Goal: Task Accomplishment & Management: Use online tool/utility

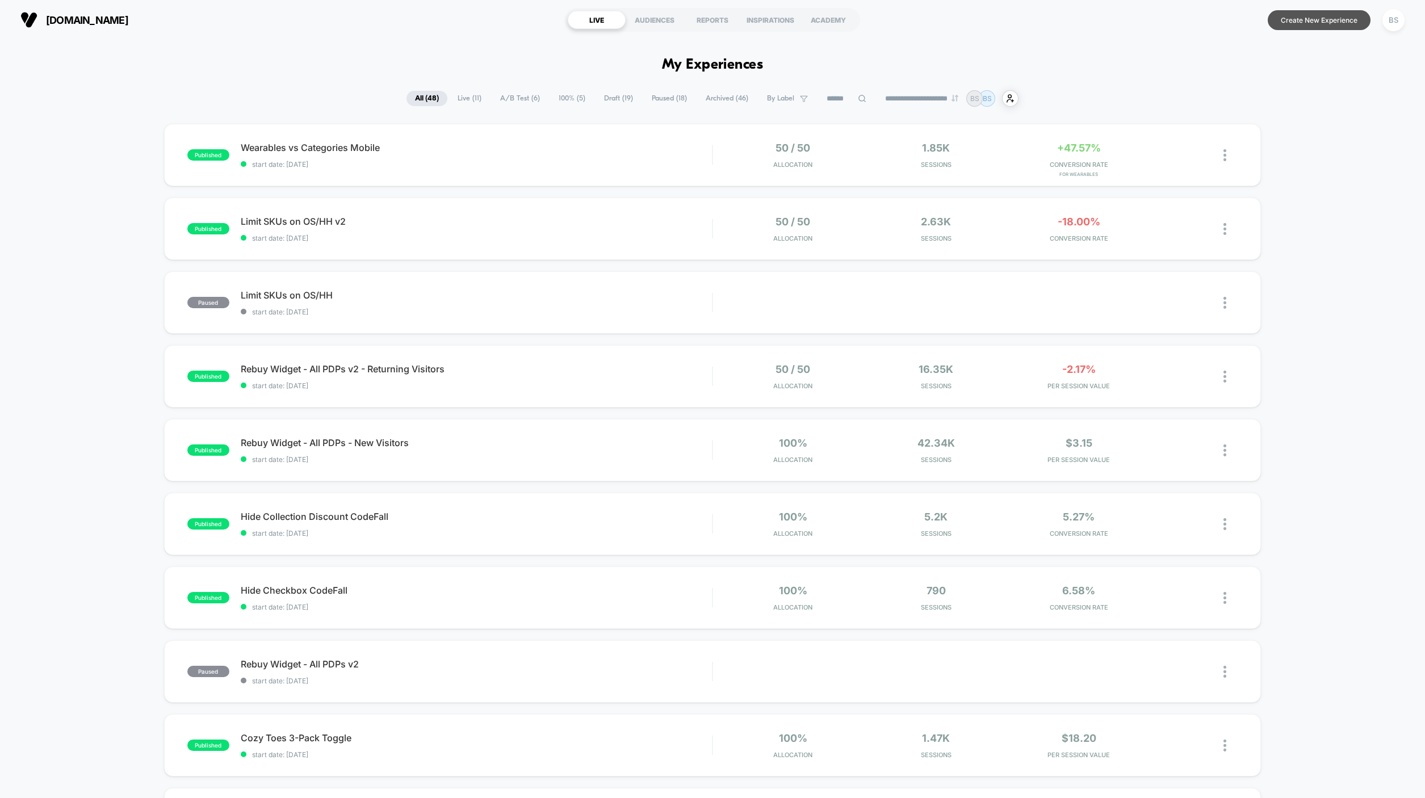
click at [1303, 17] on button "Create New Experience" at bounding box center [1319, 20] width 103 height 20
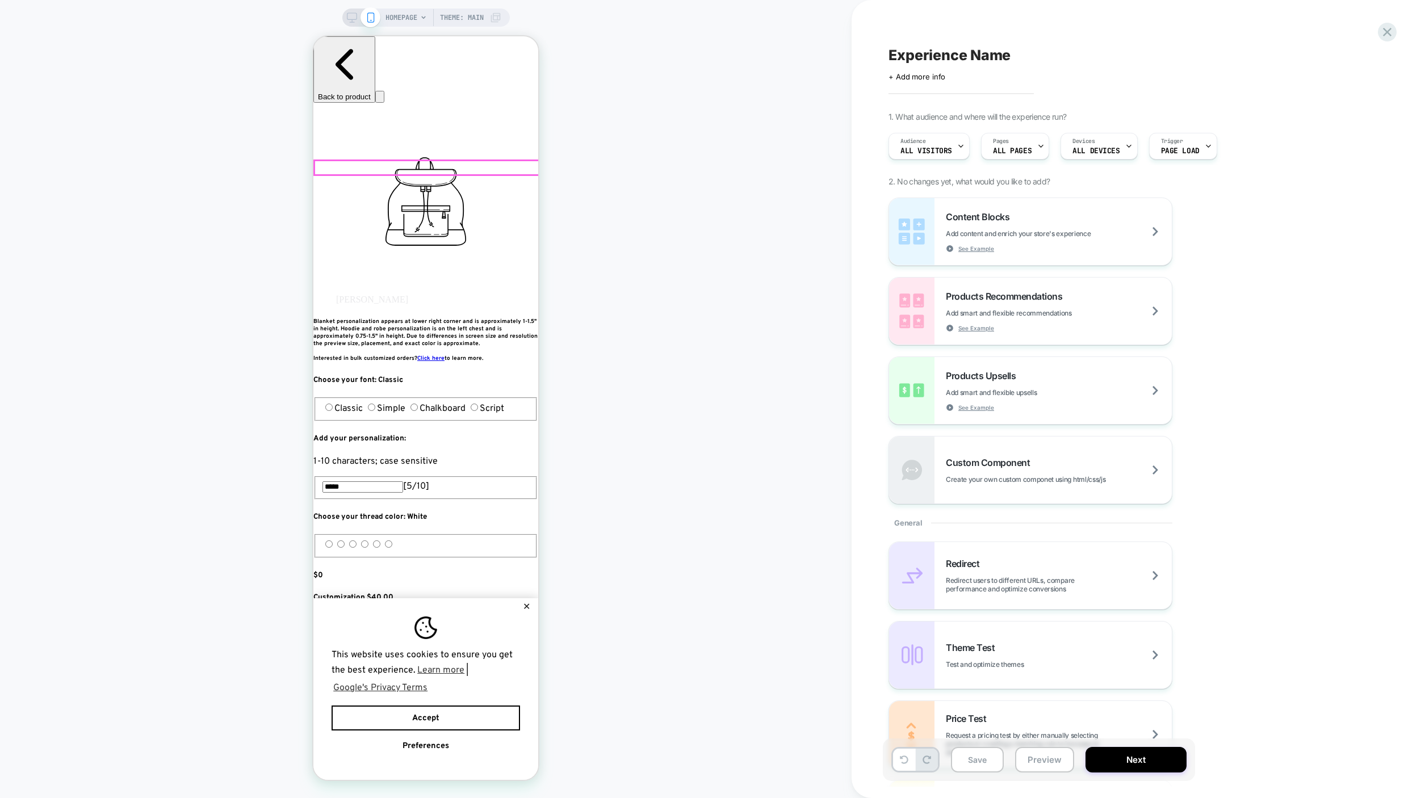
click at [403, 20] on span "HOMEPAGE" at bounding box center [402, 18] width 32 height 18
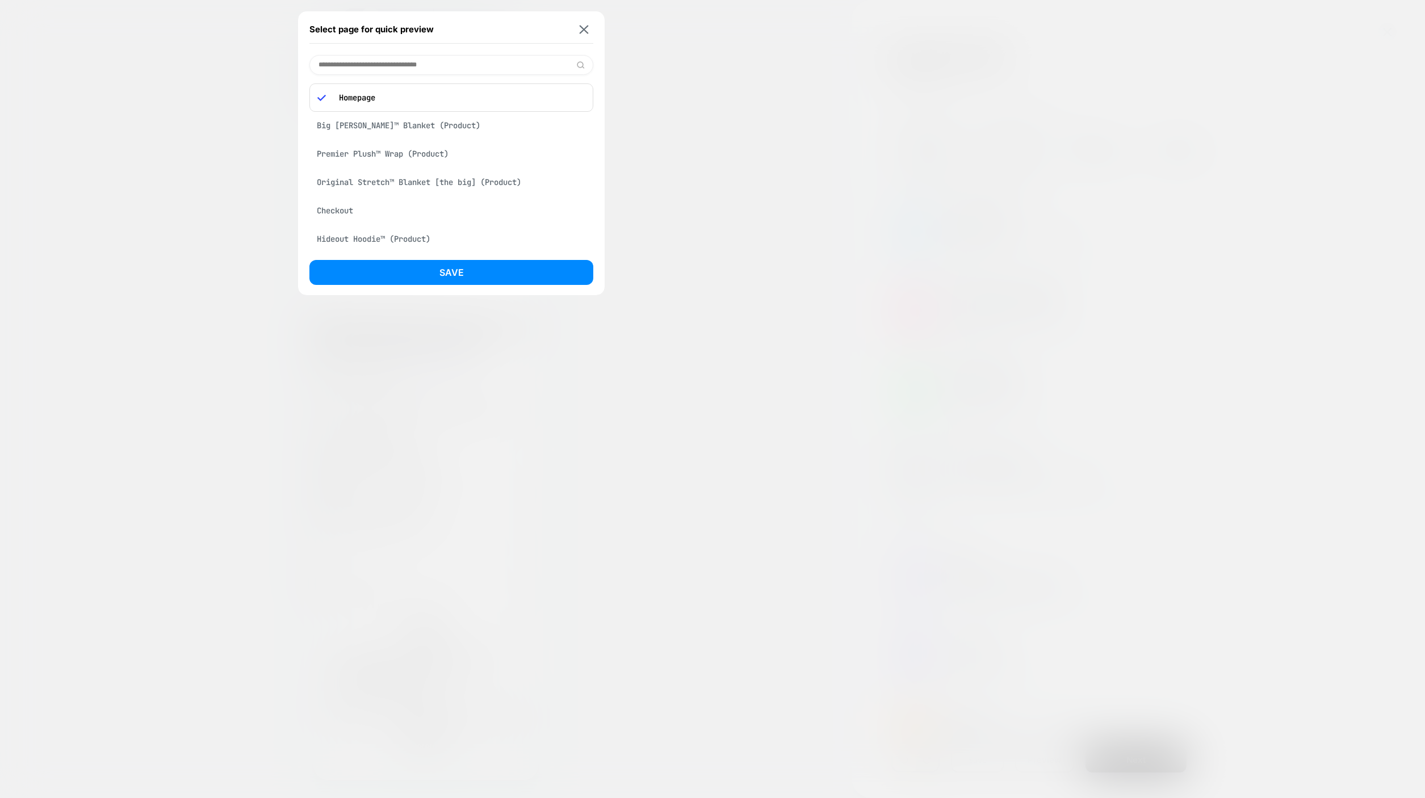
click at [386, 130] on div "Big [PERSON_NAME]™ Blanket (Product)" at bounding box center [451, 126] width 284 height 22
click at [429, 273] on button "Save" at bounding box center [451, 272] width 284 height 25
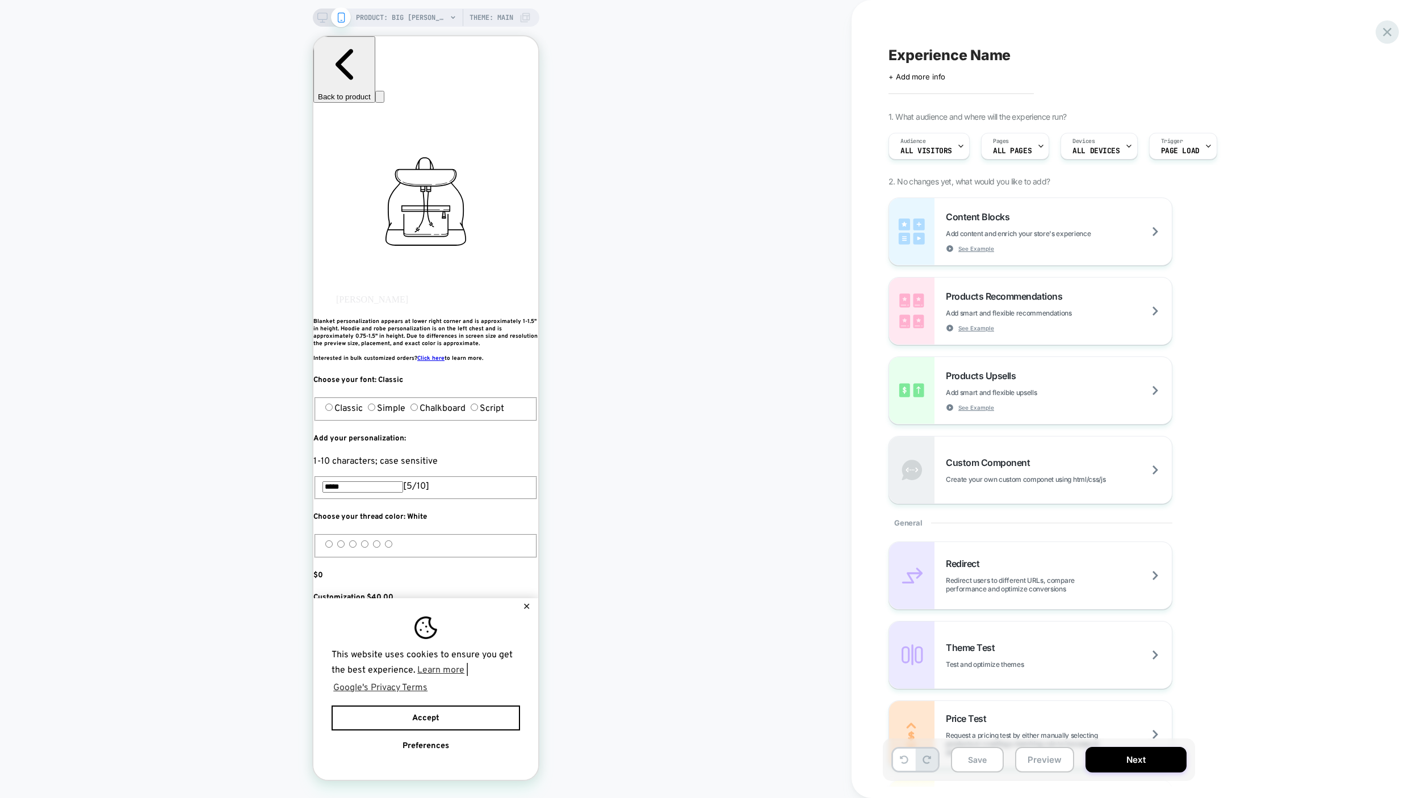
click at [1388, 34] on icon at bounding box center [1387, 31] width 15 height 15
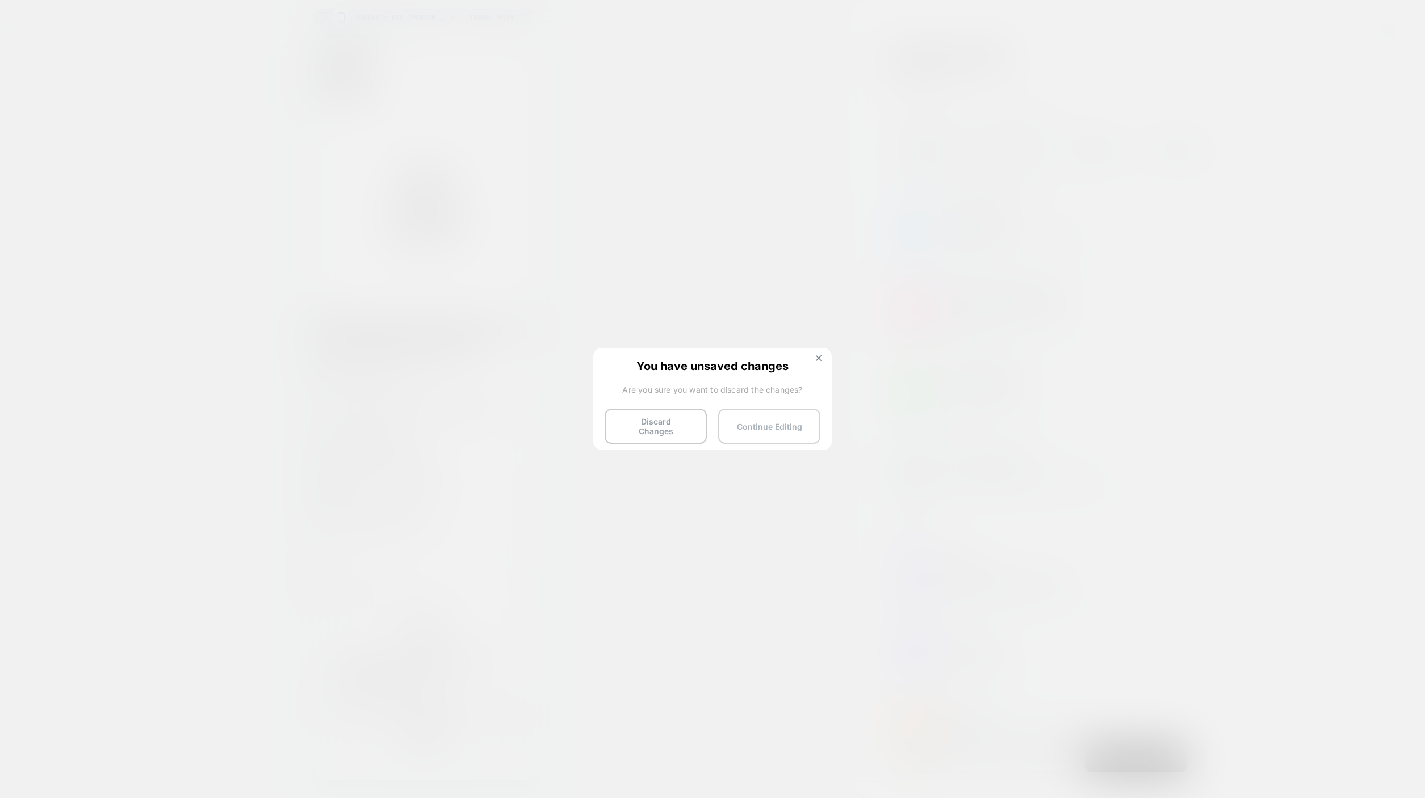
click at [764, 421] on button "Continue Editing" at bounding box center [769, 426] width 102 height 35
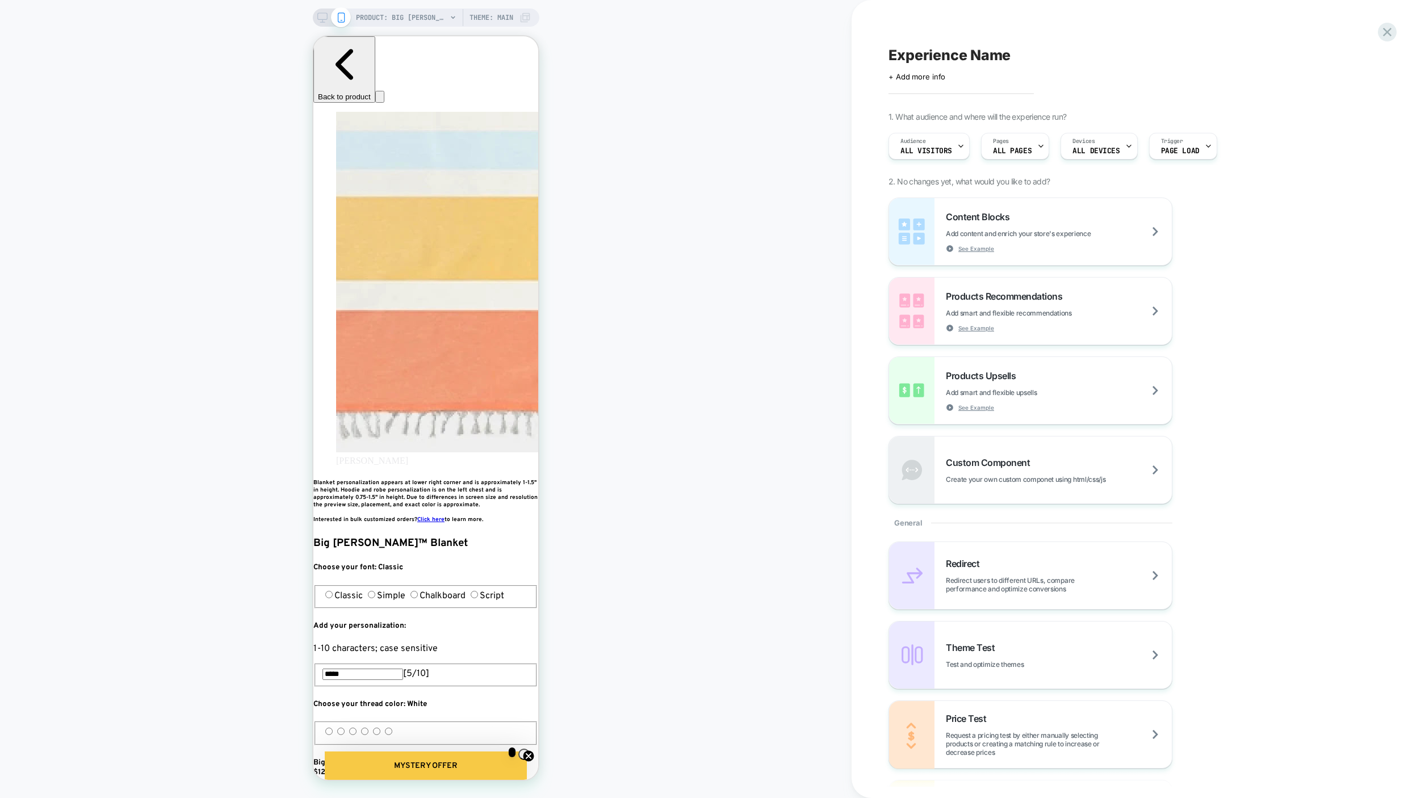
scroll to position [0, 413]
click at [931, 149] on span "All Visitors" at bounding box center [927, 151] width 52 height 8
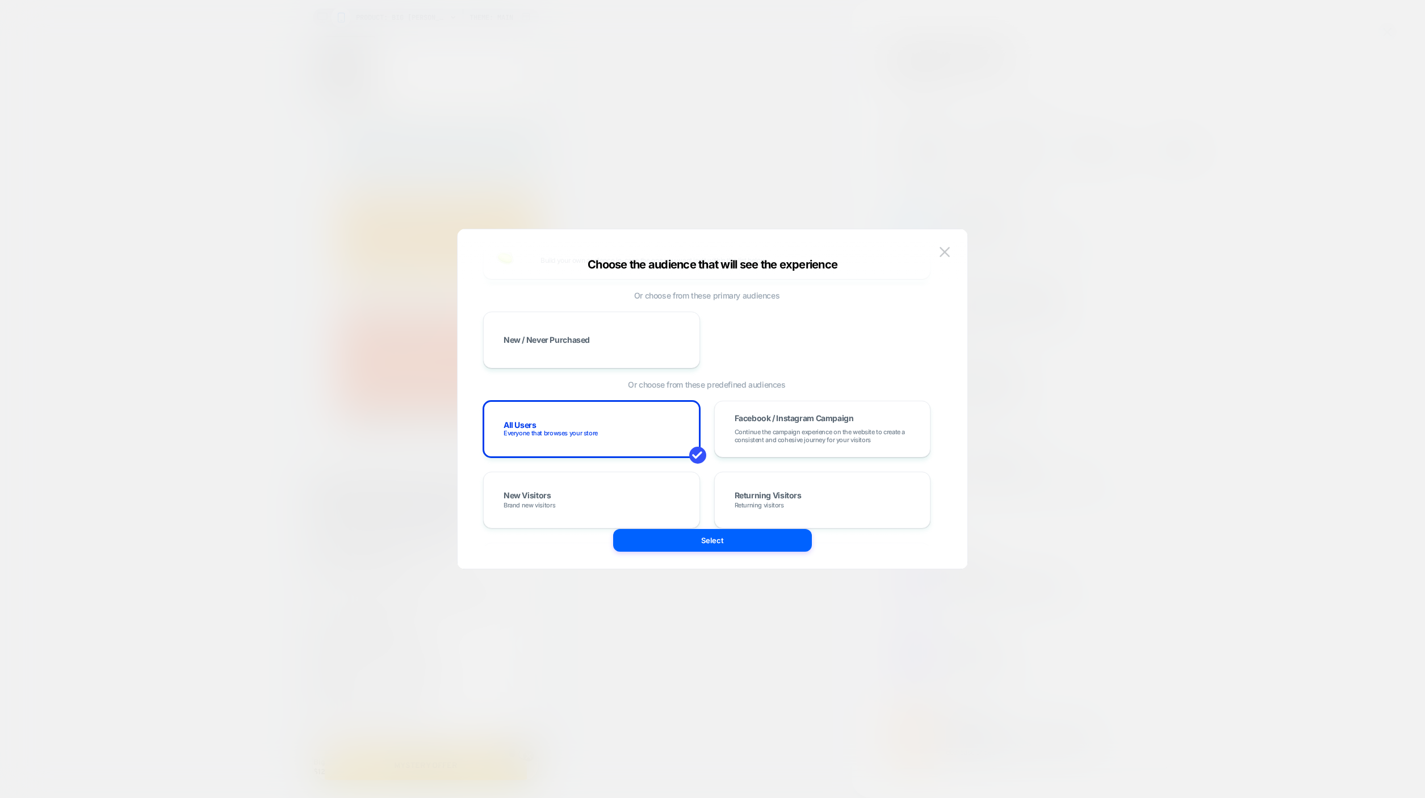
scroll to position [0, 0]
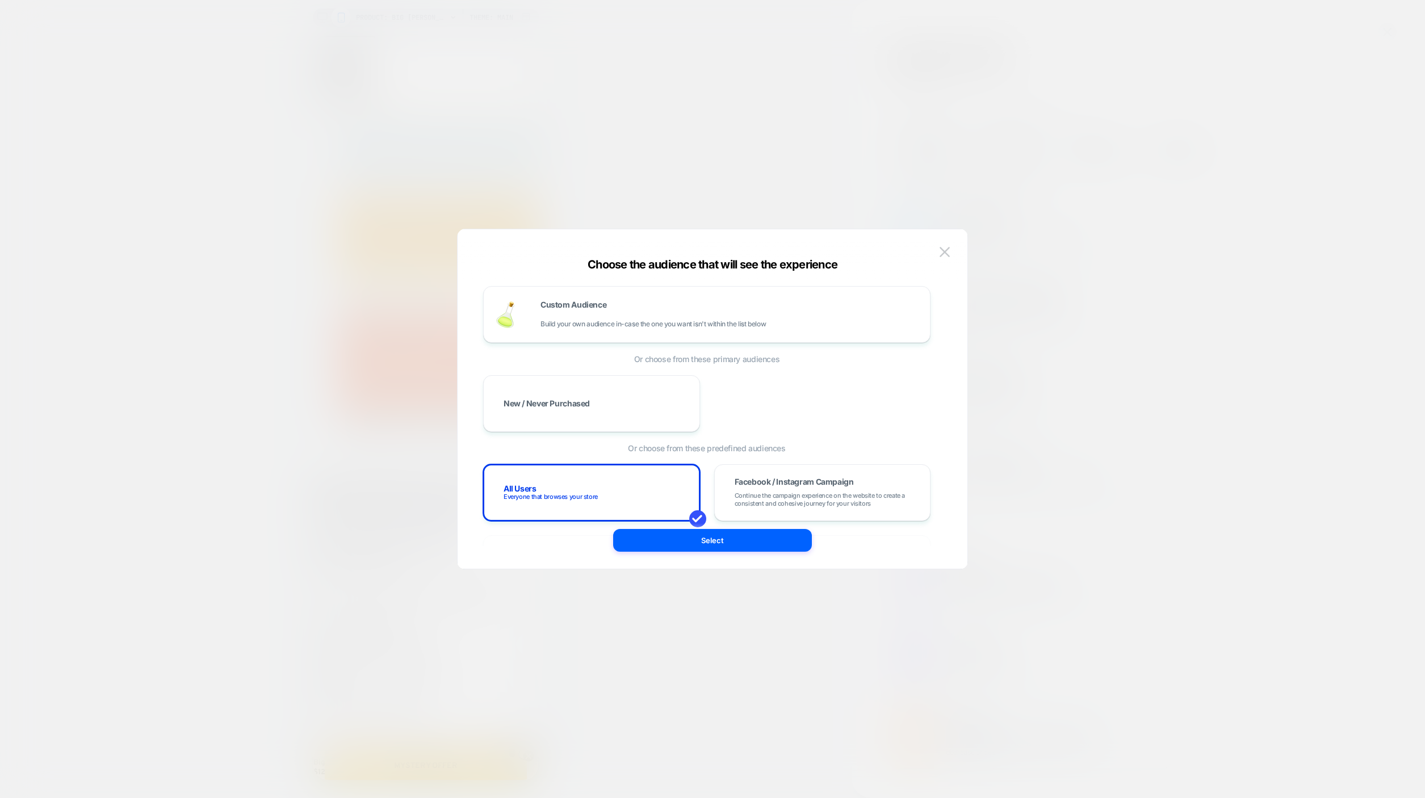
click at [666, 307] on div "Custom Audience Build your own audience in-case the one you want isn't within t…" at bounding box center [730, 314] width 378 height 27
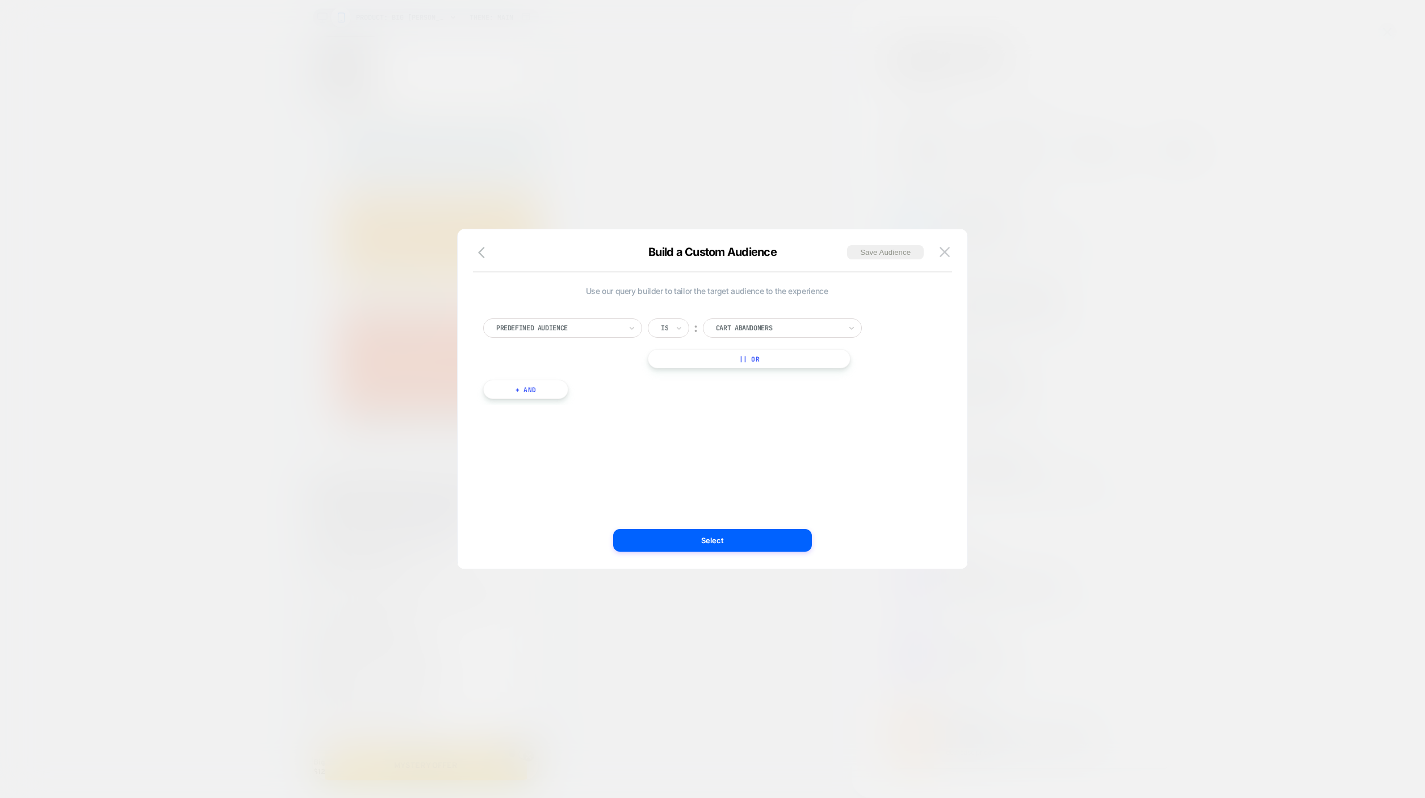
click at [619, 331] on div at bounding box center [558, 328] width 125 height 10
click at [534, 474] on div "Cart Total" at bounding box center [569, 468] width 148 height 18
click at [758, 328] on input "text" at bounding box center [756, 328] width 5 height 10
click at [798, 329] on input "*" at bounding box center [814, 328] width 45 height 19
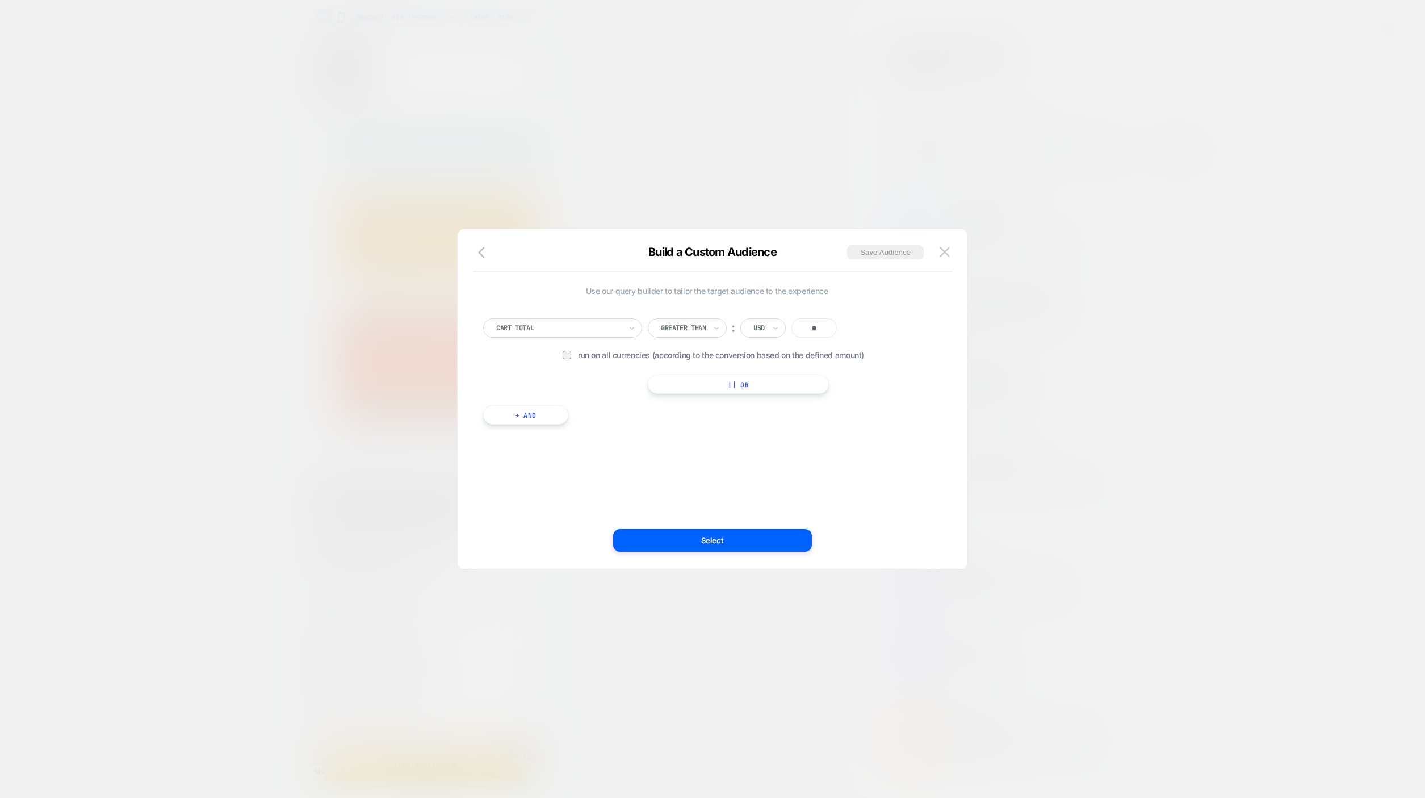
click at [798, 329] on input "*" at bounding box center [814, 328] width 45 height 19
type input "***"
click at [769, 541] on button "Select" at bounding box center [712, 540] width 199 height 23
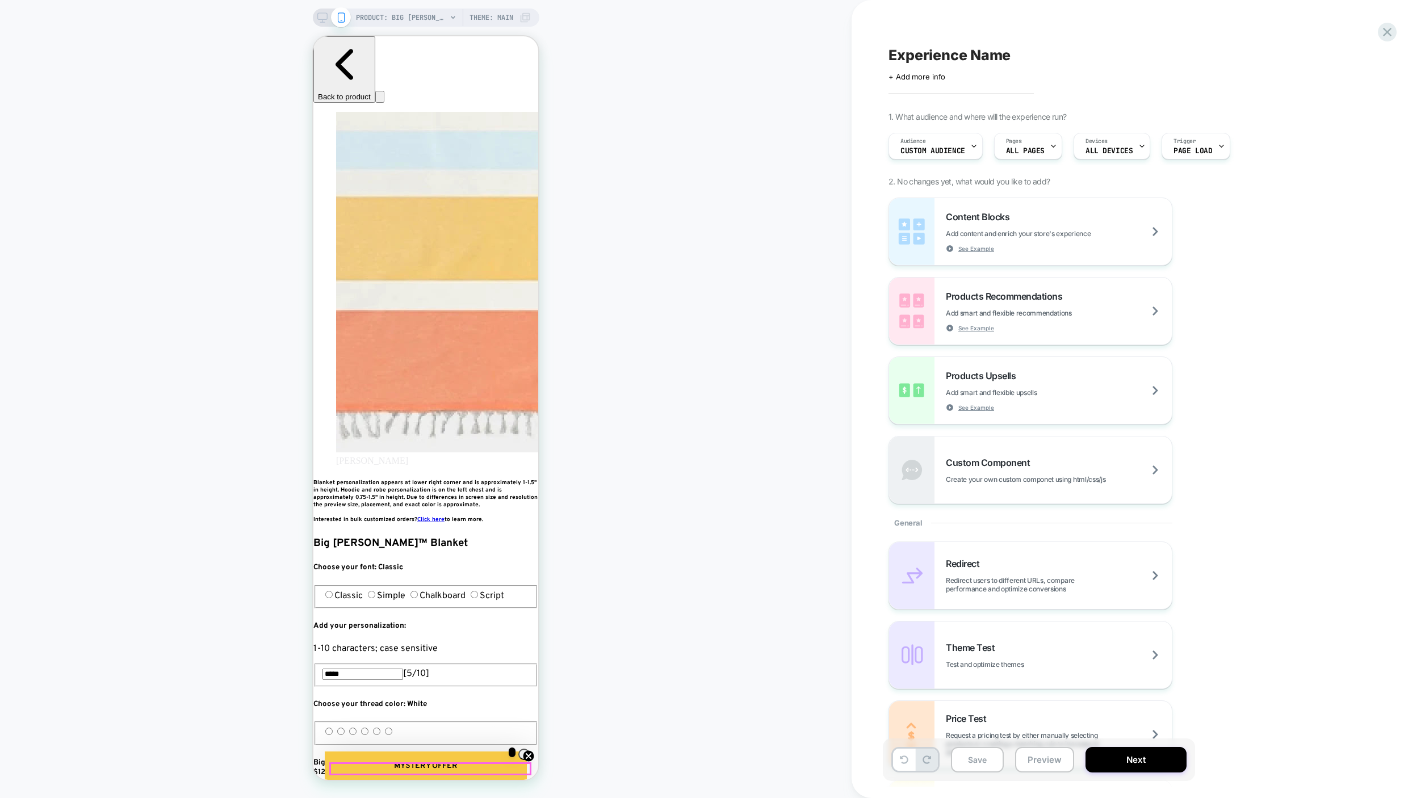
click at [423, 767] on div at bounding box center [431, 769] width 200 height 11
click at [471, 611] on div "Alternative text" at bounding box center [486, 606] width 74 height 9
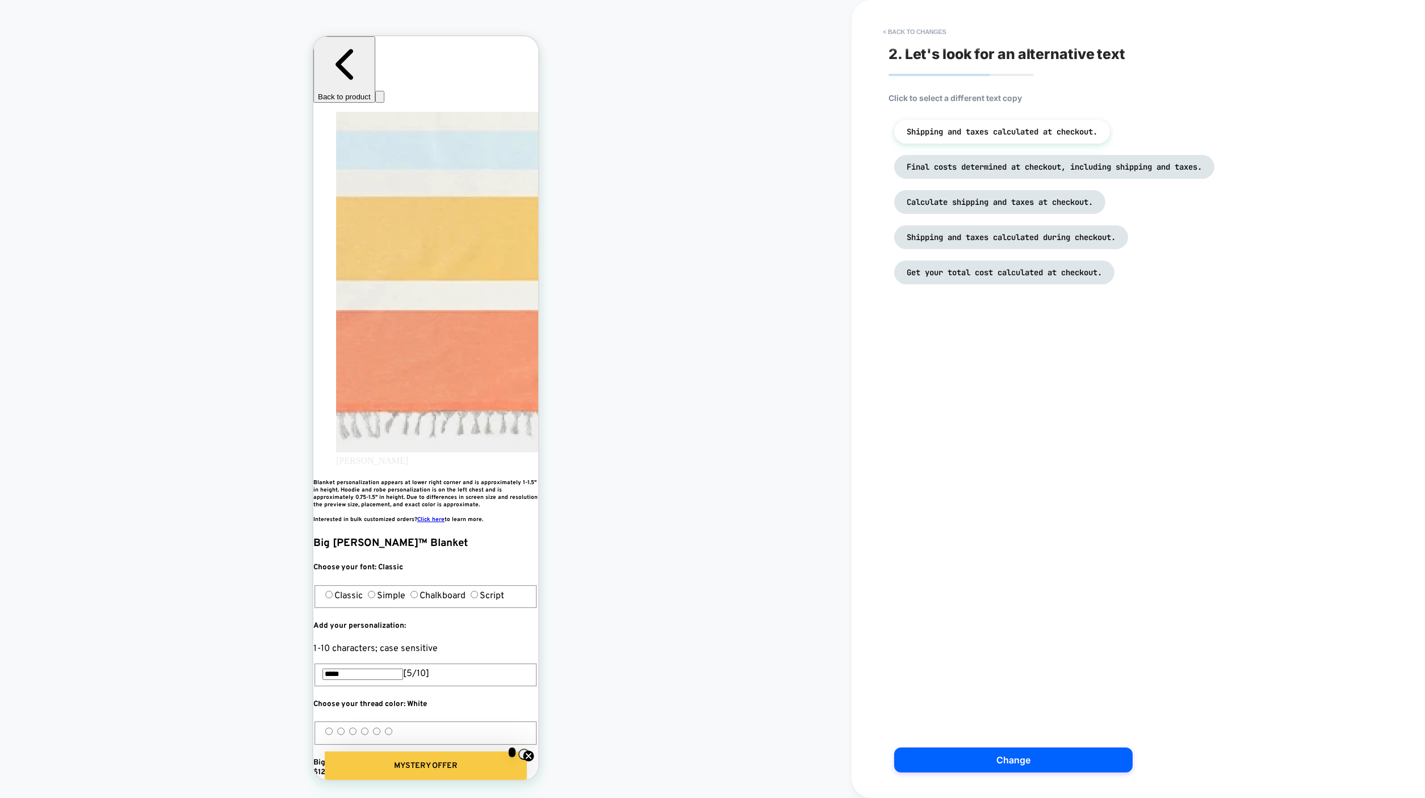
scroll to position [0, 207]
click at [886, 36] on button "< Back to changes" at bounding box center [914, 32] width 75 height 18
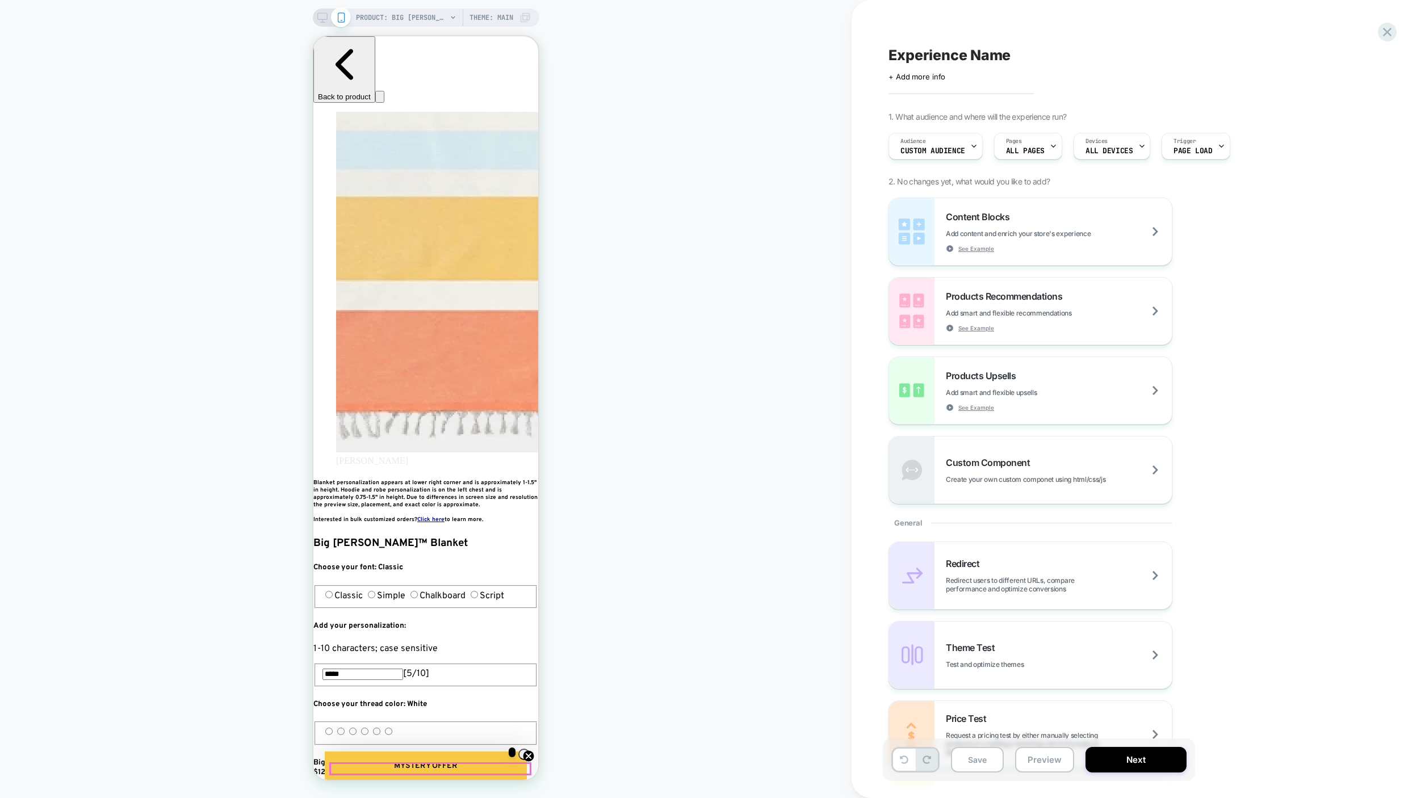
click at [443, 769] on div at bounding box center [431, 769] width 200 height 11
click at [482, 611] on div "Alternative text" at bounding box center [488, 606] width 74 height 9
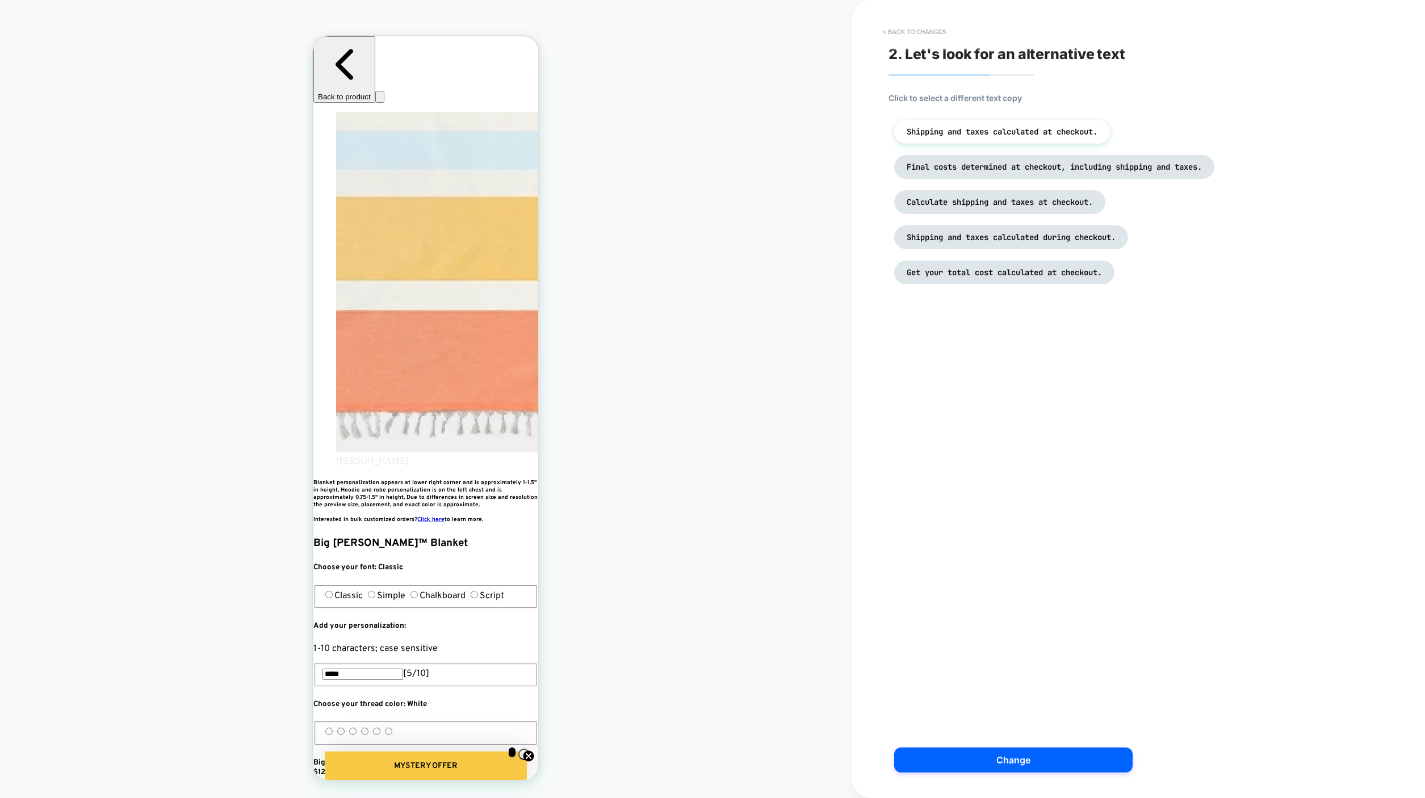
click at [896, 29] on button "< Back to changes" at bounding box center [914, 32] width 75 height 18
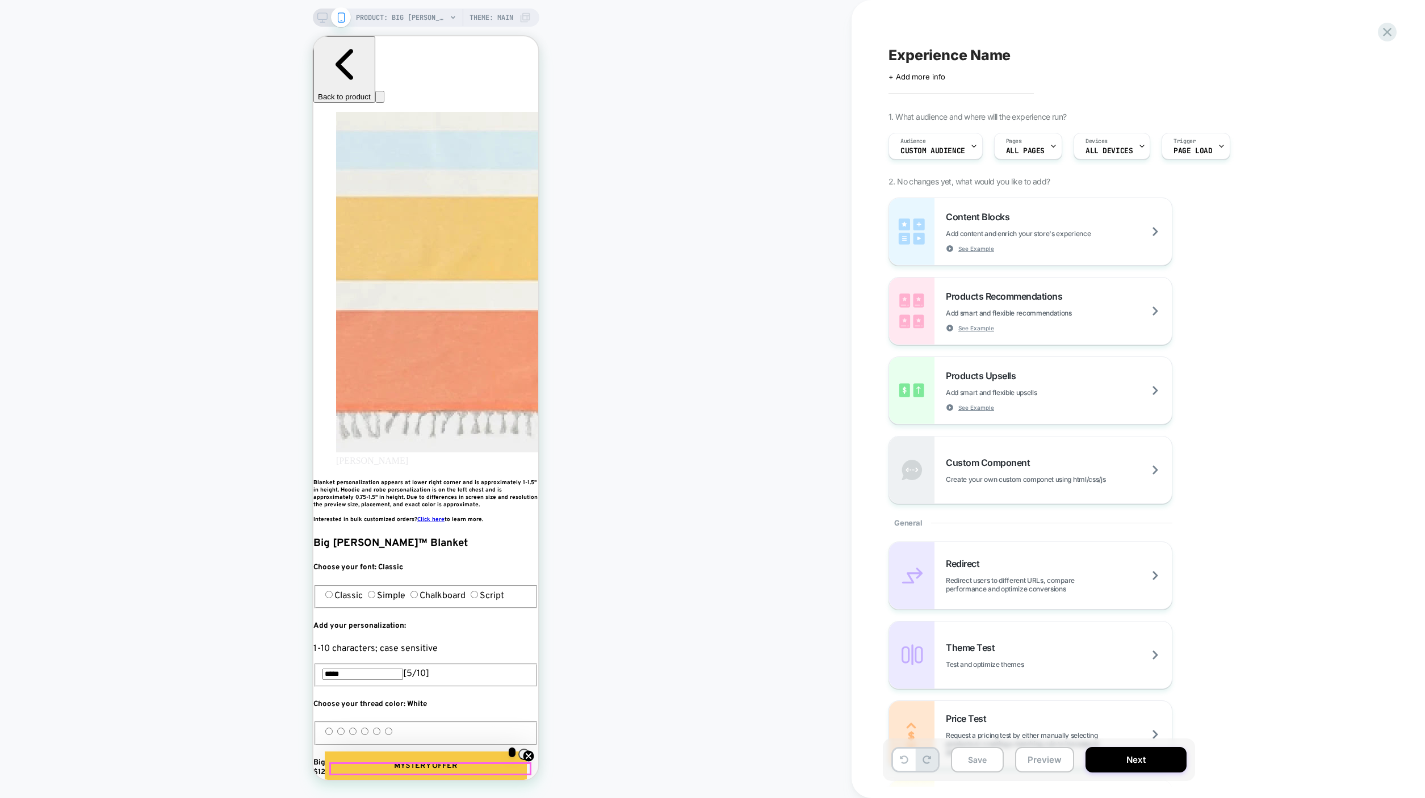
click at [447, 769] on div at bounding box center [431, 769] width 200 height 11
click at [462, 631] on div "Edit Code" at bounding box center [488, 630] width 74 height 9
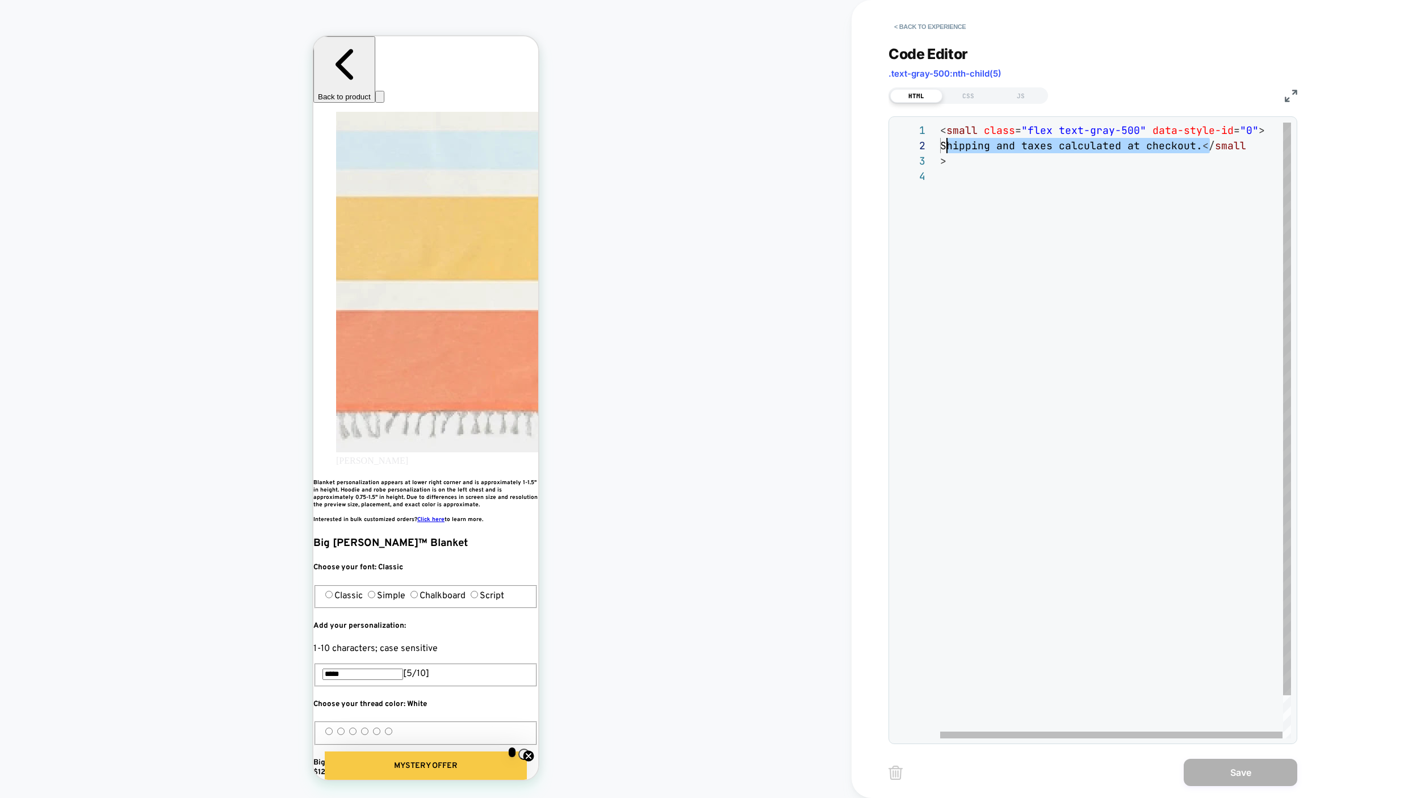
scroll to position [15, 0]
drag, startPoint x: 1207, startPoint y: 147, endPoint x: 953, endPoint y: 149, distance: 253.9
click at [953, 149] on div "< small class = "flex text-gray-500" data-style-id = "0" > Shipping and taxes c…" at bounding box center [1116, 454] width 352 height 662
drag, startPoint x: 1073, startPoint y: 143, endPoint x: 1003, endPoint y: 145, distance: 69.9
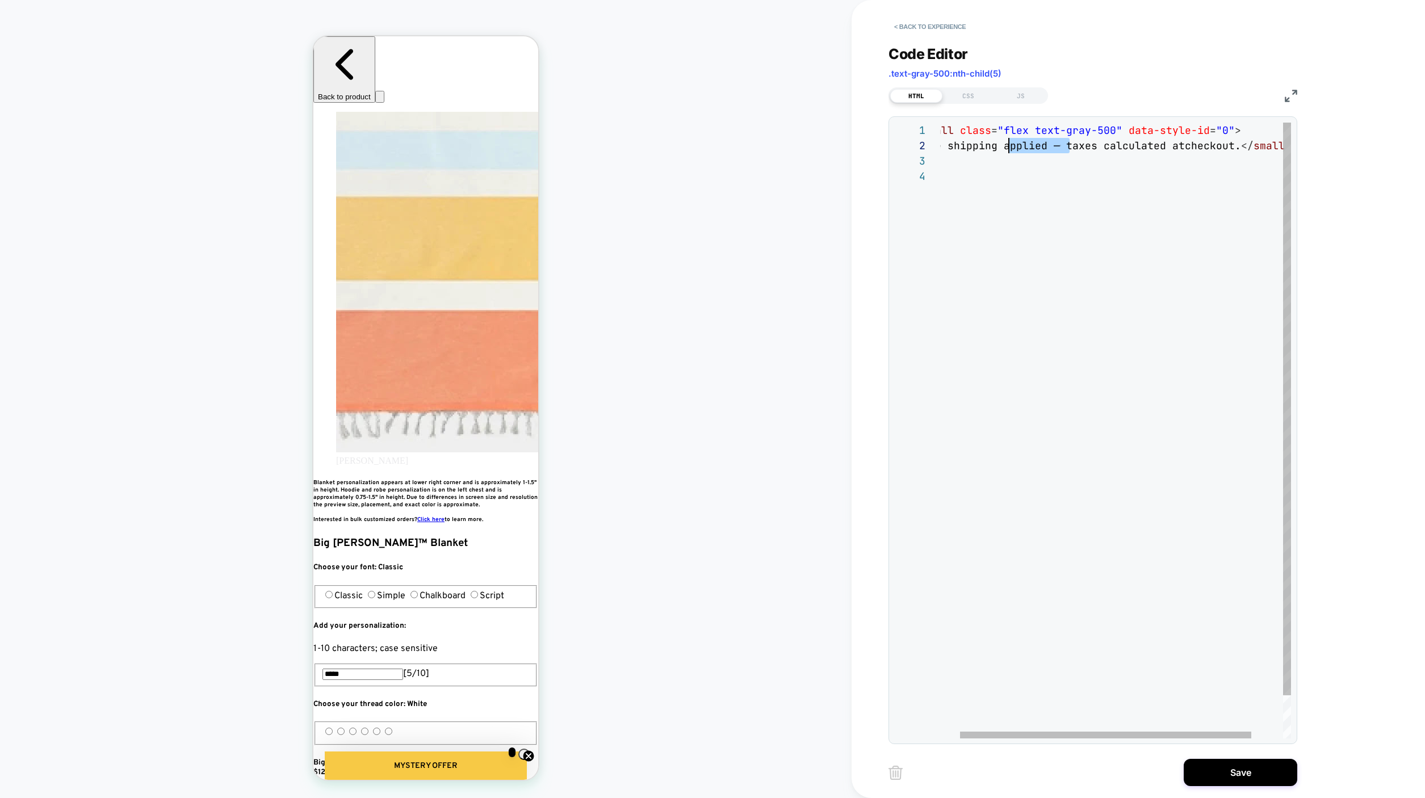
click at [1003, 145] on div "< small class = "flex text-gray-500" data-style-id = "0" > Free shipping applie…" at bounding box center [1123, 454] width 413 height 662
click at [1049, 151] on div "< small class = "flex text-gray-500" data-style-id = "0" > Free shipping! taxes…" at bounding box center [1118, 454] width 357 height 662
click at [1030, 216] on div "< small class = "flex text-gray-500" data-style-id = "0" > Free shipping! Taxes…" at bounding box center [1118, 454] width 357 height 662
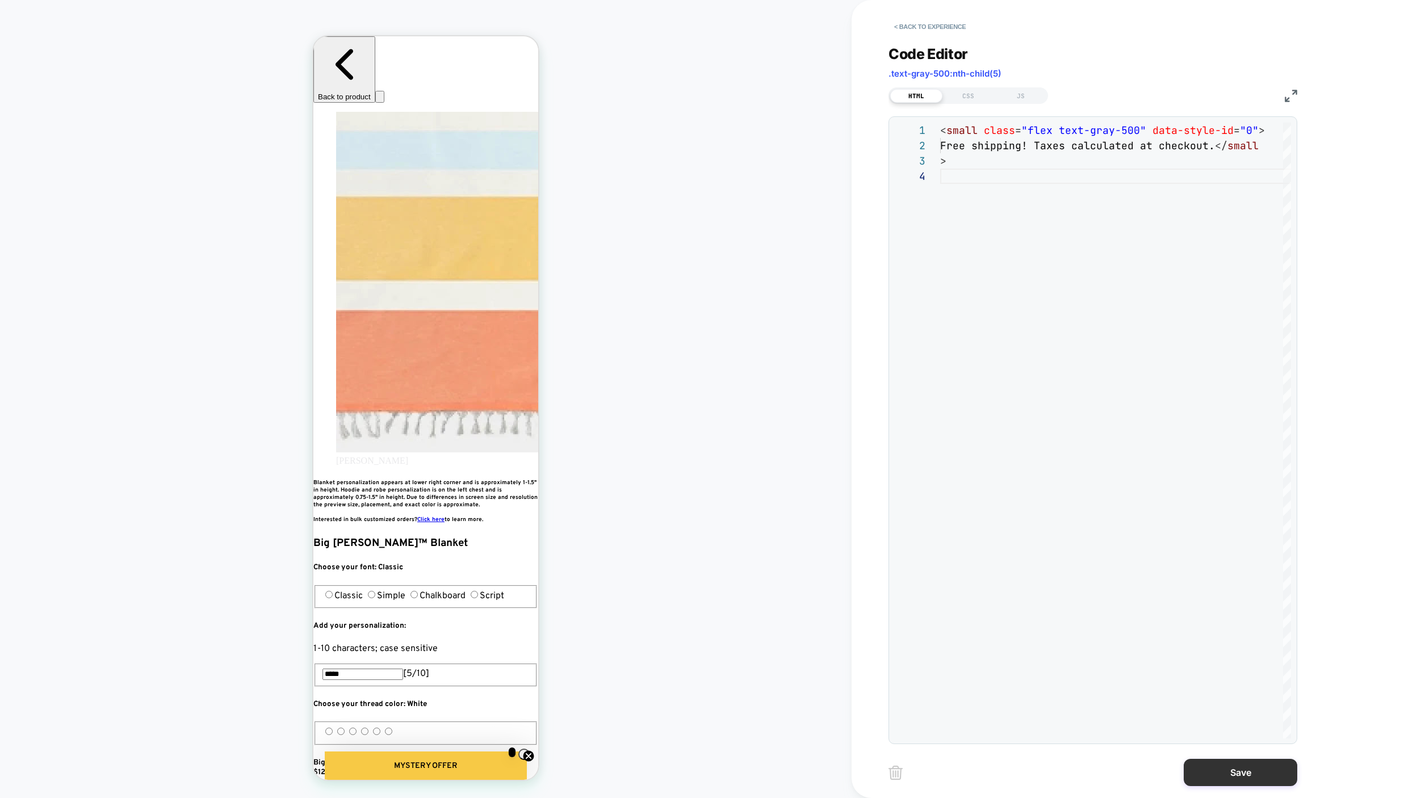
scroll to position [0, 413]
type textarea "**********"
click at [1223, 776] on button "Save" at bounding box center [1241, 772] width 114 height 27
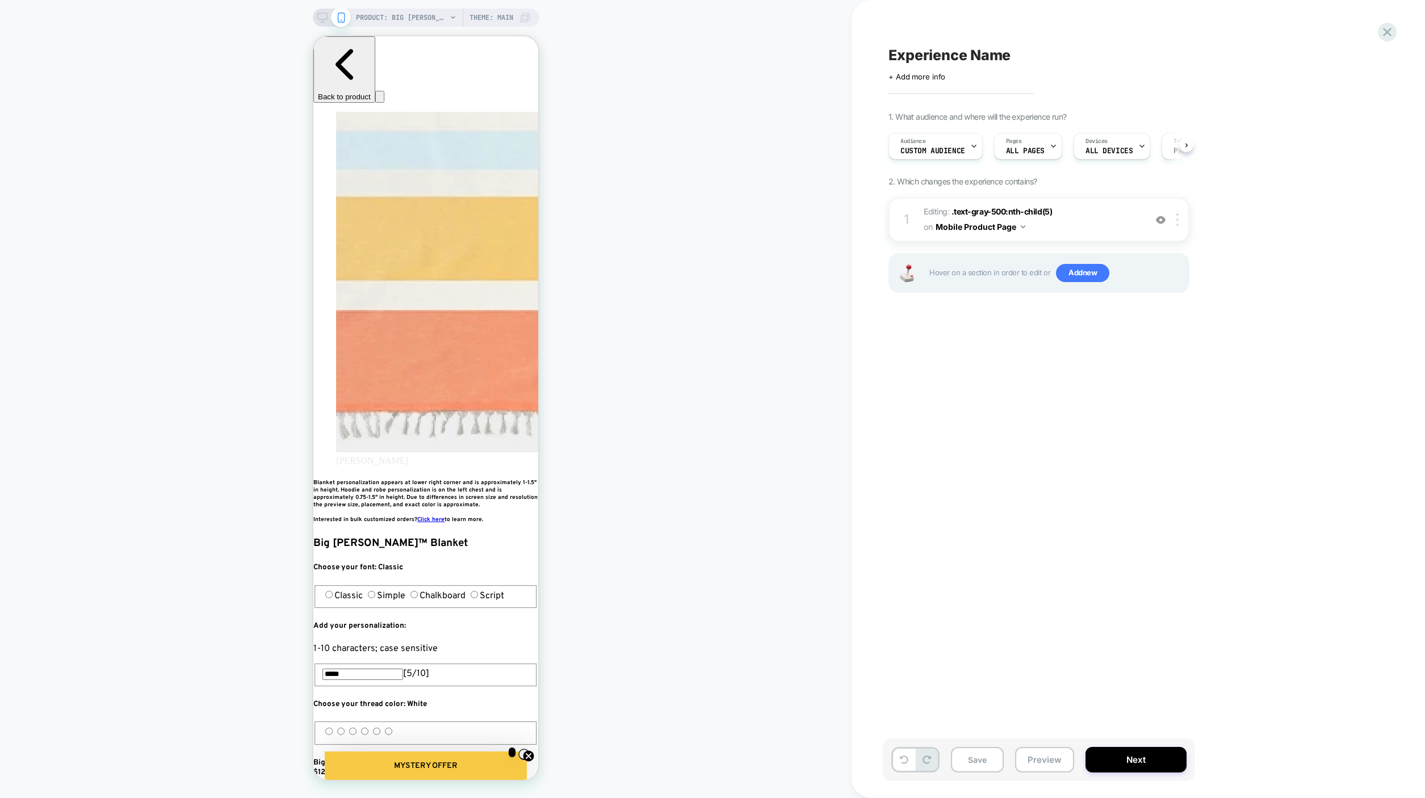
scroll to position [0, 1]
click at [989, 228] on button "Mobile Product Page" at bounding box center [981, 227] width 90 height 16
click at [967, 403] on div "Mobile All Pages" at bounding box center [980, 399] width 137 height 24
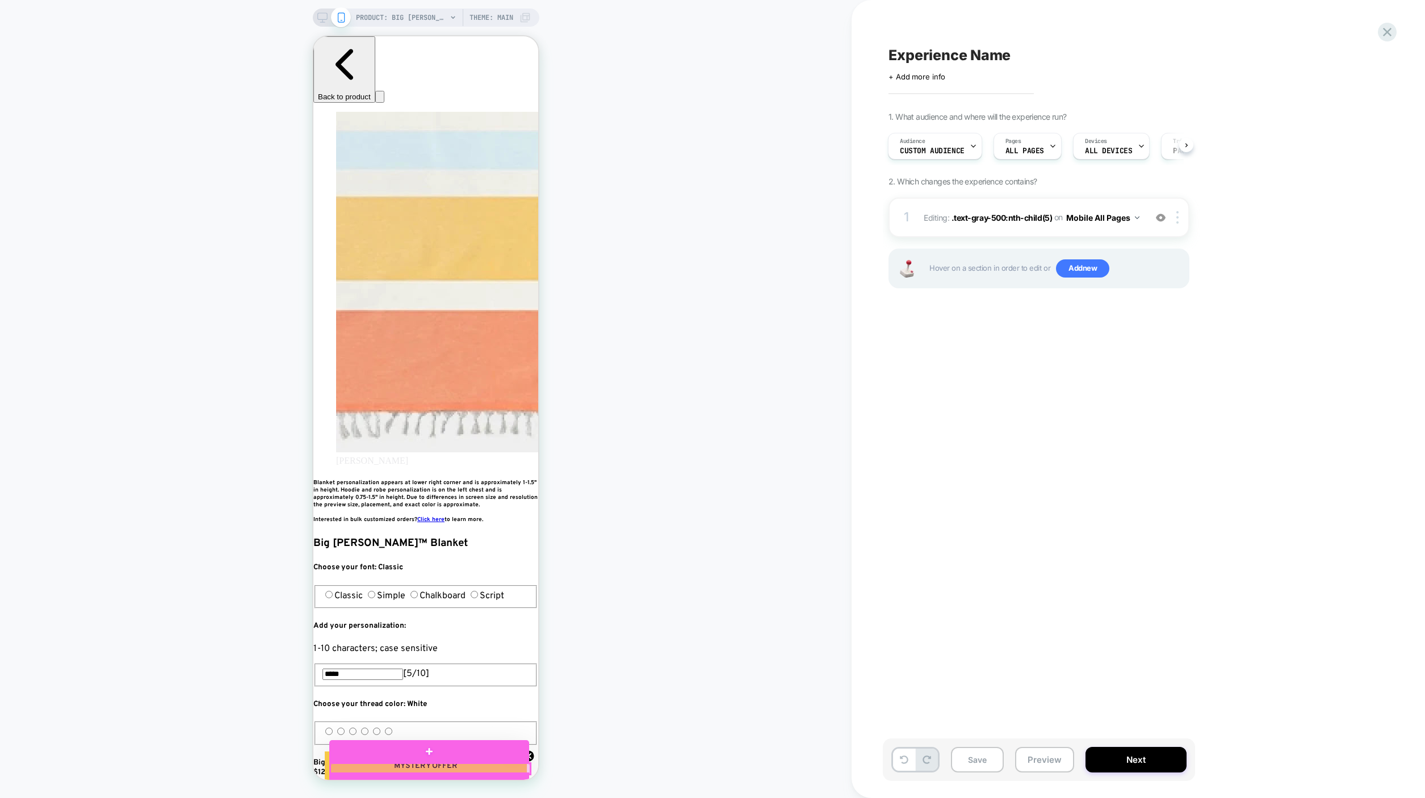
scroll to position [0, 0]
click at [1027, 227] on div "1 Editing : .text-gray-500:nth-child(5) .text-gray-500:nth-child(5) on Mobile A…" at bounding box center [1039, 218] width 301 height 40
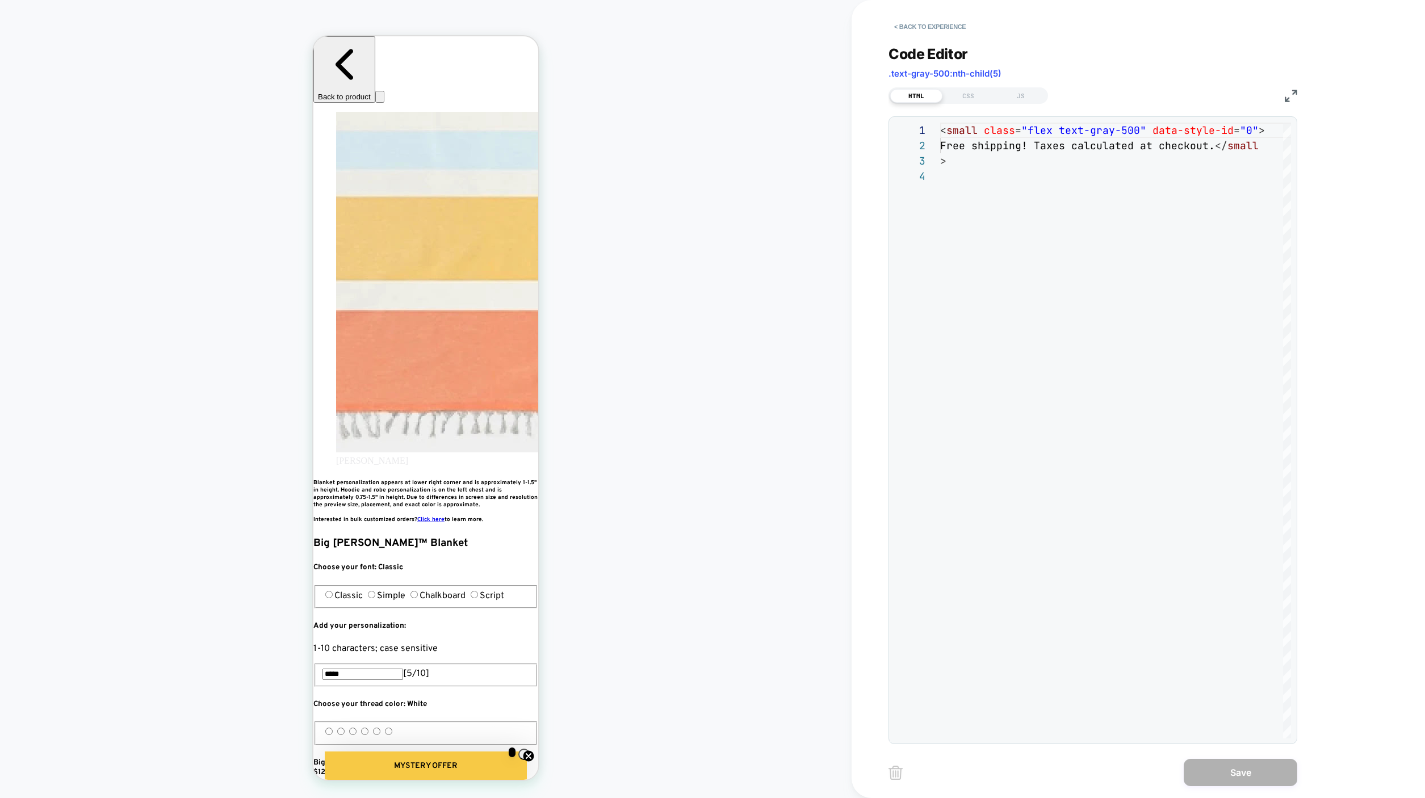
scroll to position [0, 413]
click at [1293, 96] on img at bounding box center [1291, 96] width 12 height 12
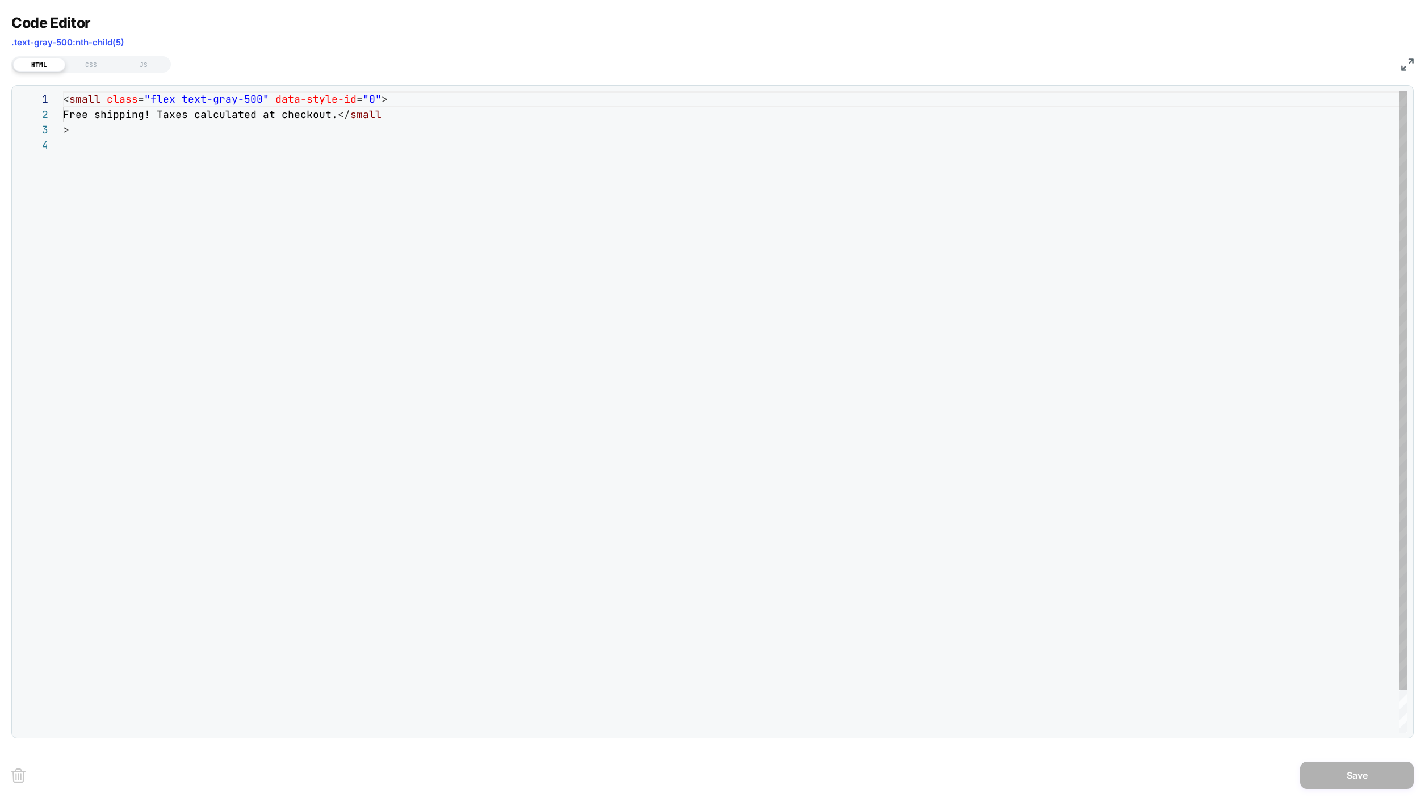
scroll to position [0, 620]
click at [1396, 66] on div "HTML CSS JS" at bounding box center [712, 62] width 1403 height 19
click at [1399, 66] on div "HTML CSS JS" at bounding box center [712, 62] width 1403 height 19
click at [1407, 66] on img at bounding box center [1408, 64] width 12 height 12
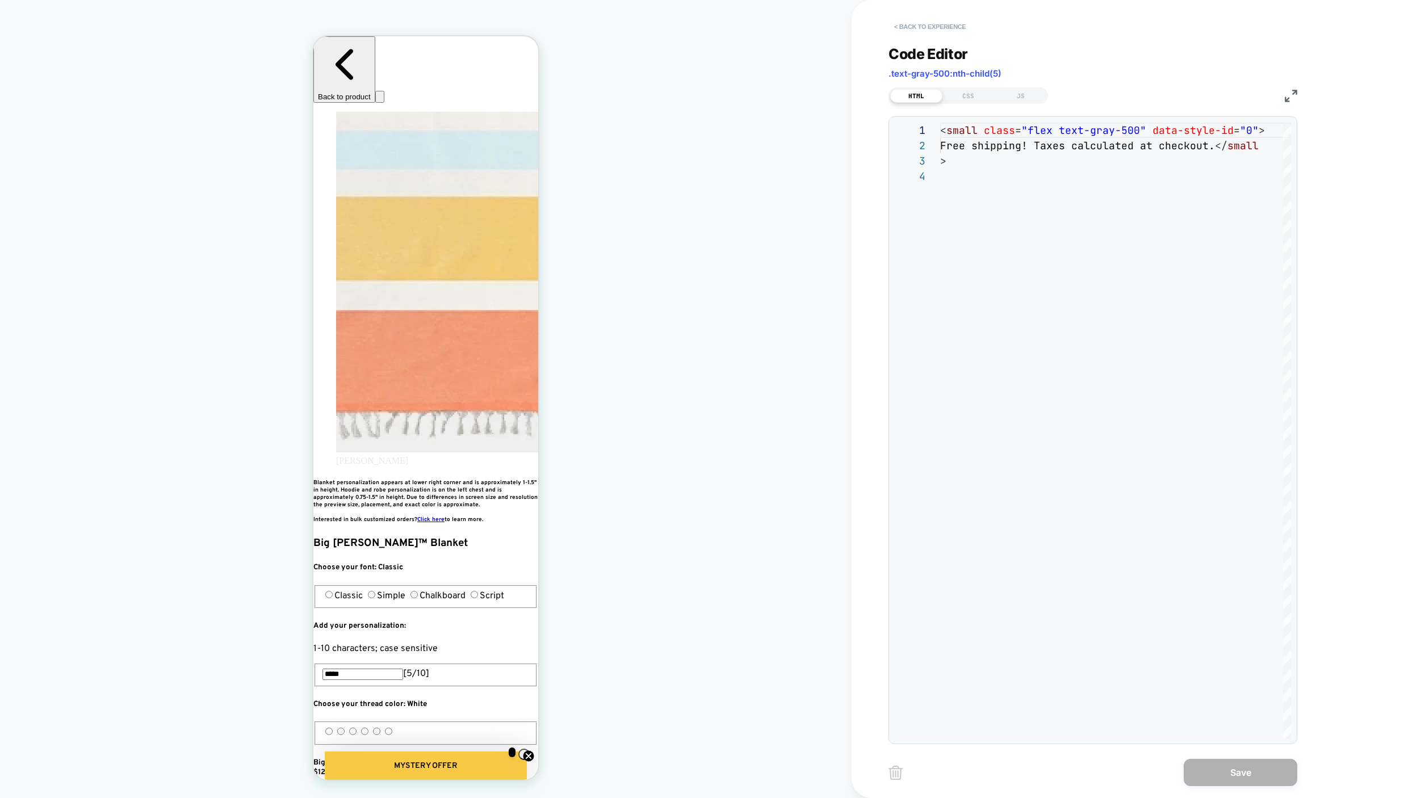
click at [968, 32] on button "< Back to experience" at bounding box center [930, 27] width 83 height 18
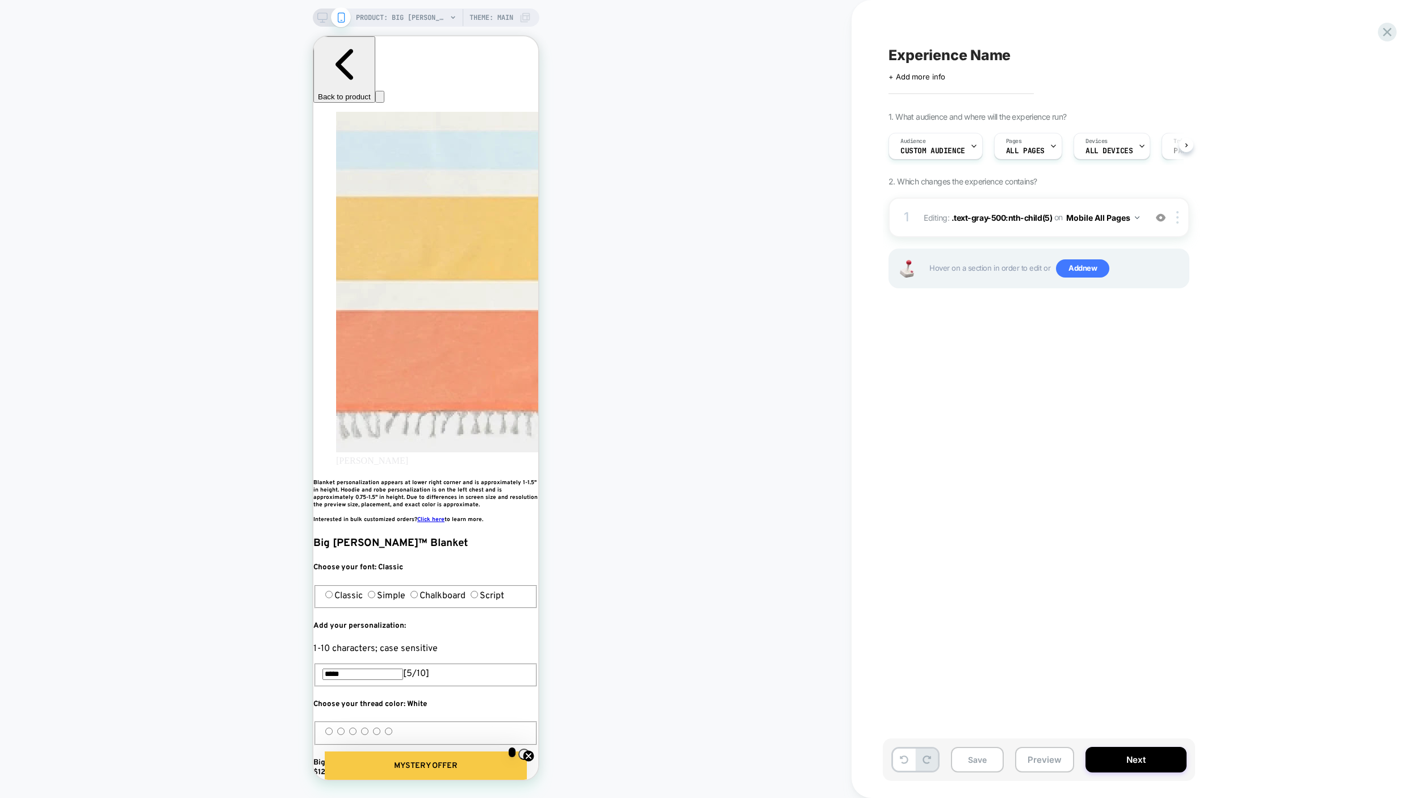
scroll to position [0, 1]
click at [1028, 758] on button "Preview" at bounding box center [1044, 760] width 59 height 26
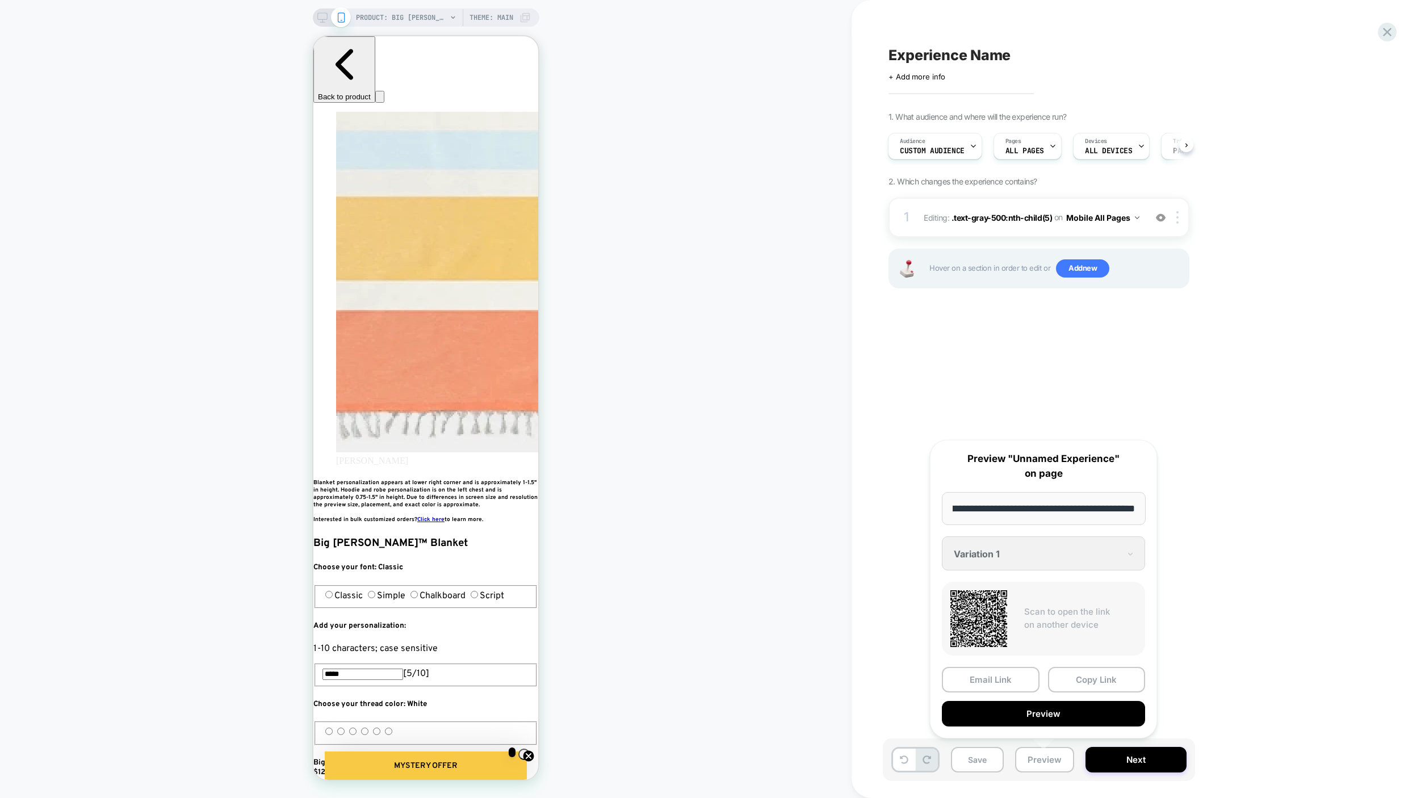
scroll to position [0, 207]
click at [963, 154] on div "Audience Custom Audience" at bounding box center [932, 146] width 87 height 26
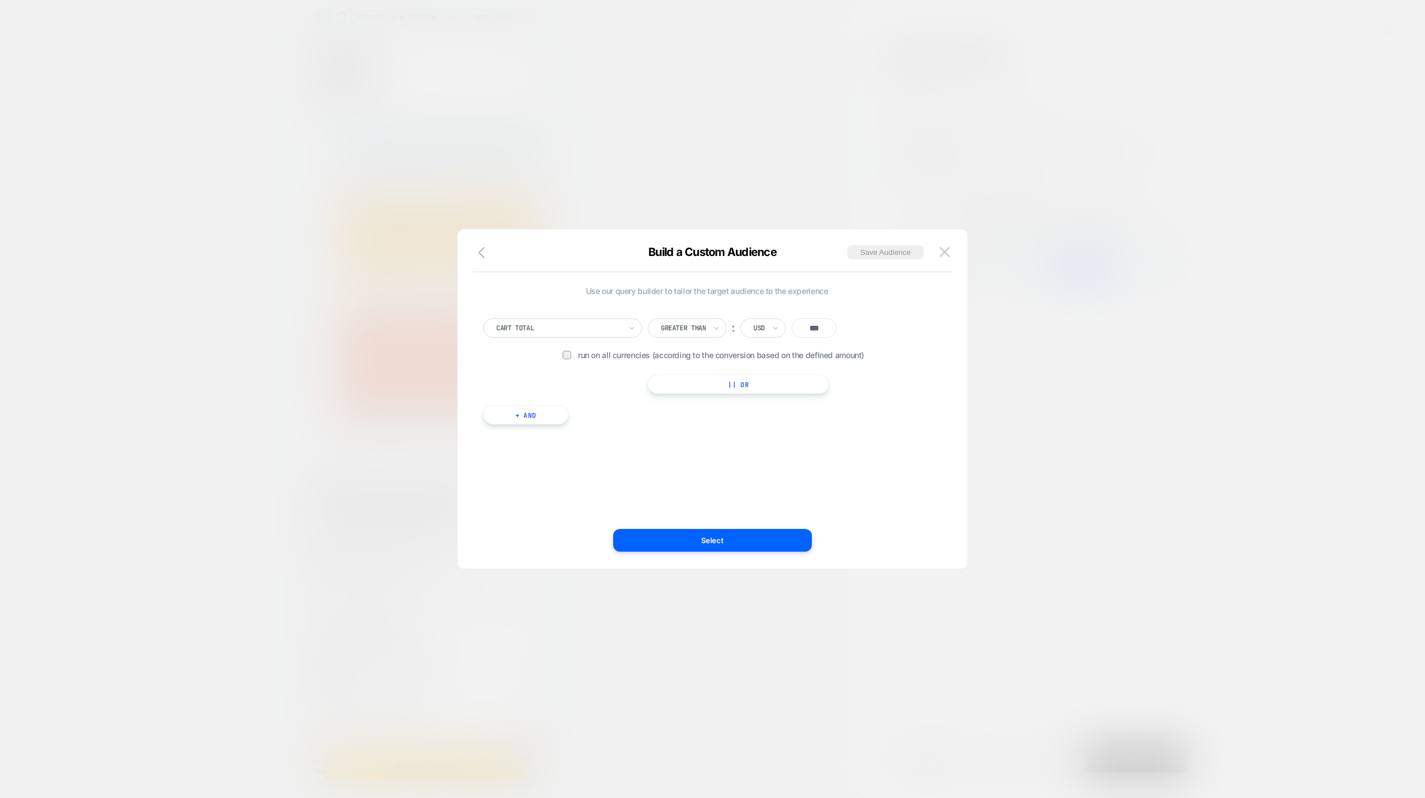
click at [549, 409] on button "+ And" at bounding box center [525, 414] width 85 height 19
click at [571, 422] on div at bounding box center [587, 426] width 125 height 10
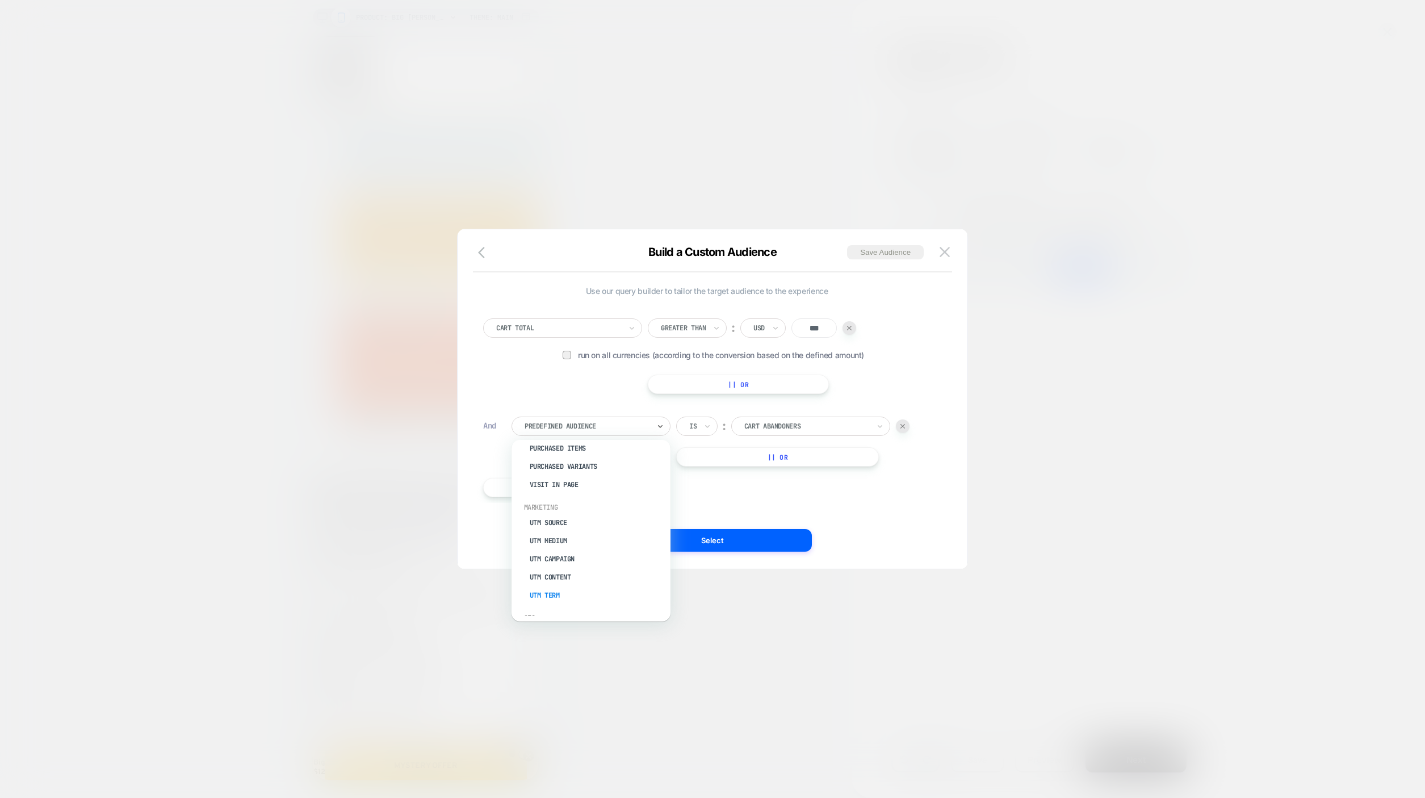
scroll to position [537, 0]
click at [566, 550] on div "Country" at bounding box center [597, 546] width 148 height 18
click at [777, 428] on div at bounding box center [807, 426] width 125 height 10
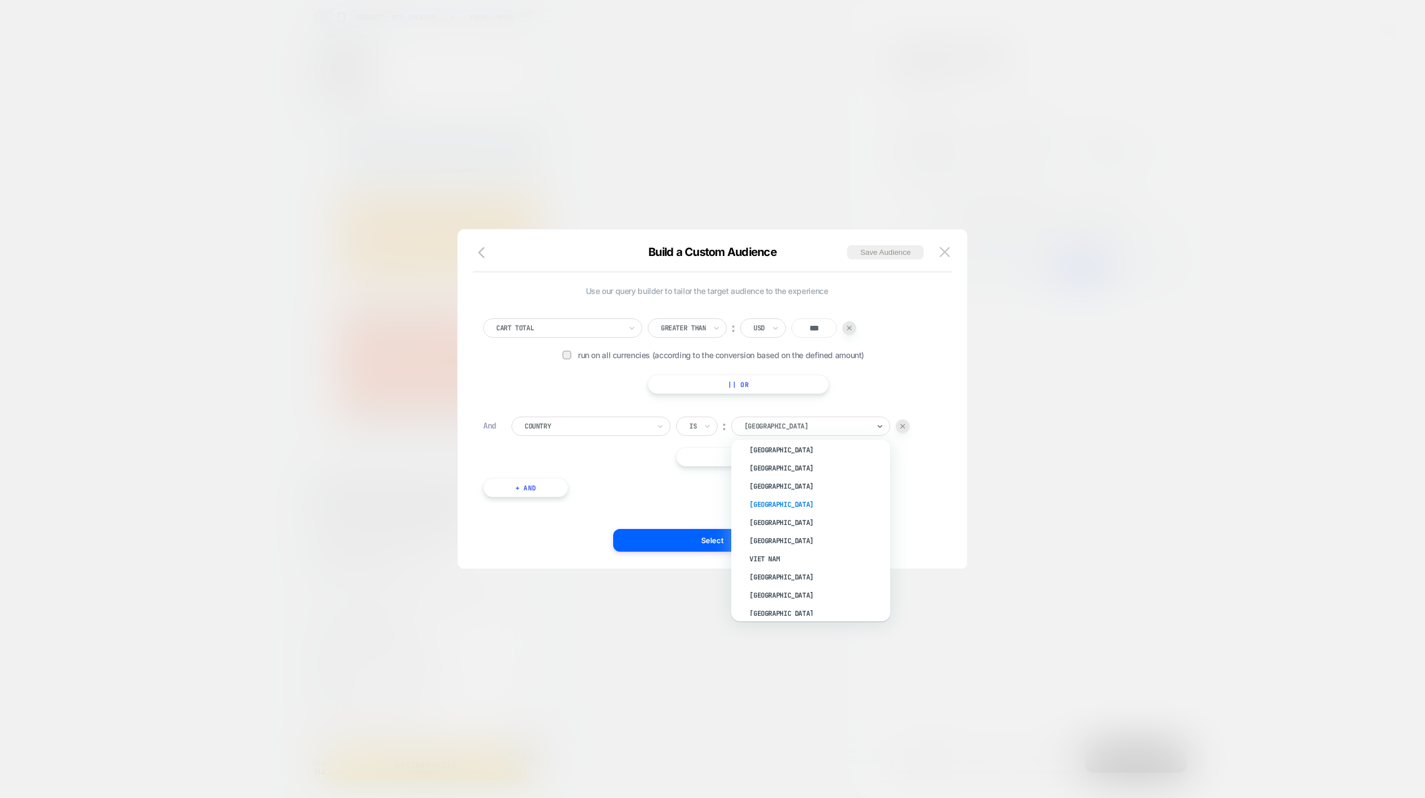
scroll to position [4276, 0]
click at [771, 479] on div "[GEOGRAPHIC_DATA]" at bounding box center [817, 470] width 148 height 18
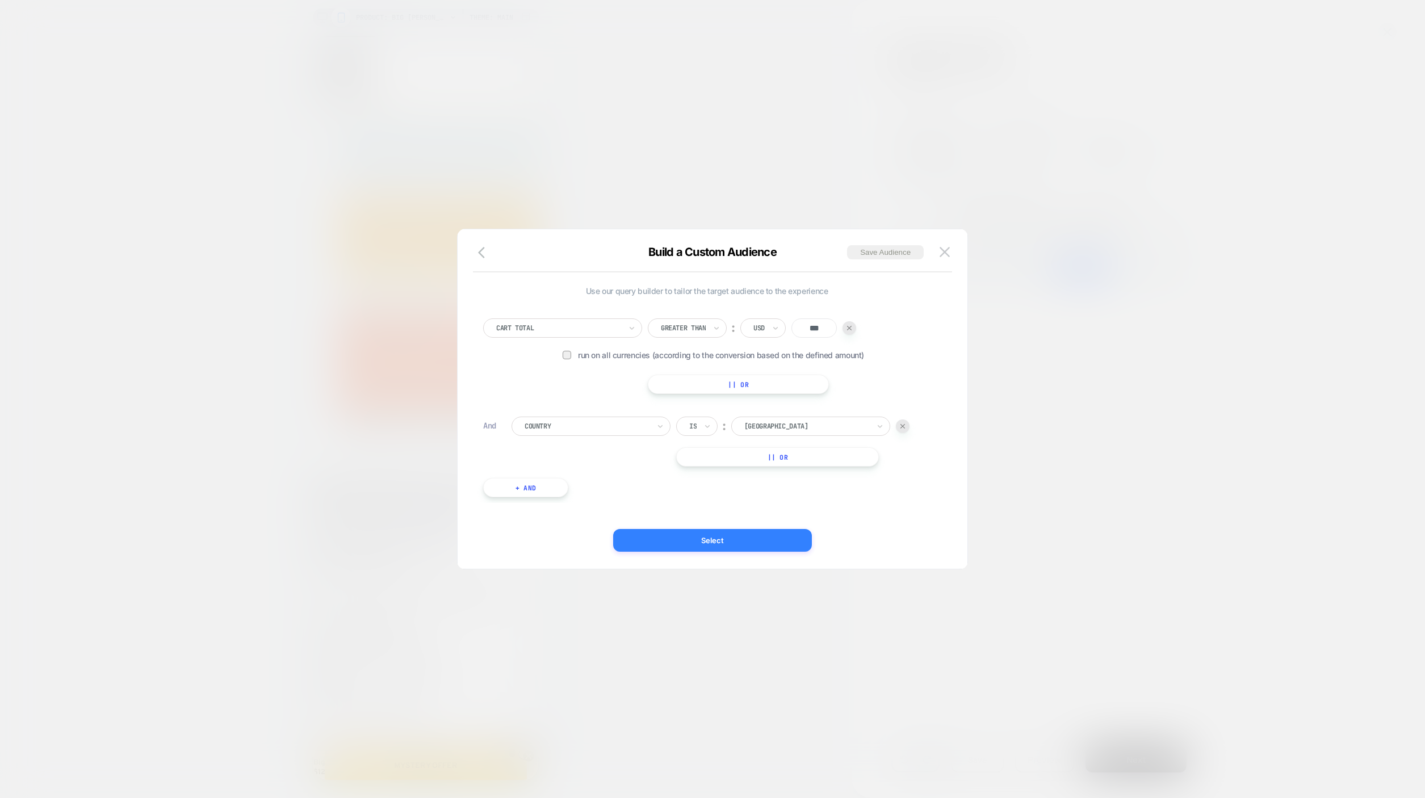
click at [738, 542] on button "Select" at bounding box center [712, 540] width 199 height 23
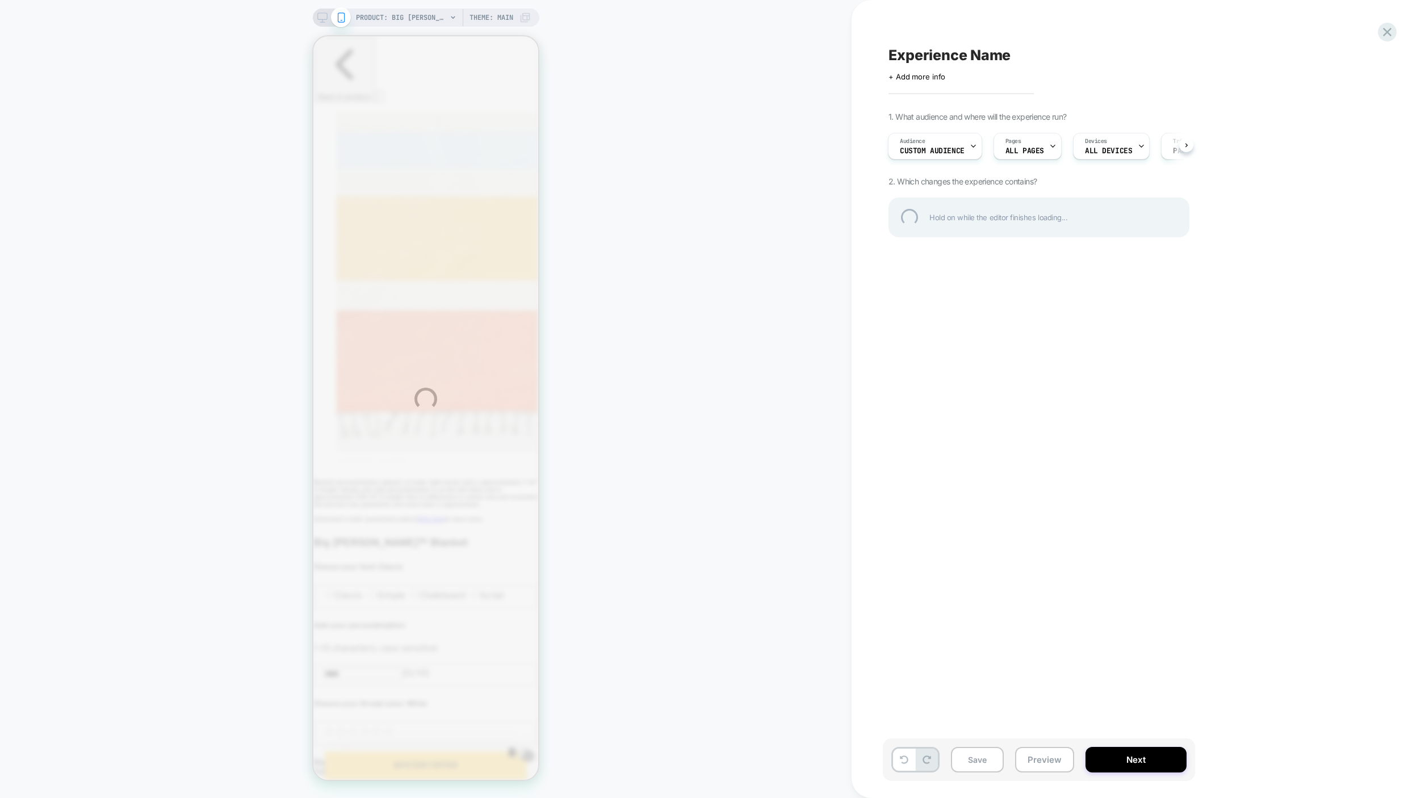
scroll to position [0, 0]
click at [980, 763] on div "PRODUCT: Big Beachy™ Blanket PRODUCT: Big Beachy™ Blanket Theme: MAIN Experienc…" at bounding box center [712, 399] width 1425 height 798
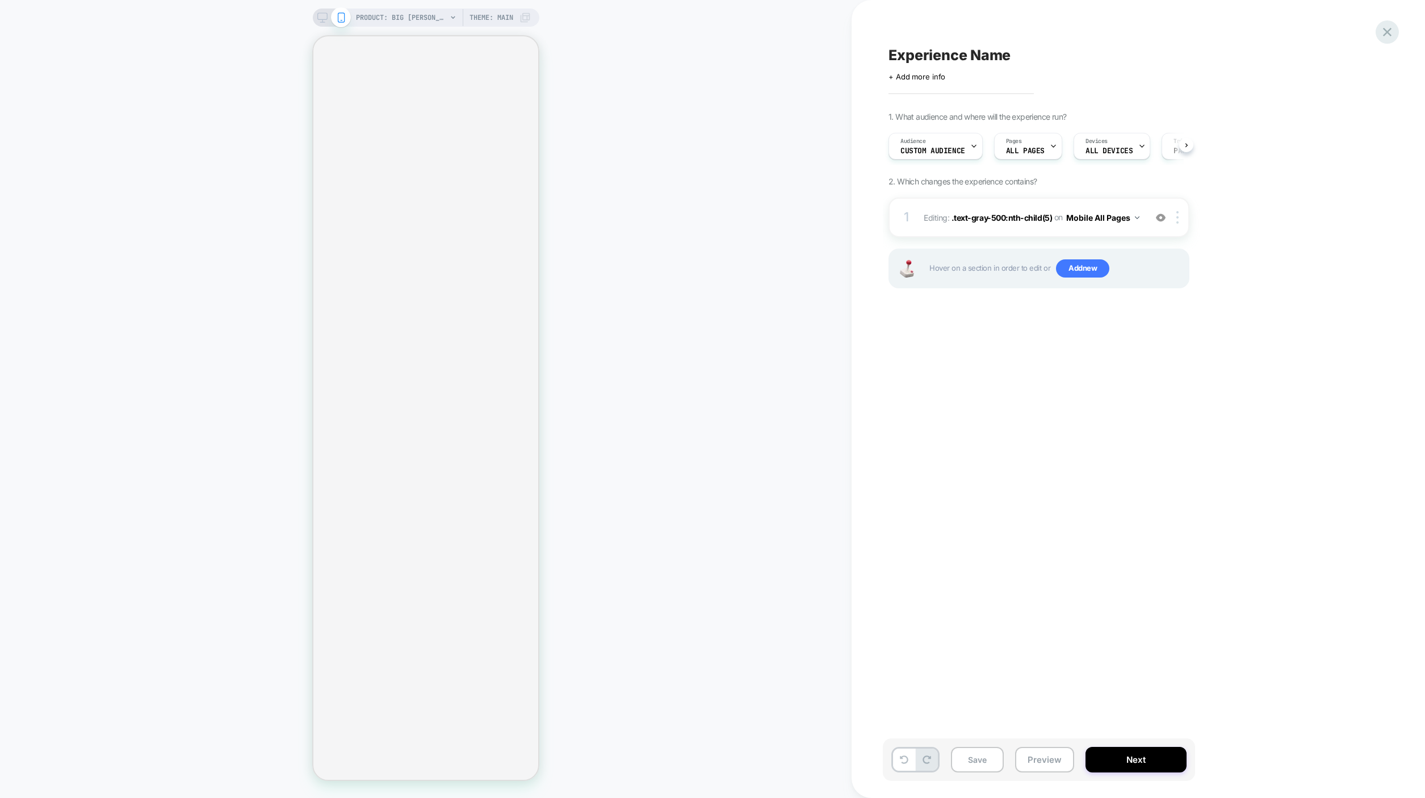
scroll to position [0, 1]
drag, startPoint x: 1385, startPoint y: 32, endPoint x: 1223, endPoint y: 275, distance: 292.2
click at [1224, 275] on div "Experience Name Click to edit experience details + Add more info 1. What audien…" at bounding box center [1102, 399] width 426 height 798
click at [978, 771] on button "Save" at bounding box center [977, 760] width 53 height 26
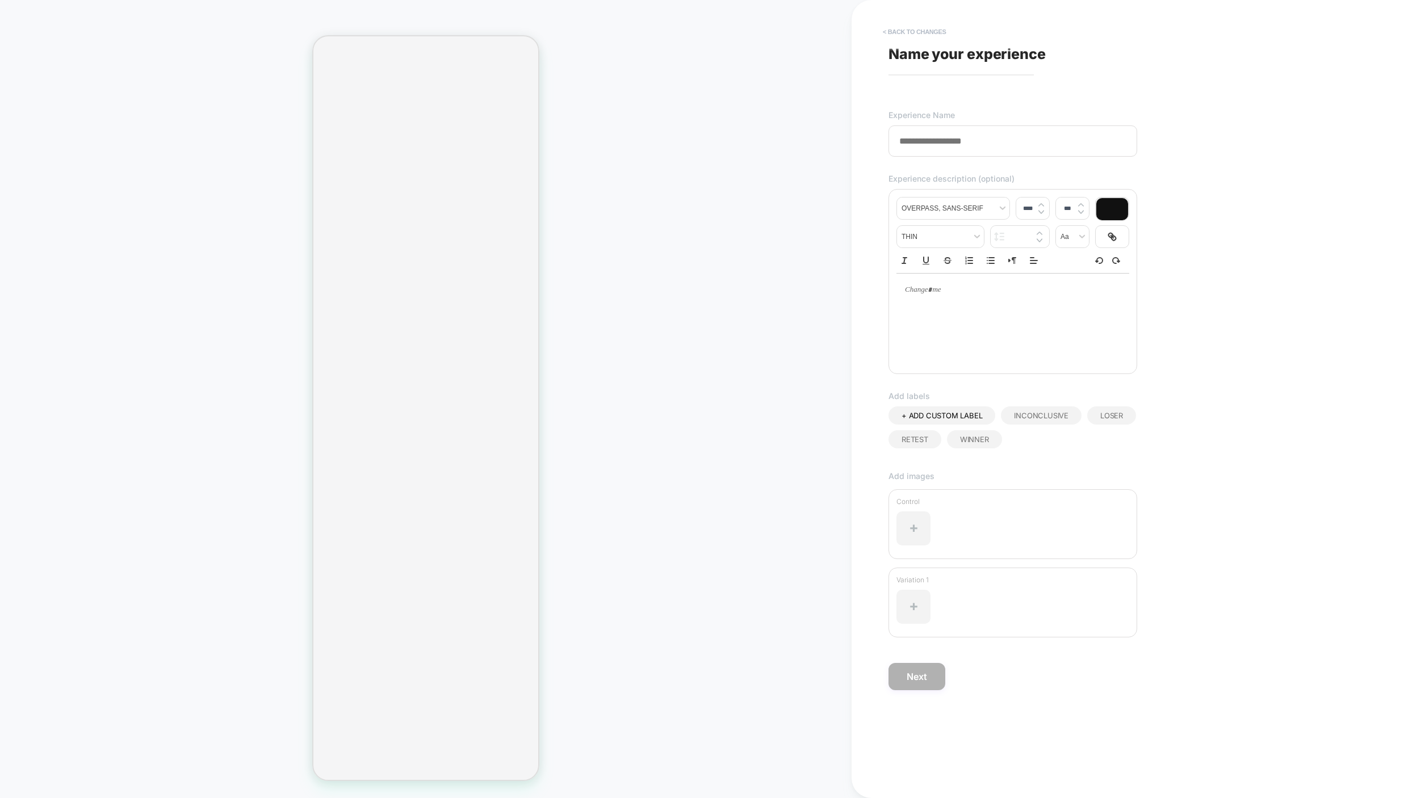
click at [910, 28] on button "< Back to changes" at bounding box center [914, 32] width 75 height 18
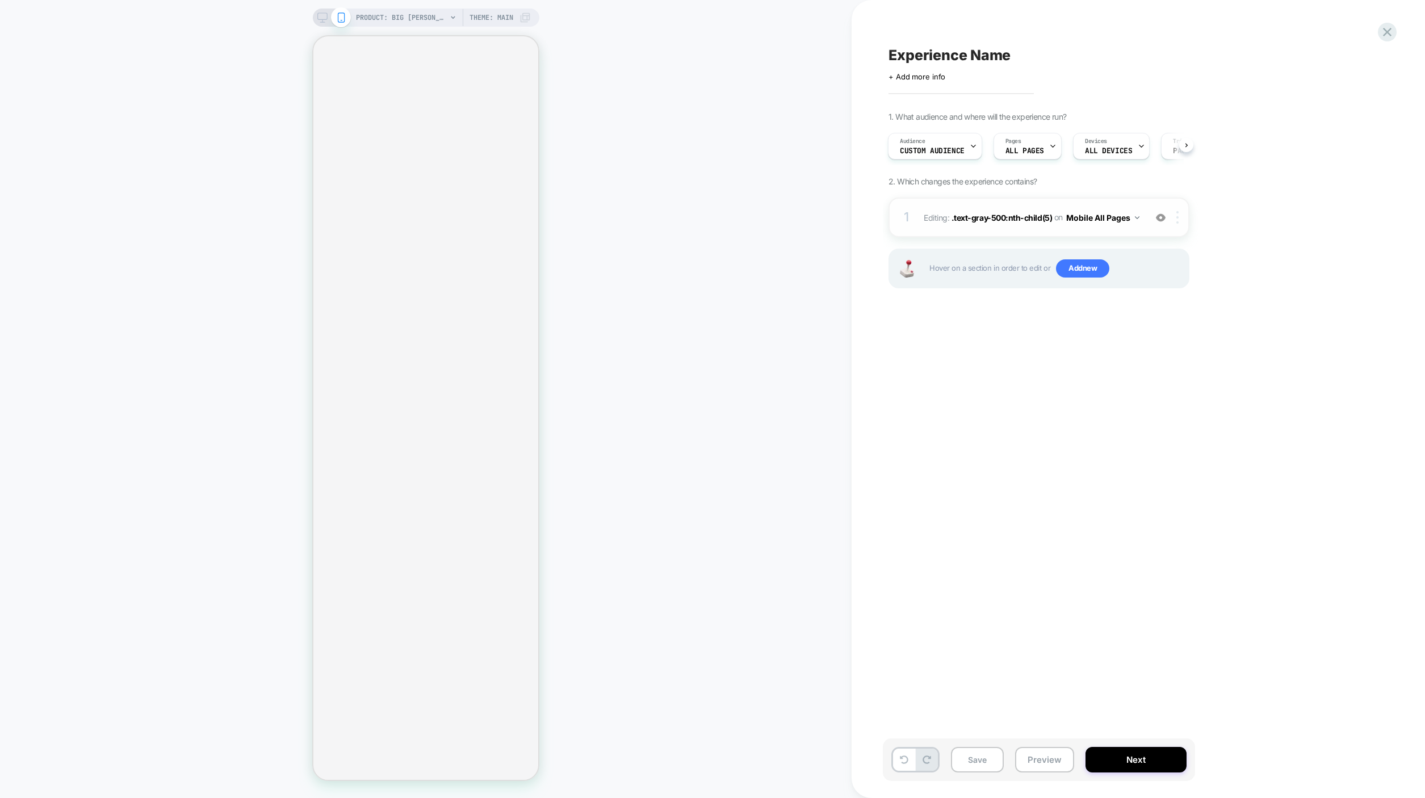
click at [1182, 216] on div at bounding box center [1179, 217] width 19 height 12
drag, startPoint x: 1082, startPoint y: 349, endPoint x: 1081, endPoint y: 342, distance: 7.0
click at [1082, 348] on div "Experience Name Click to edit experience details + Add more info 1. What audien…" at bounding box center [1096, 399] width 426 height 776
click at [1119, 216] on button "Mobile All Pages" at bounding box center [1102, 218] width 73 height 16
drag, startPoint x: 1290, startPoint y: 268, endPoint x: 1298, endPoint y: 137, distance: 130.9
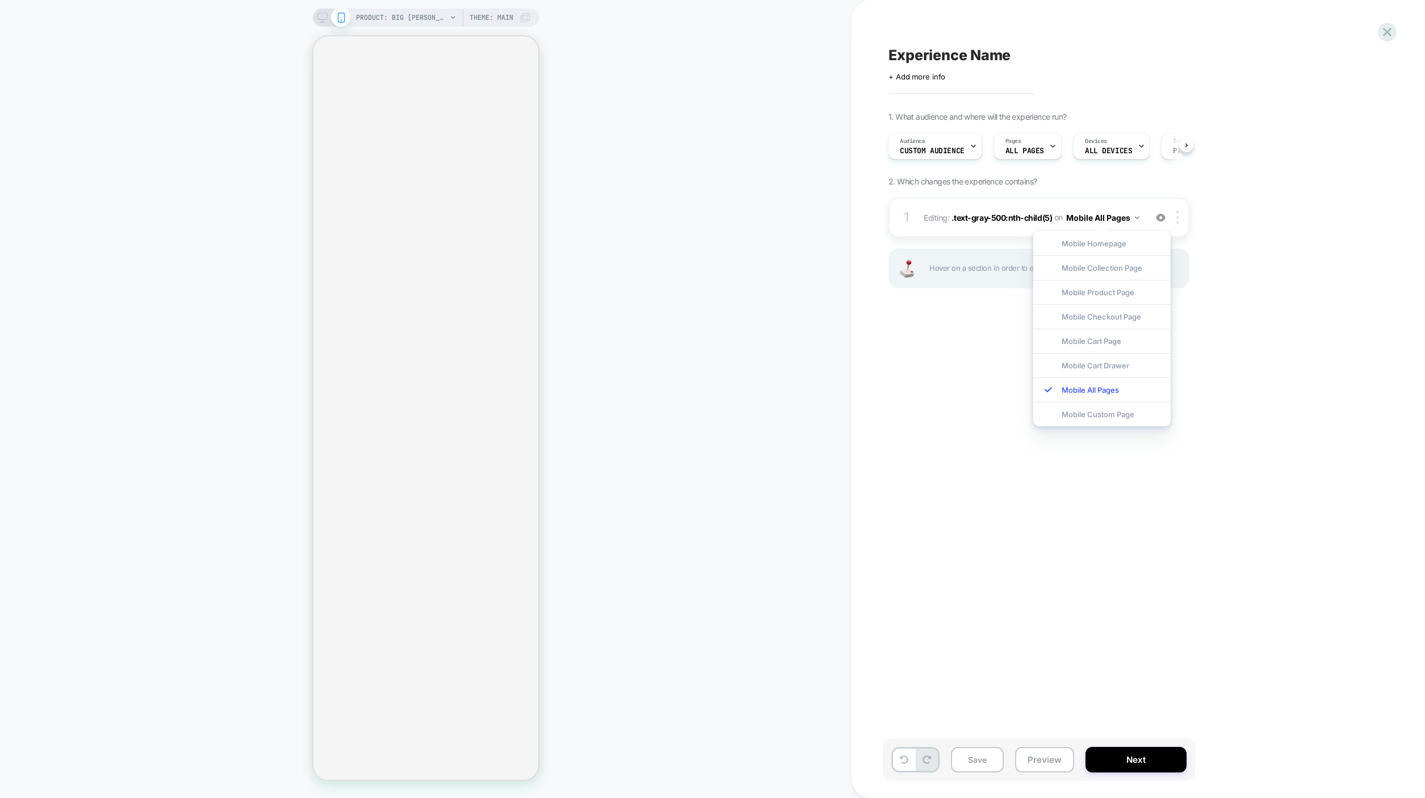
click at [1290, 267] on div "1. What audience and where will the experience run? Audience Custom Audience Pa…" at bounding box center [1096, 214] width 415 height 205
click at [1394, 26] on icon at bounding box center [1387, 31] width 15 height 15
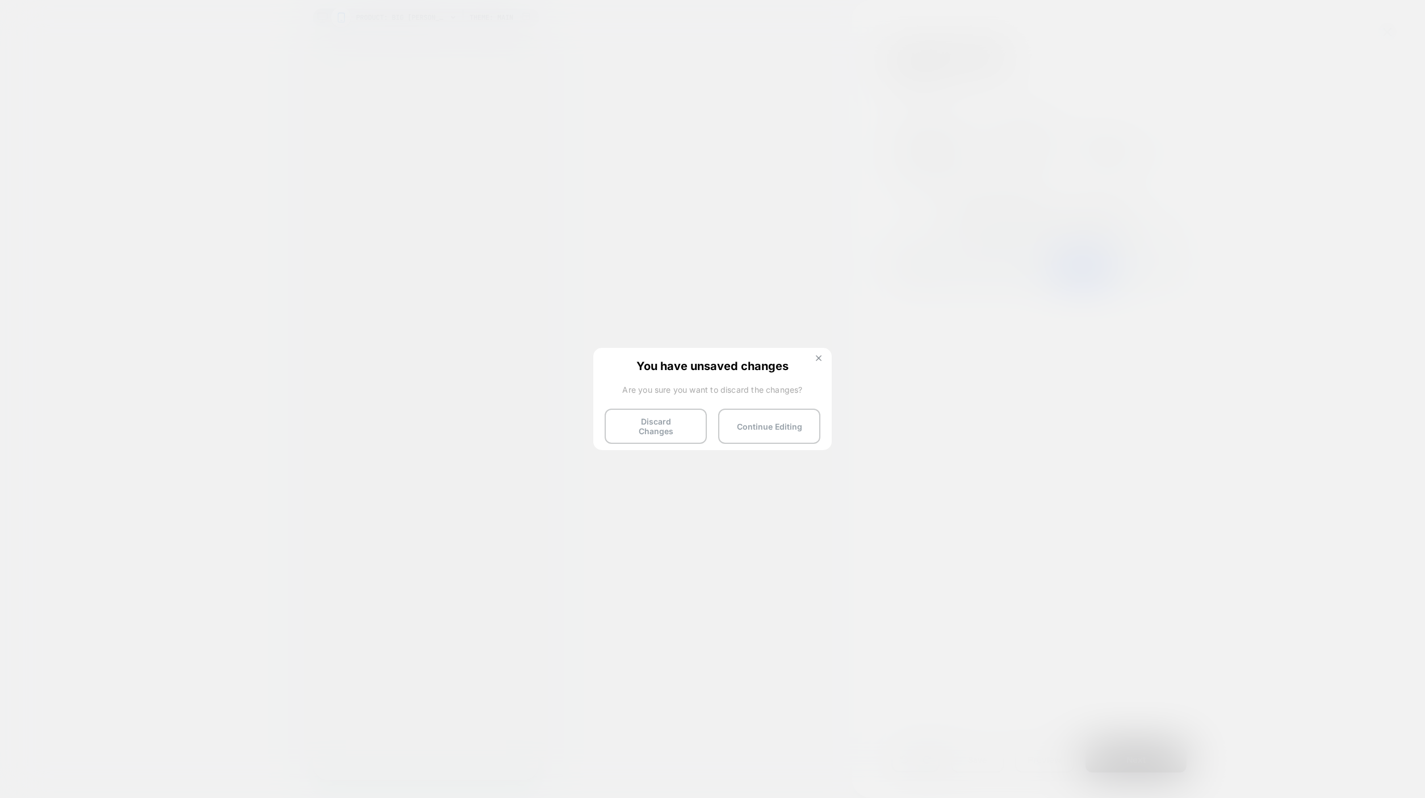
click at [818, 363] on button at bounding box center [819, 360] width 12 height 10
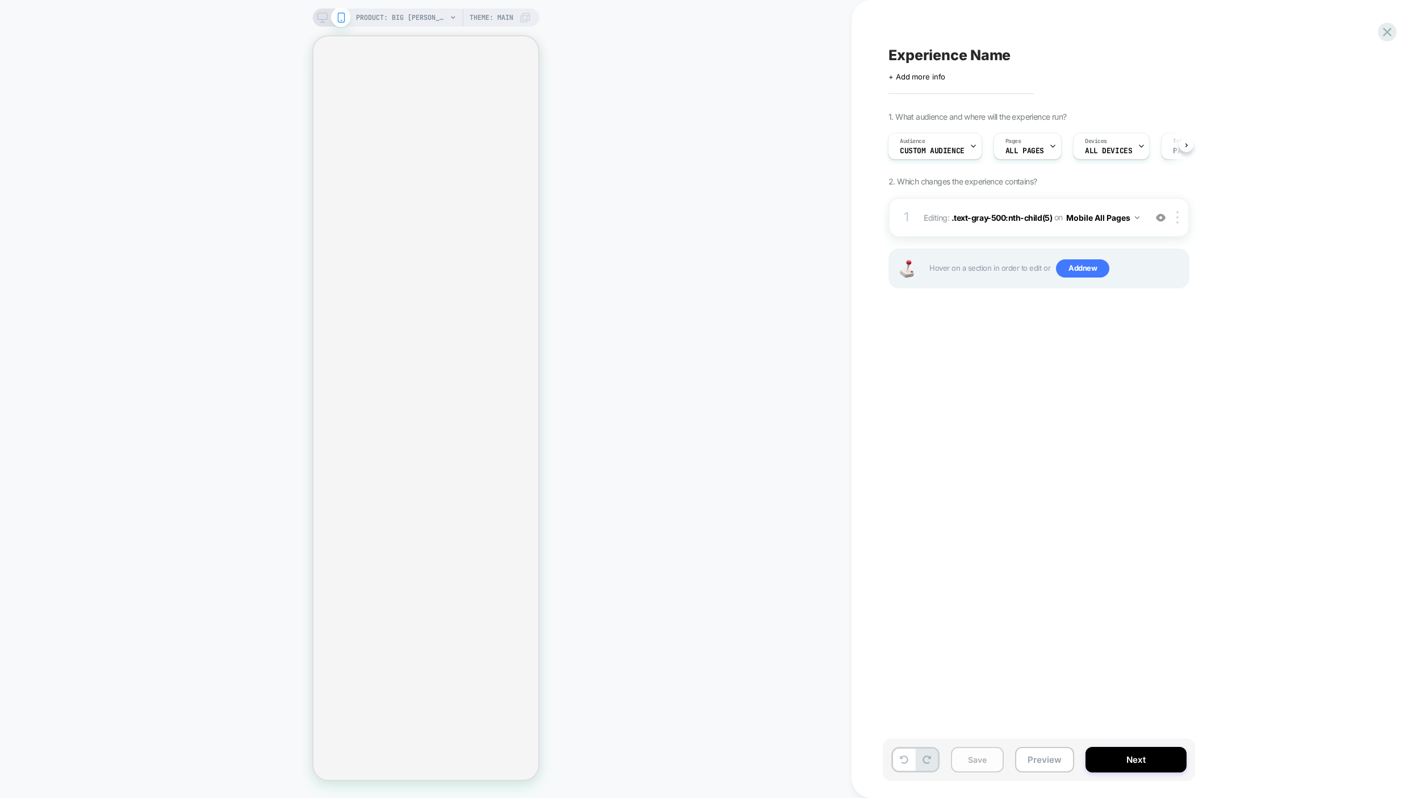
click at [979, 752] on button "Save" at bounding box center [977, 760] width 53 height 26
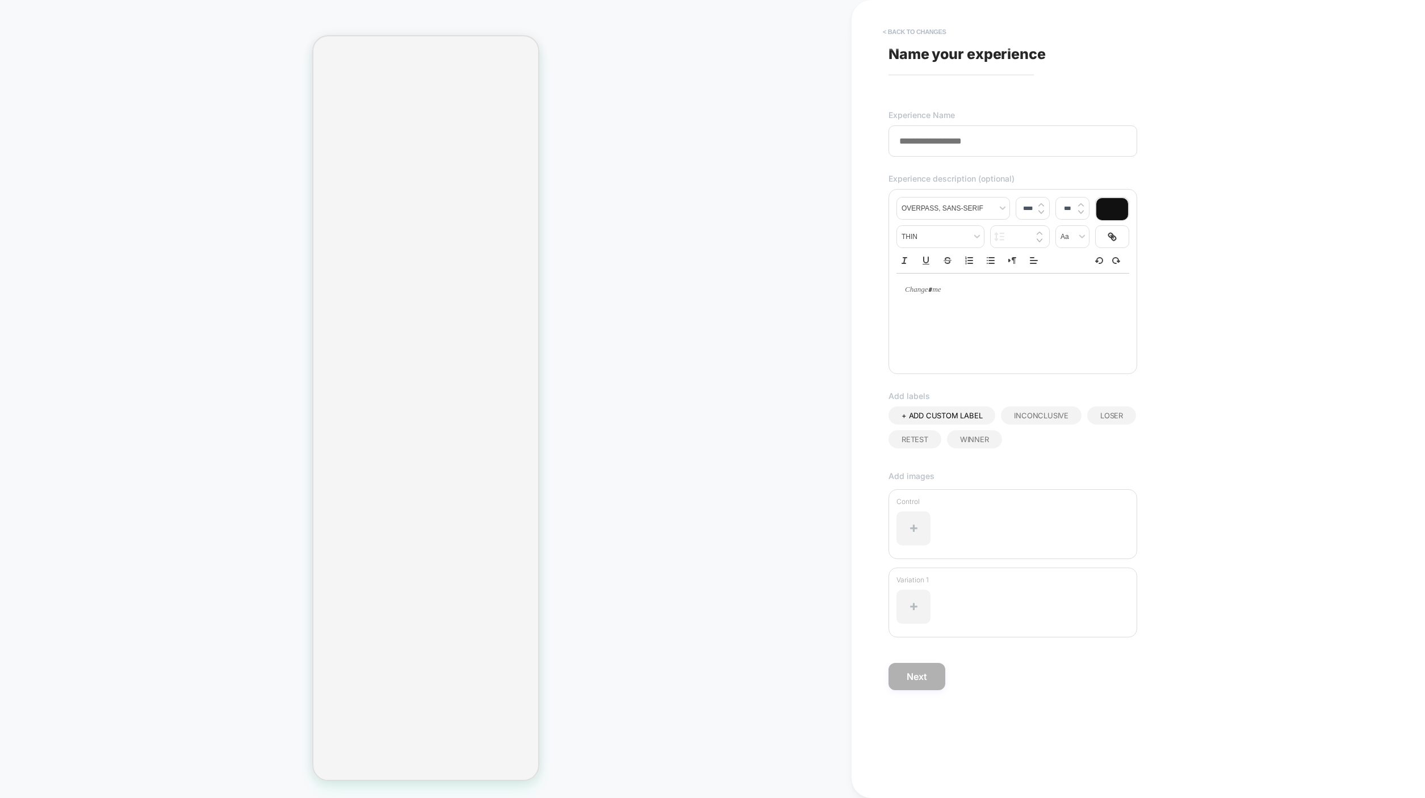
click at [911, 27] on button "< Back to changes" at bounding box center [914, 32] width 75 height 18
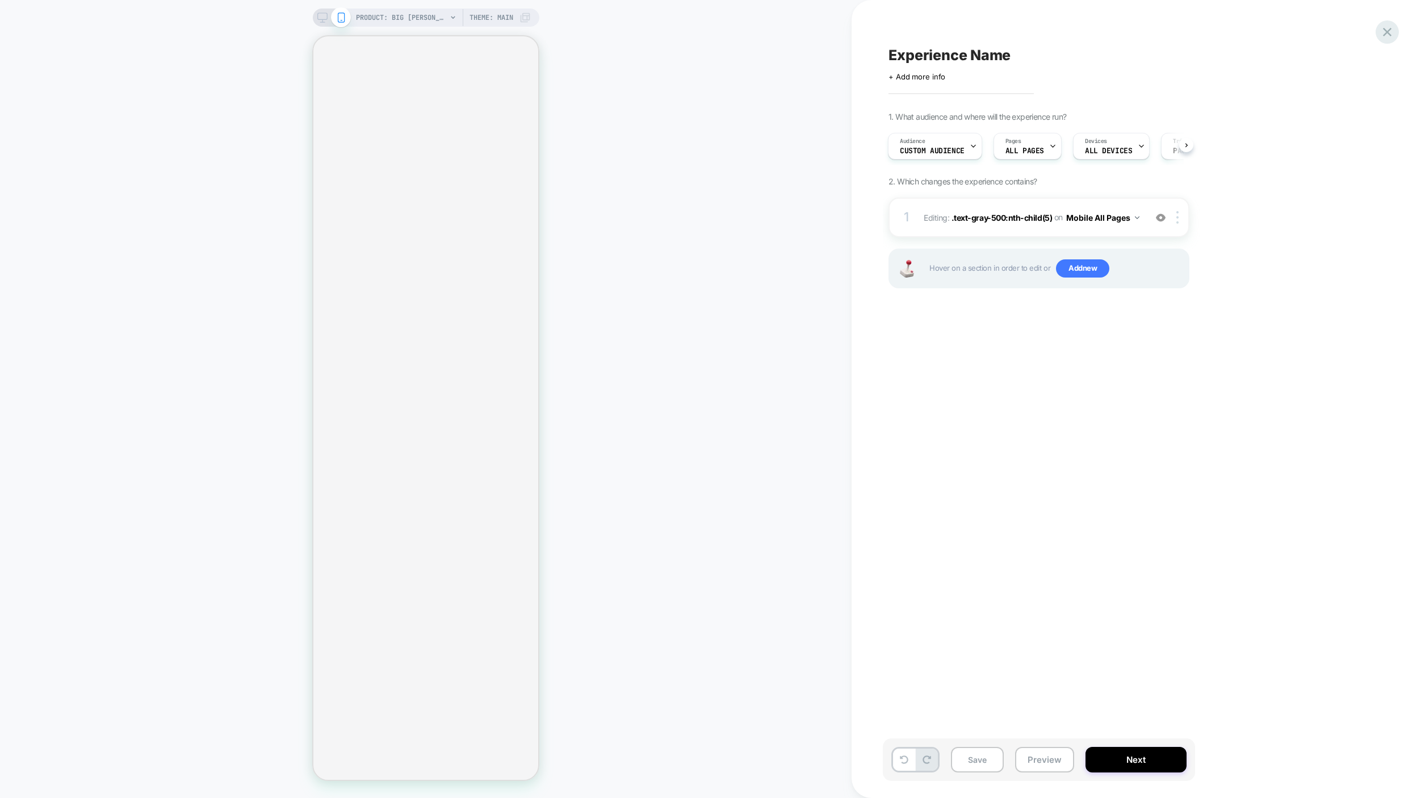
click at [1394, 34] on icon at bounding box center [1387, 31] width 15 height 15
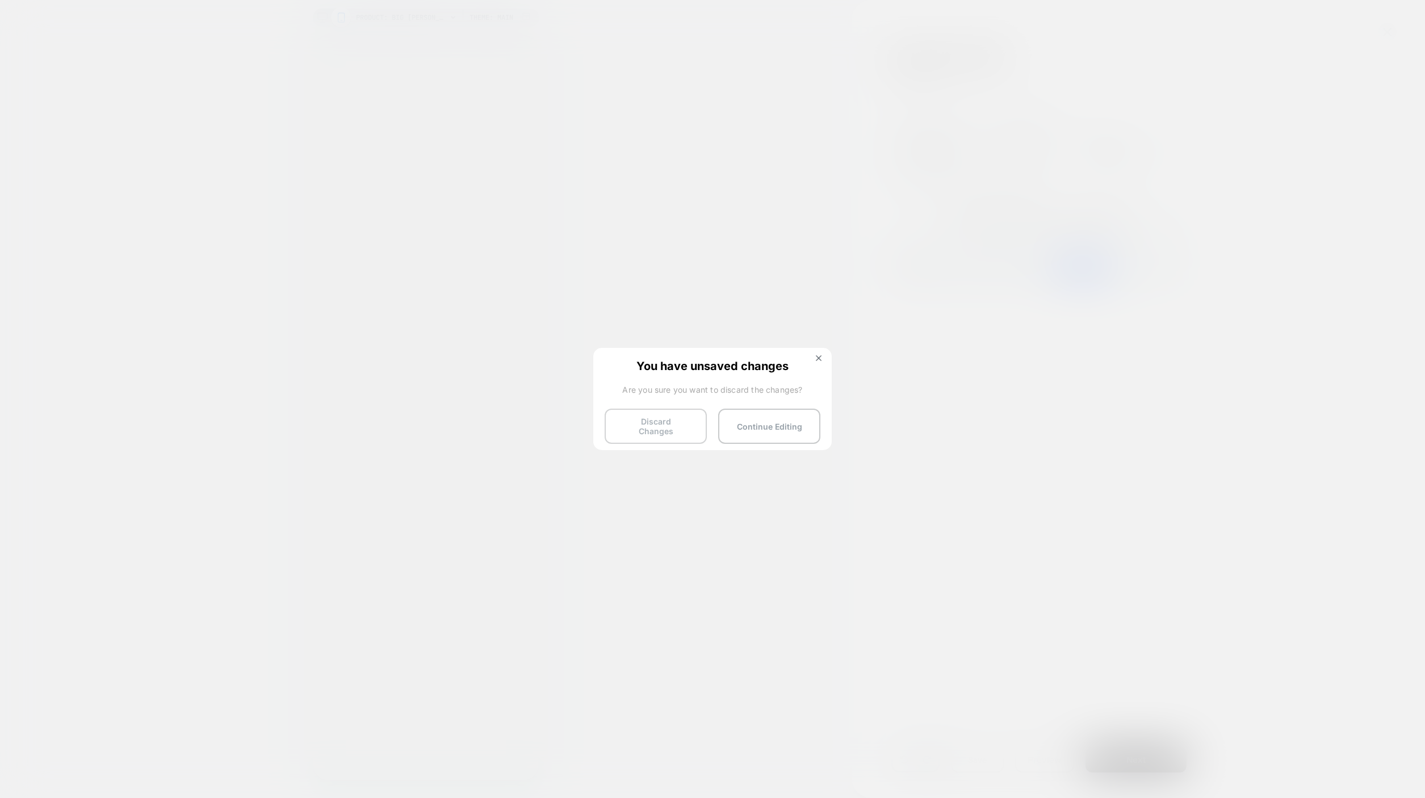
click at [663, 427] on button "Discard Changes" at bounding box center [656, 426] width 102 height 35
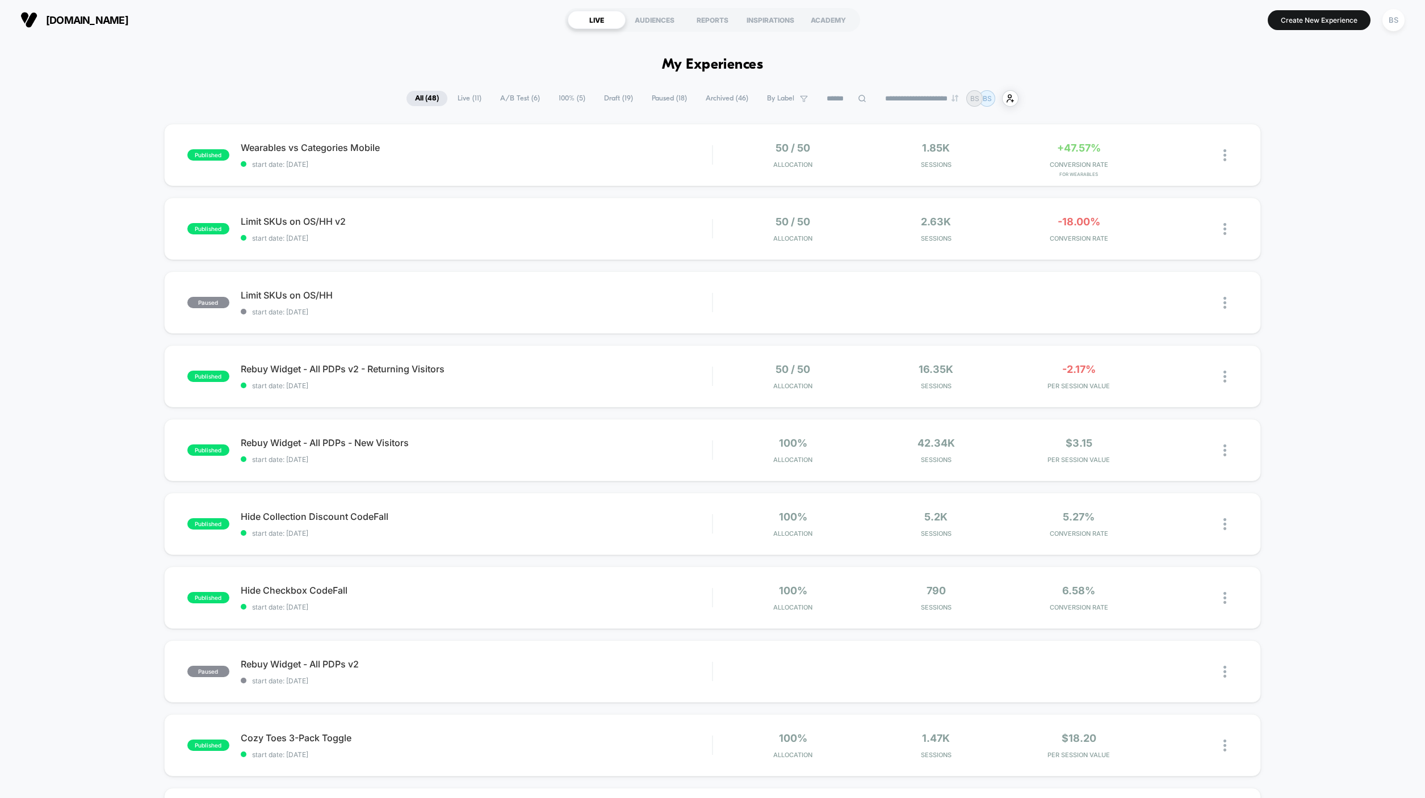
click at [602, 102] on span "Draft ( 19 )" at bounding box center [619, 98] width 46 height 15
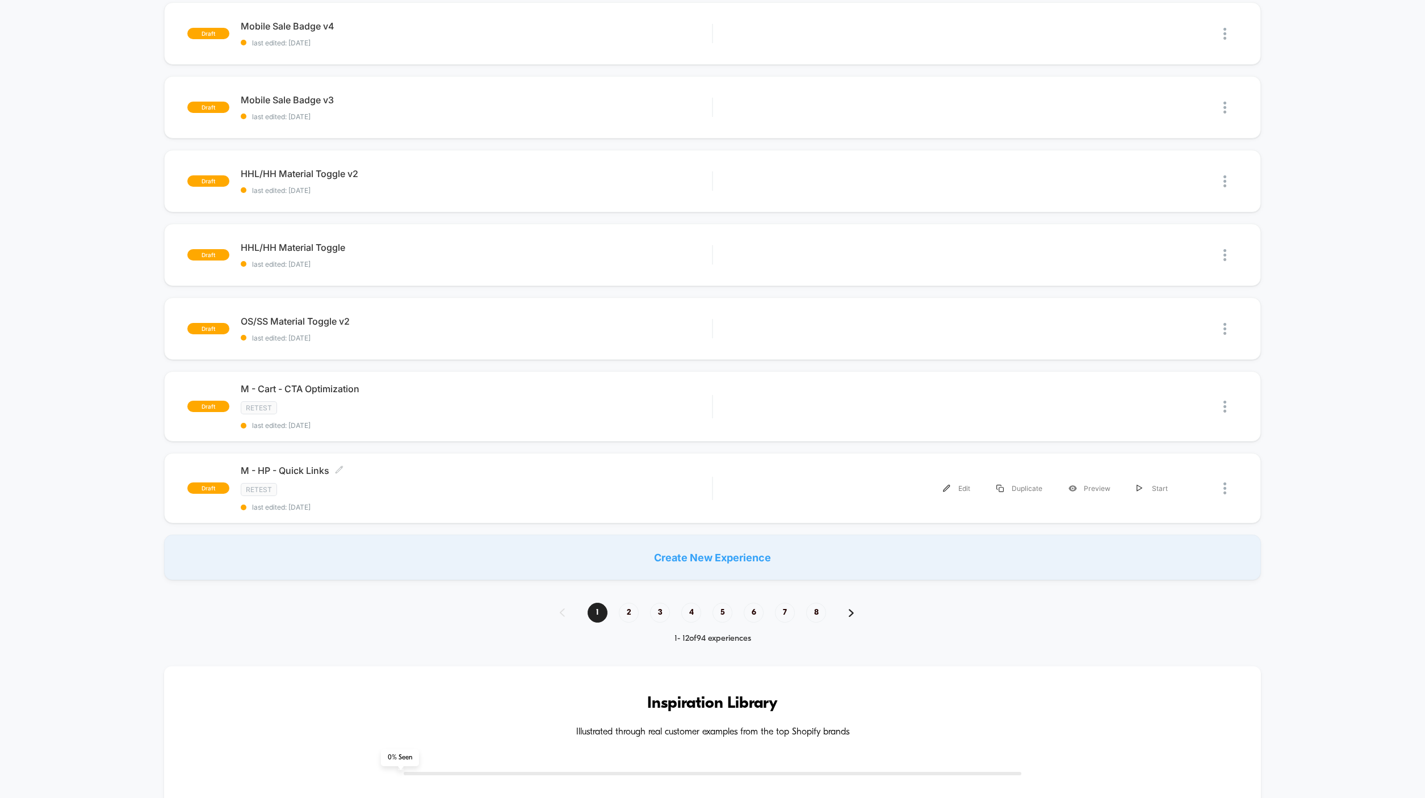
scroll to position [771, 0]
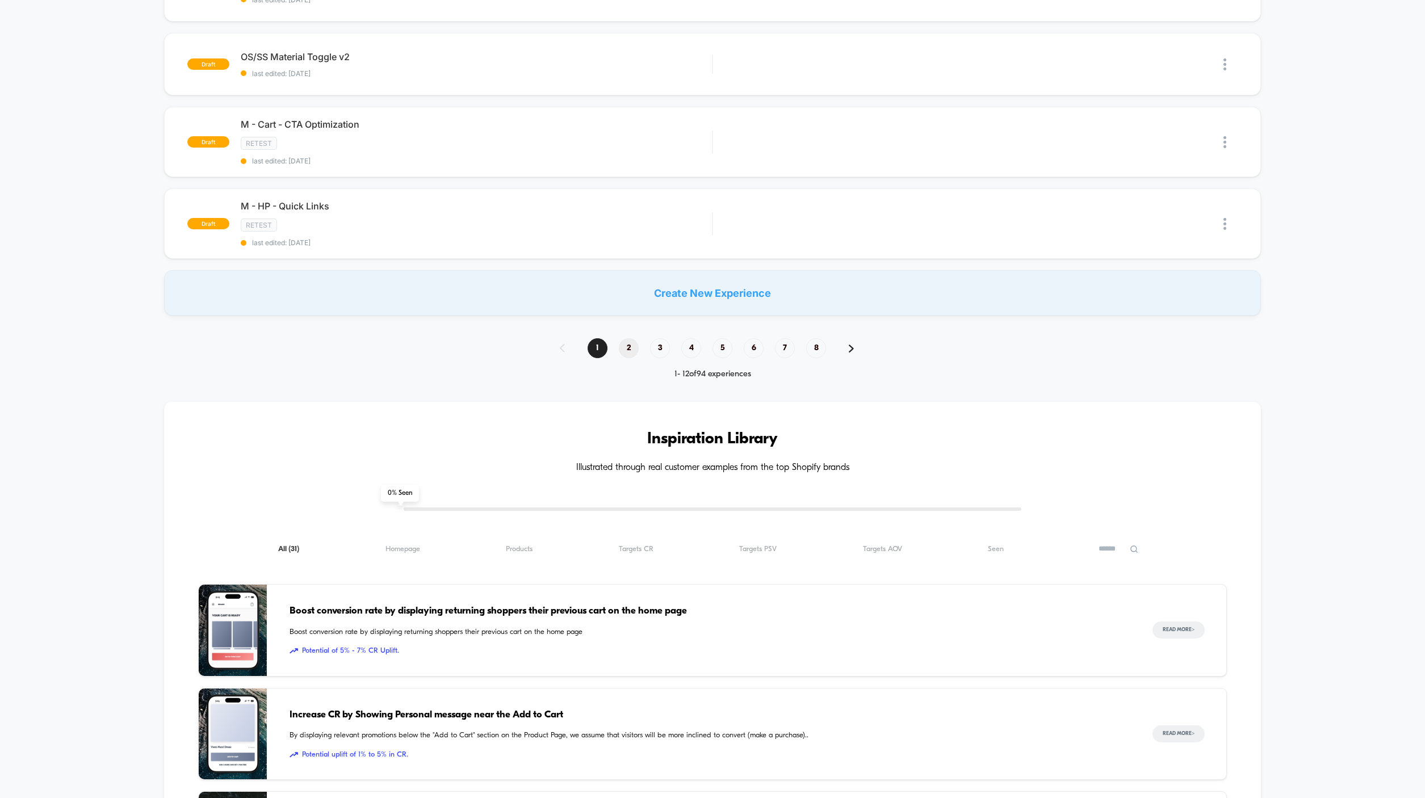
click at [624, 340] on span "2" at bounding box center [629, 348] width 20 height 20
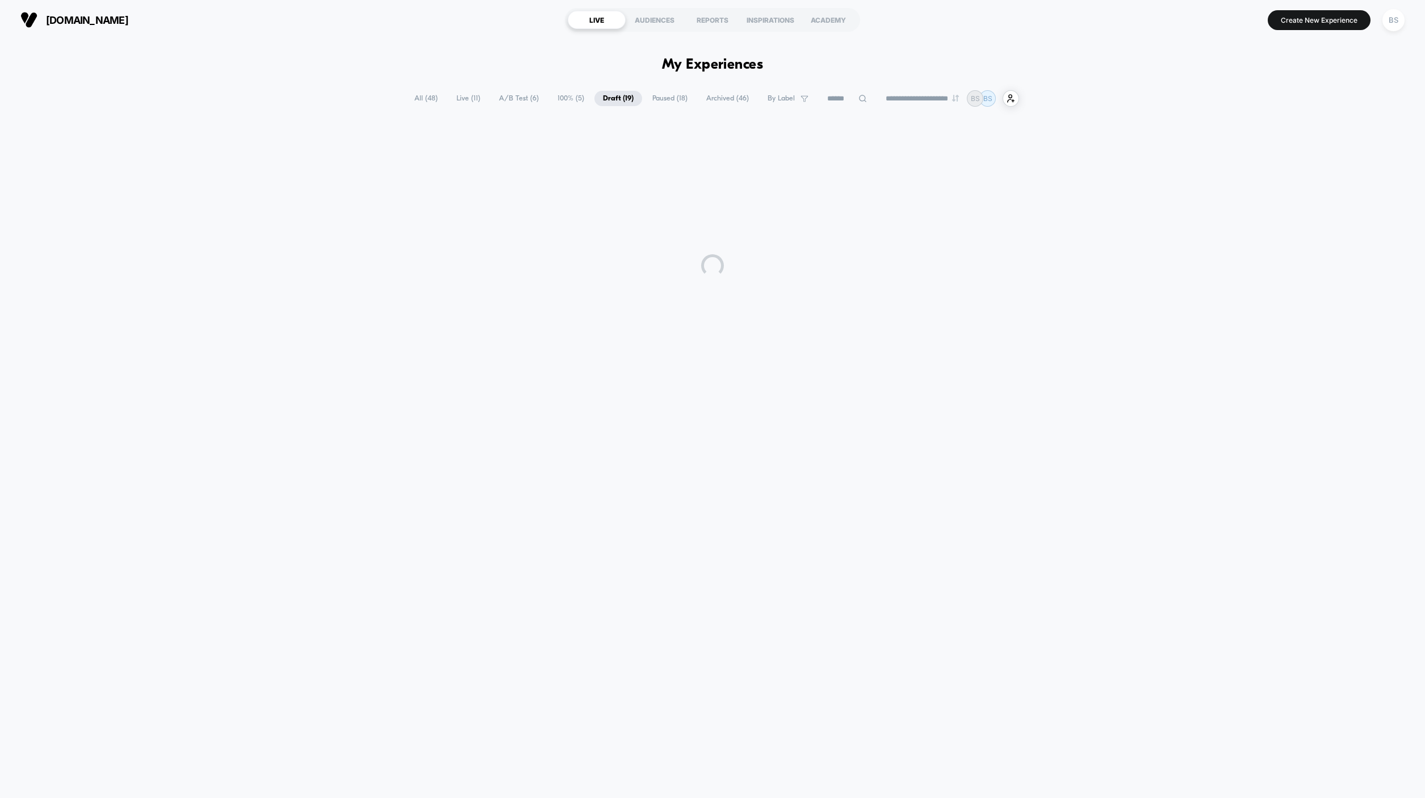
scroll to position [0, 0]
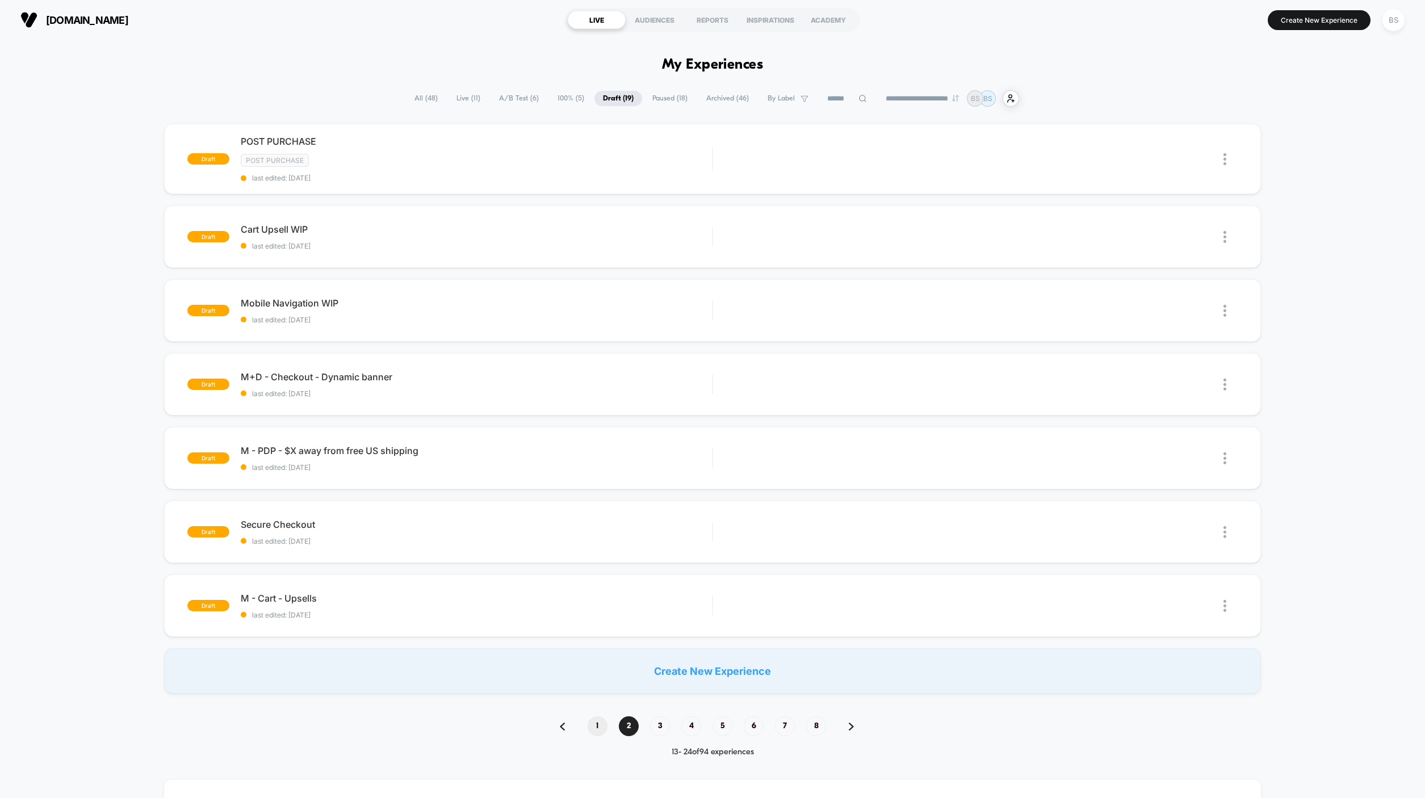
click at [605, 722] on span "1" at bounding box center [598, 727] width 20 height 20
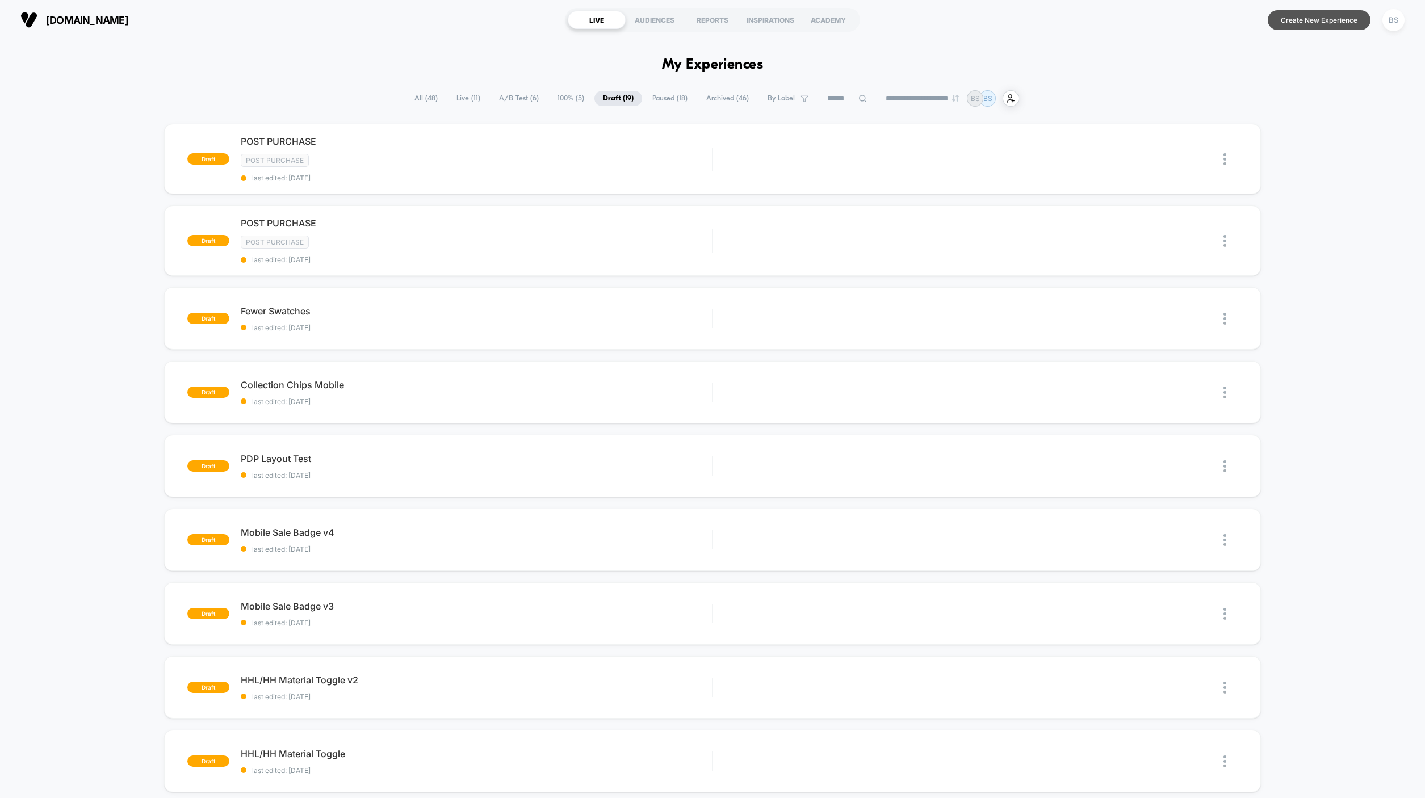
click at [1278, 23] on button "Create New Experience" at bounding box center [1319, 20] width 103 height 20
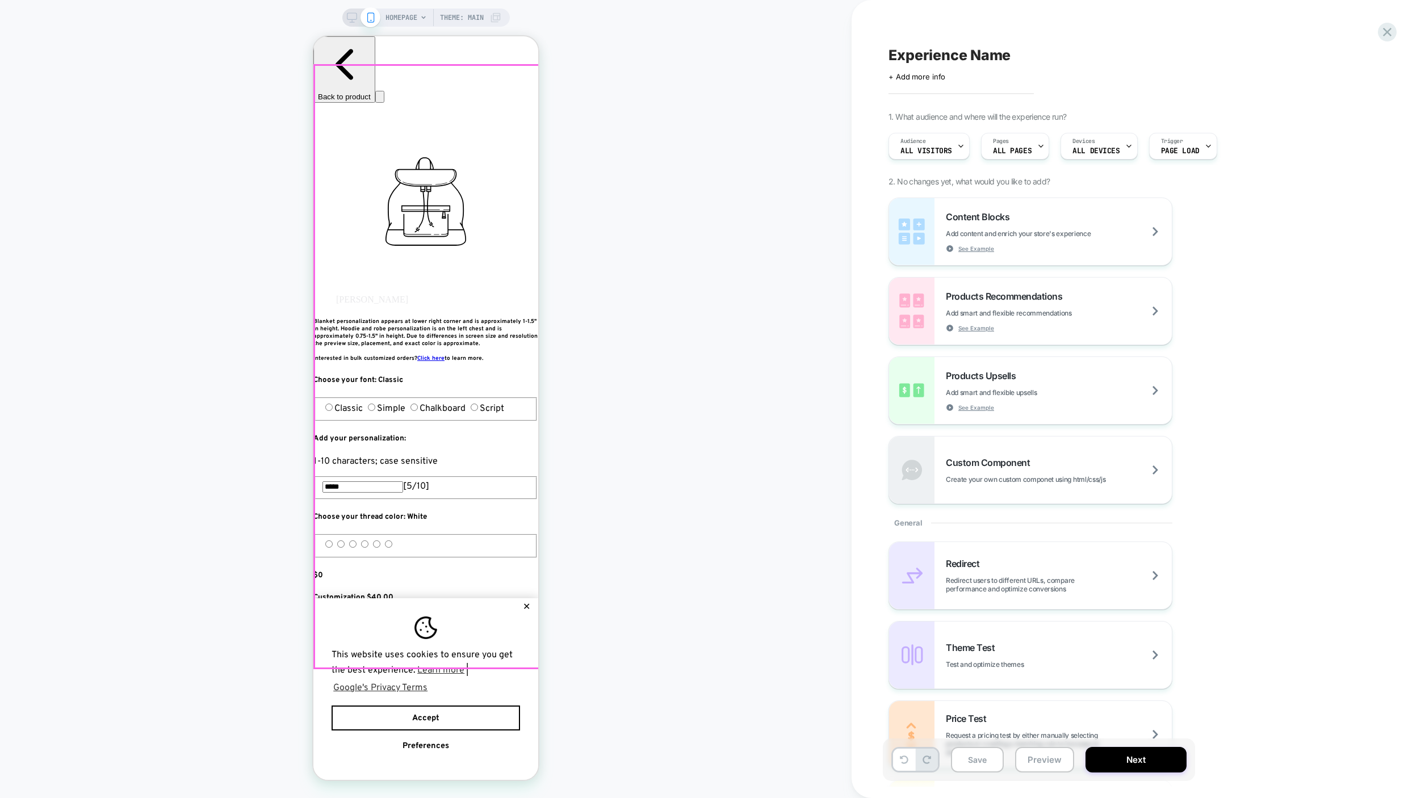
click at [530, 603] on button "✕" at bounding box center [527, 607] width 14 height 8
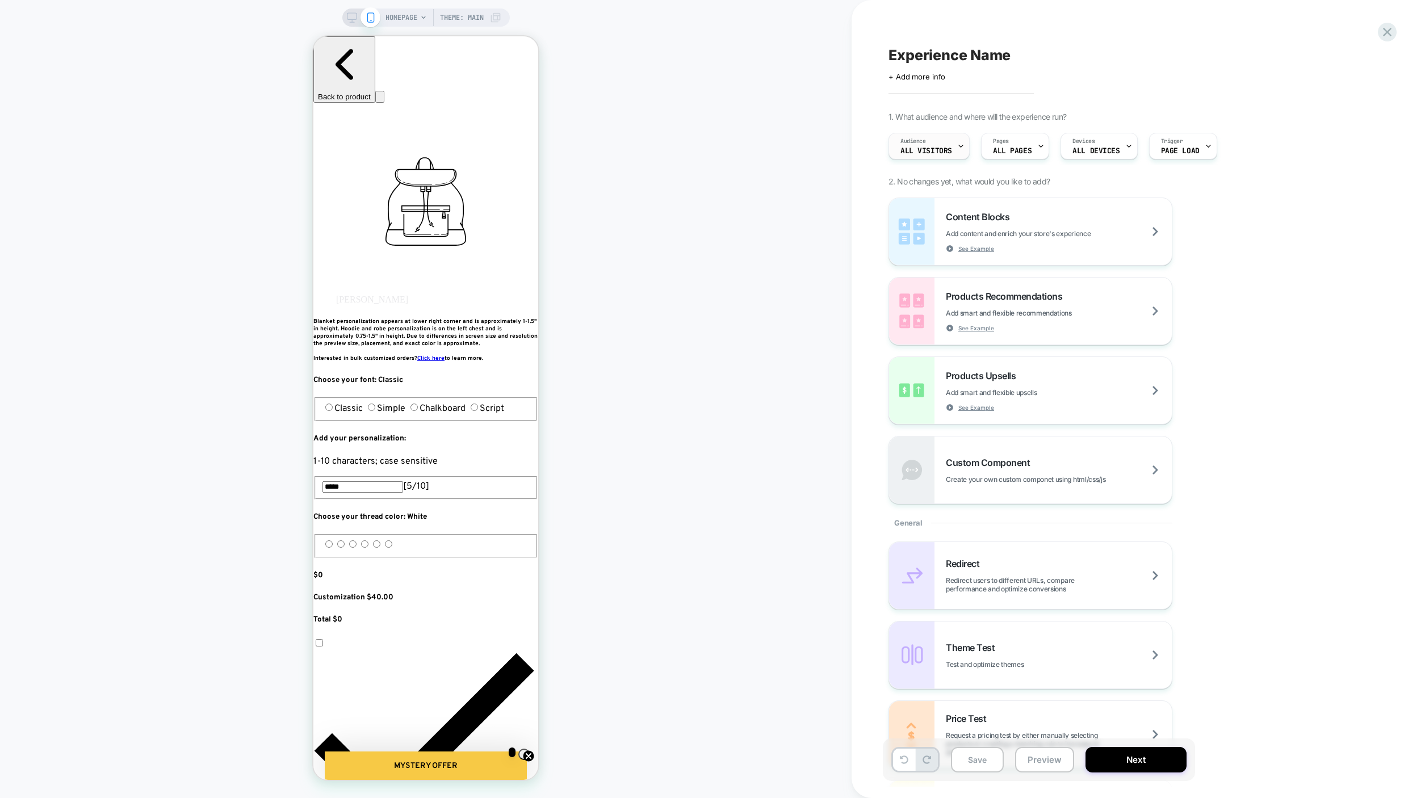
click at [939, 148] on span "All Visitors" at bounding box center [927, 151] width 52 height 8
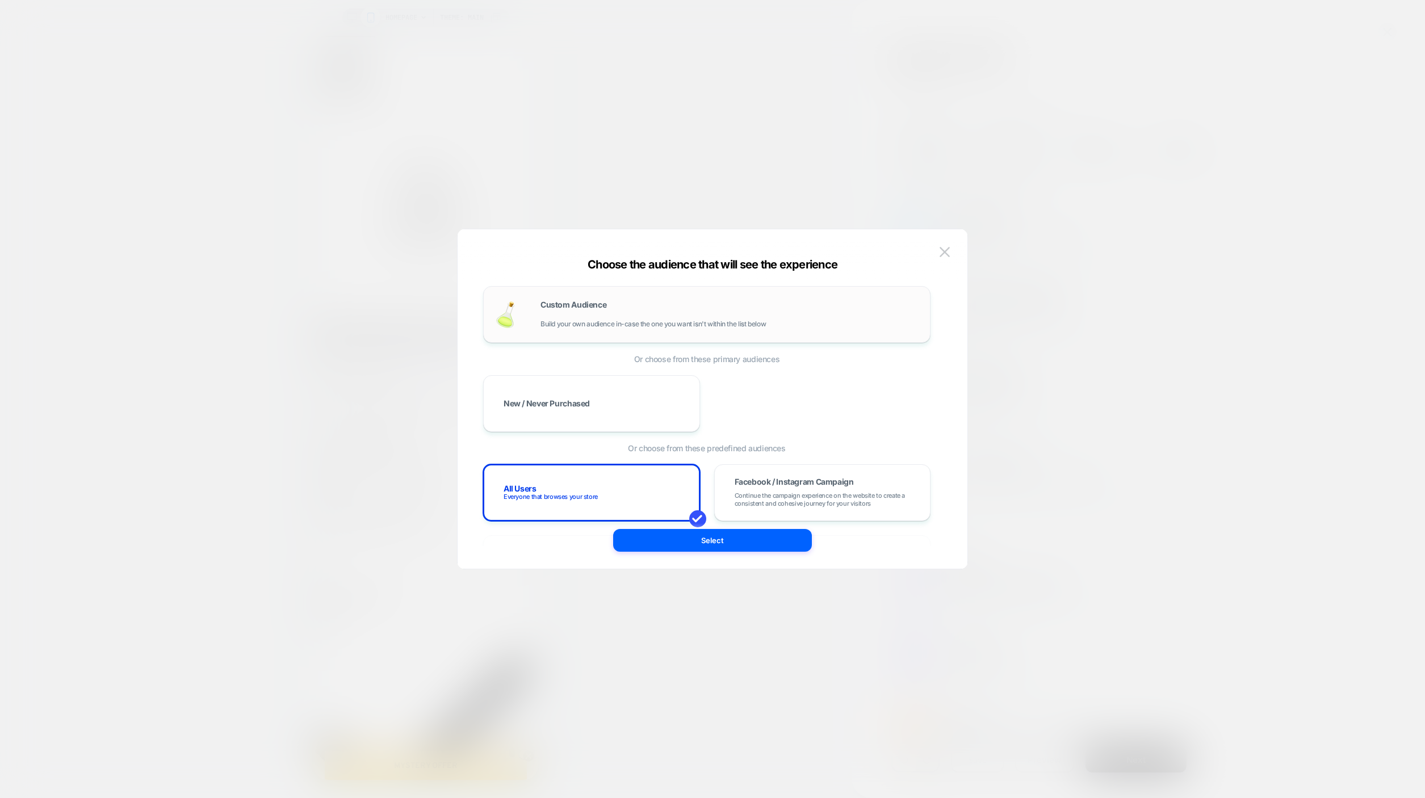
click at [698, 329] on div "Custom Audience Build your own audience in-case the one you want isn't within t…" at bounding box center [707, 314] width 424 height 33
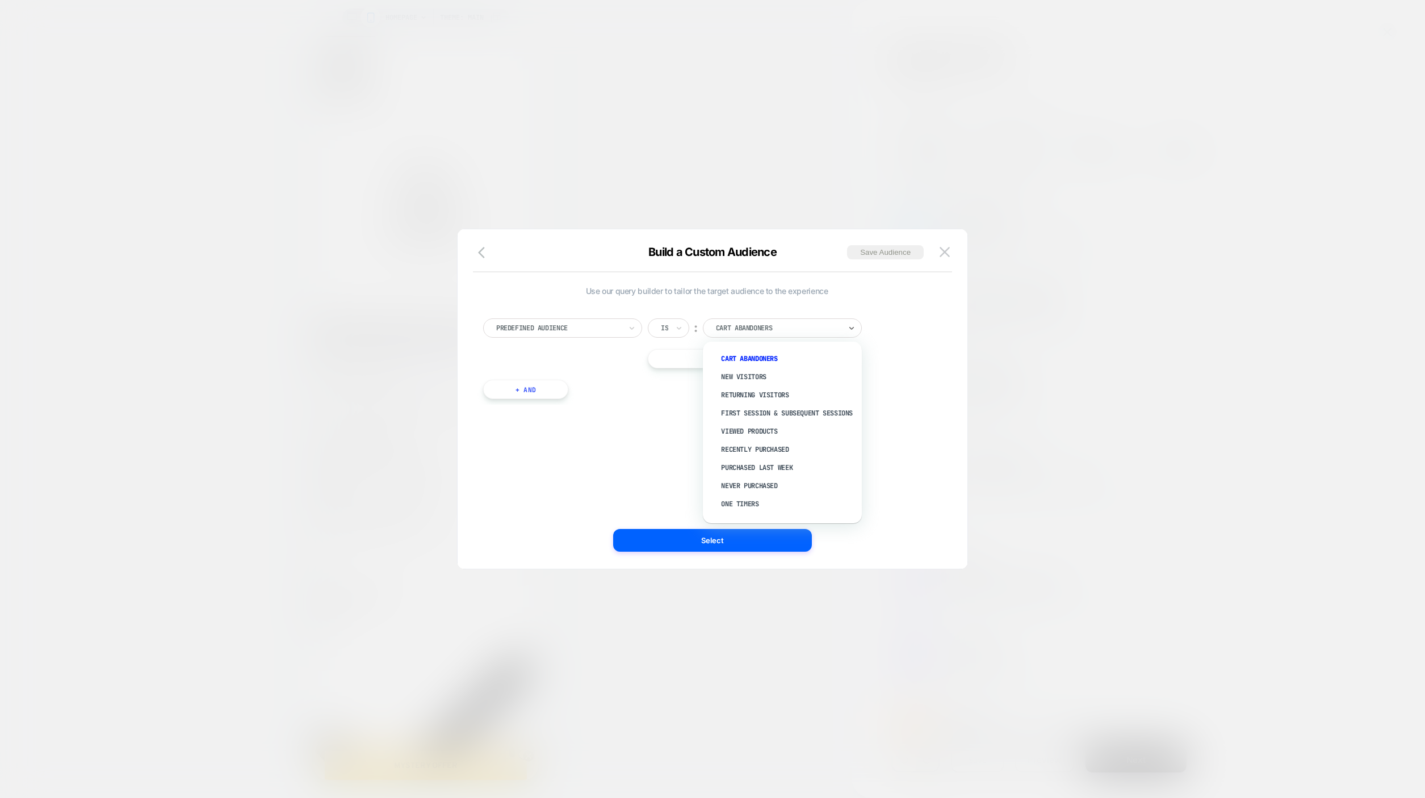
click at [749, 329] on div at bounding box center [778, 328] width 125 height 10
click at [628, 341] on div "Predefined Audience Is ︰ Cart Abandoners || Or" at bounding box center [706, 344] width 447 height 50
click at [618, 332] on div at bounding box center [558, 328] width 125 height 10
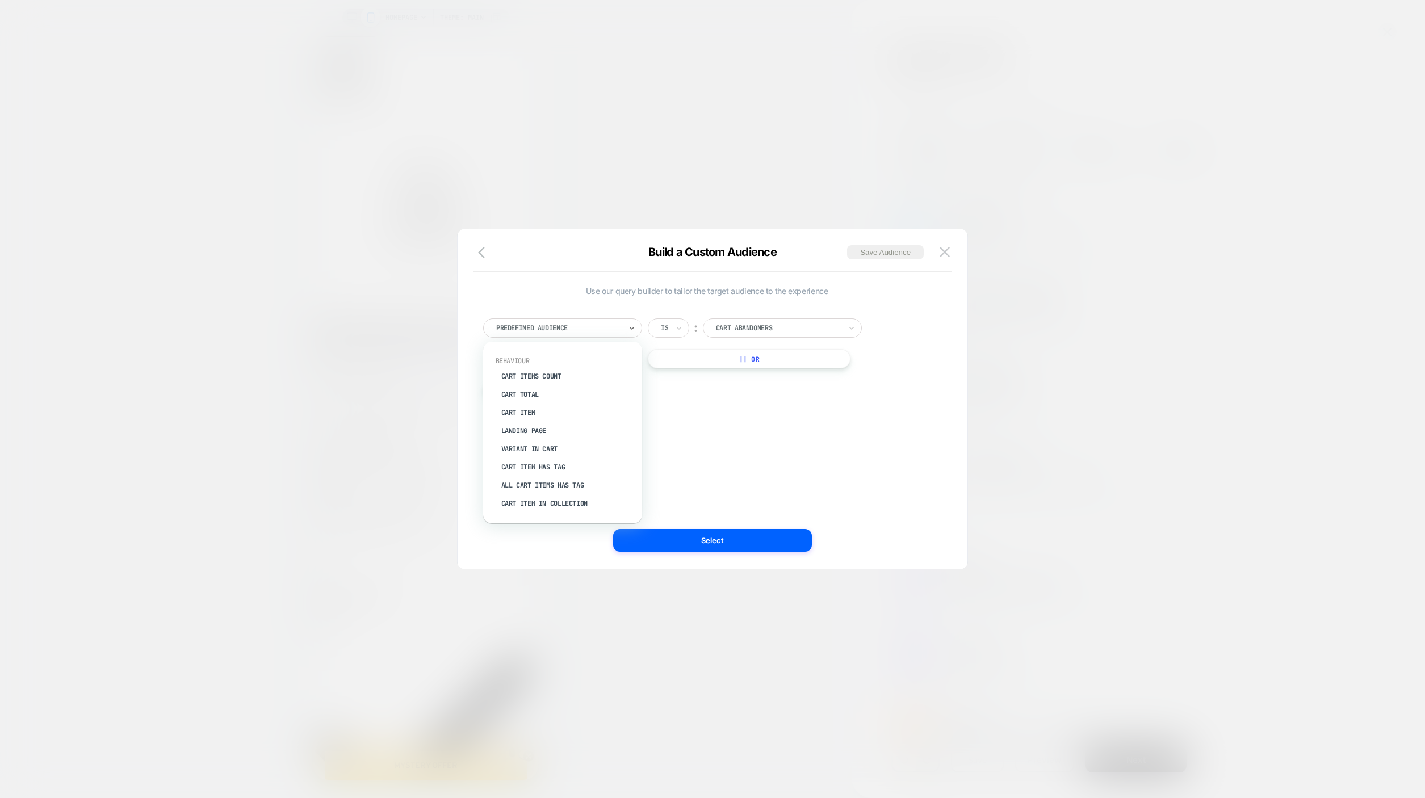
scroll to position [91, 0]
click at [553, 426] on div "Cart Total" at bounding box center [569, 430] width 148 height 18
click at [813, 323] on input "*" at bounding box center [814, 328] width 45 height 19
type input "***"
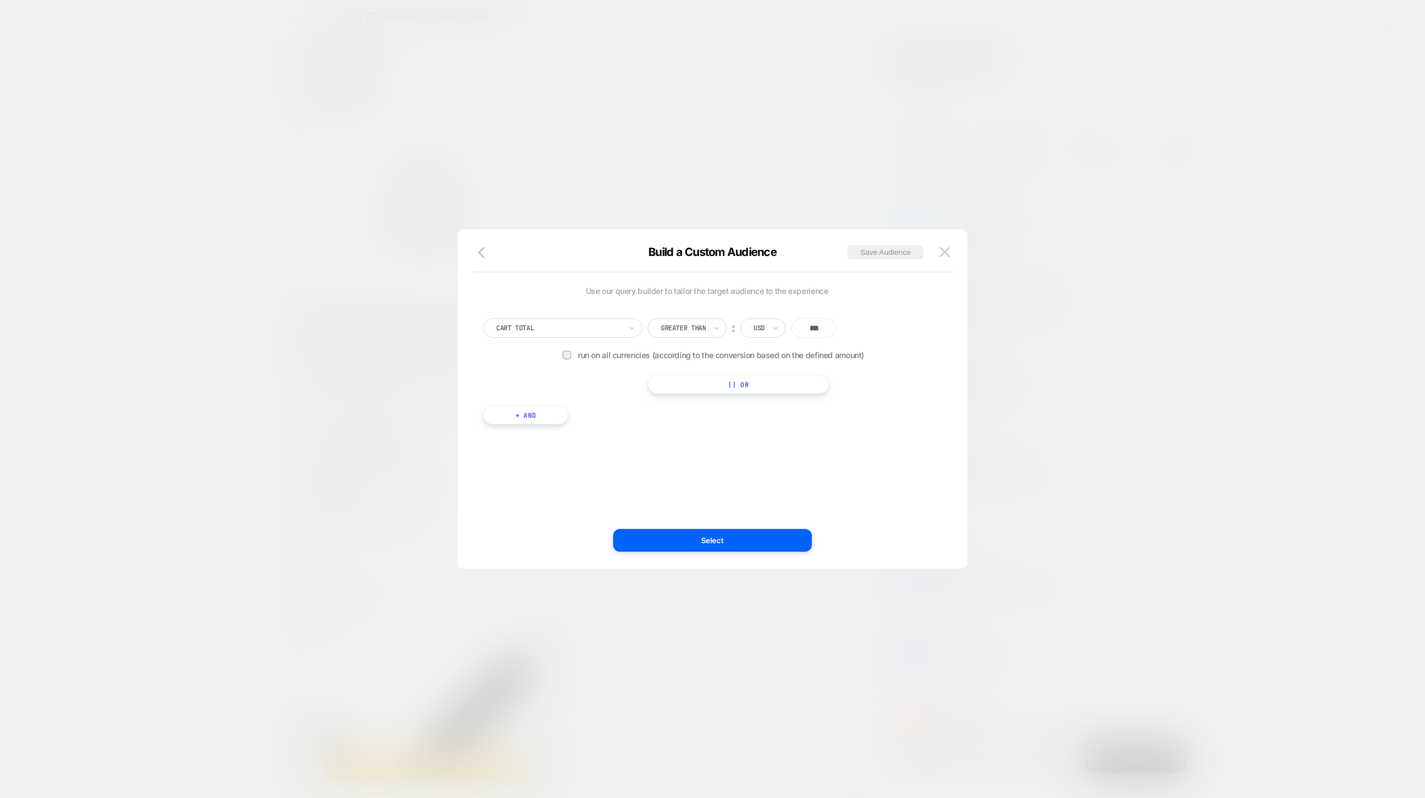
click at [501, 402] on div "Cart Total Greater Than ︰ USD *** Run on all currencies (according to the conve…" at bounding box center [707, 366] width 459 height 129
drag, startPoint x: 507, startPoint y: 412, endPoint x: 521, endPoint y: 411, distance: 14.2
click at [507, 412] on button "+ And" at bounding box center [525, 414] width 85 height 19
click at [554, 431] on div at bounding box center [587, 426] width 125 height 10
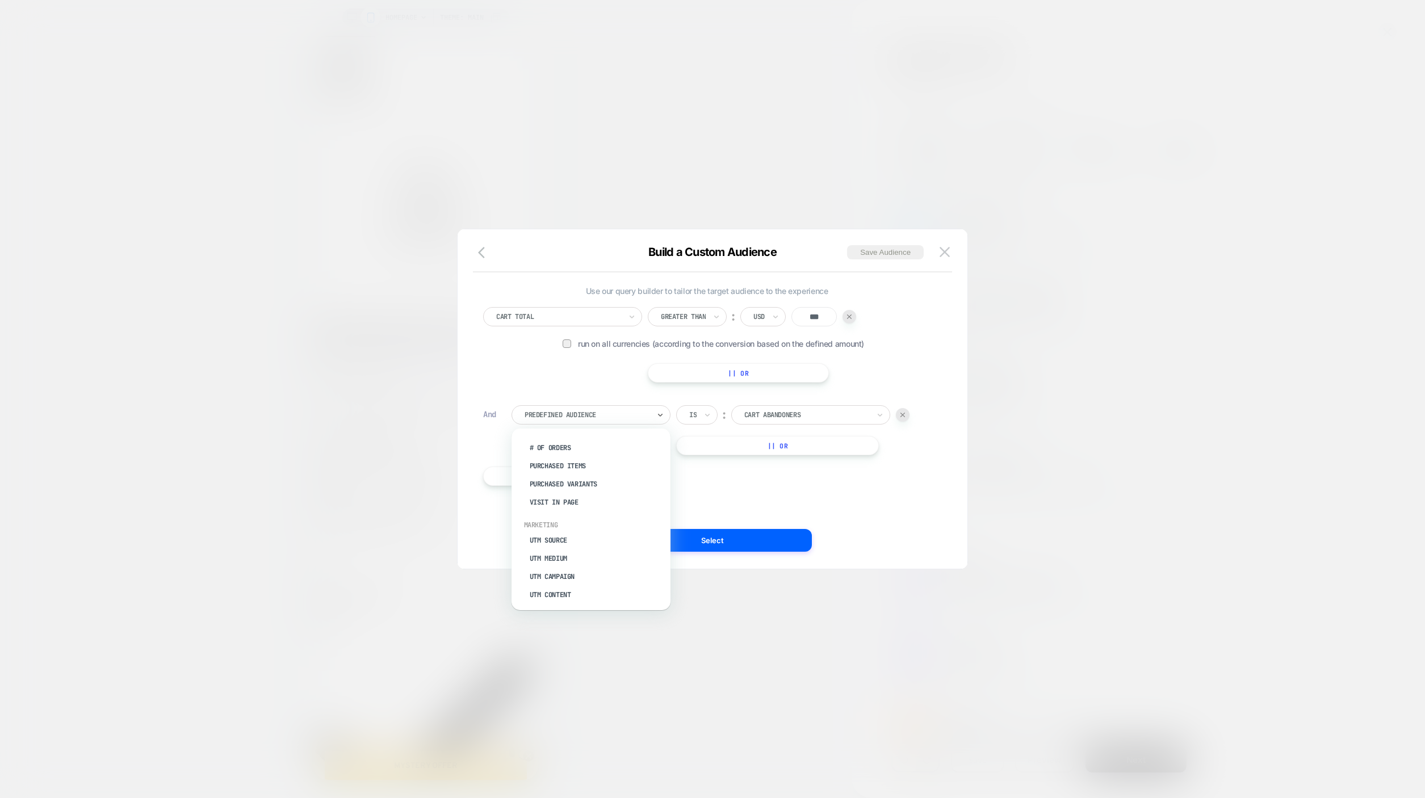
scroll to position [537, 0]
click at [564, 537] on div "Country" at bounding box center [597, 534] width 148 height 18
click at [752, 414] on div at bounding box center [807, 415] width 125 height 10
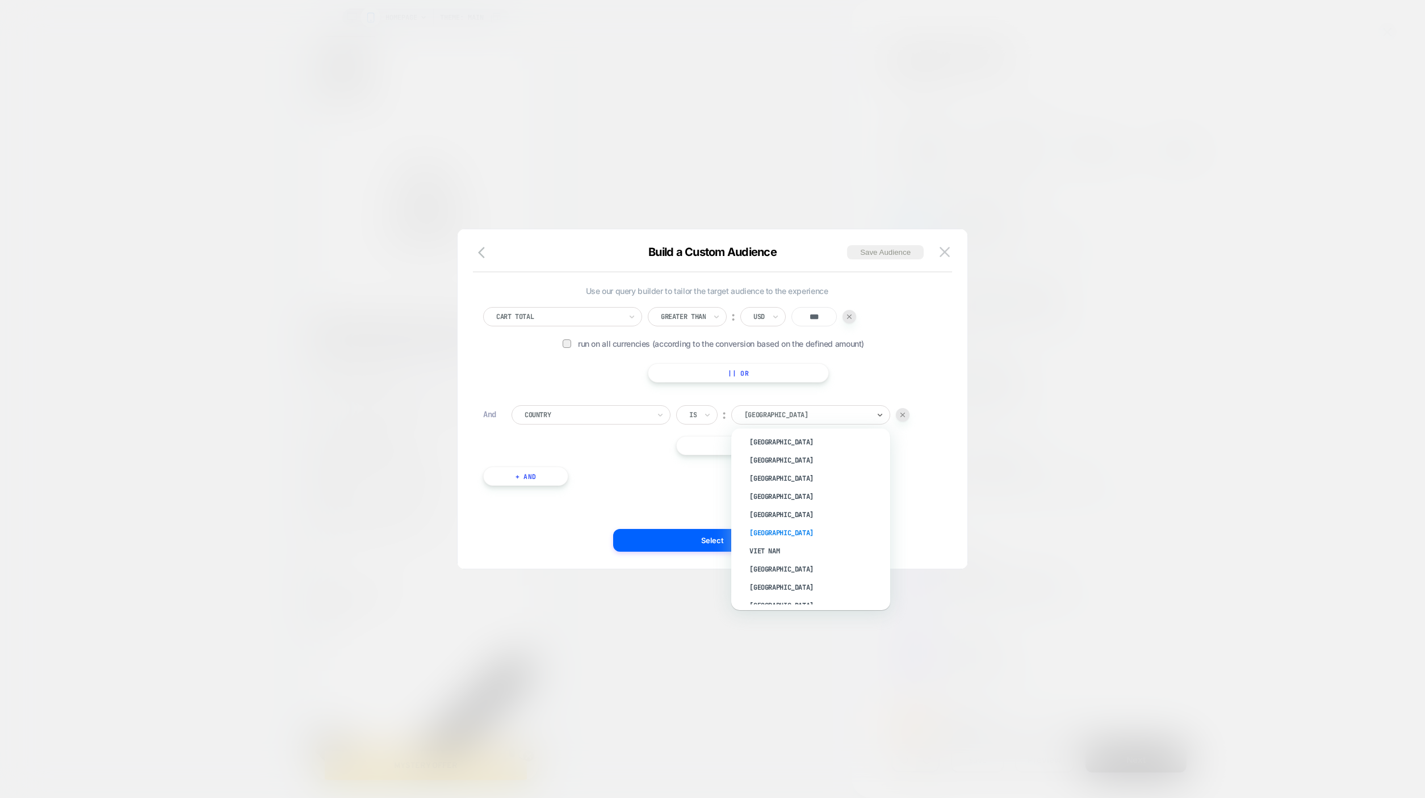
scroll to position [4272, 0]
click at [772, 471] on div "[GEOGRAPHIC_DATA]" at bounding box center [817, 462] width 148 height 18
click at [726, 549] on button "Select" at bounding box center [712, 540] width 199 height 23
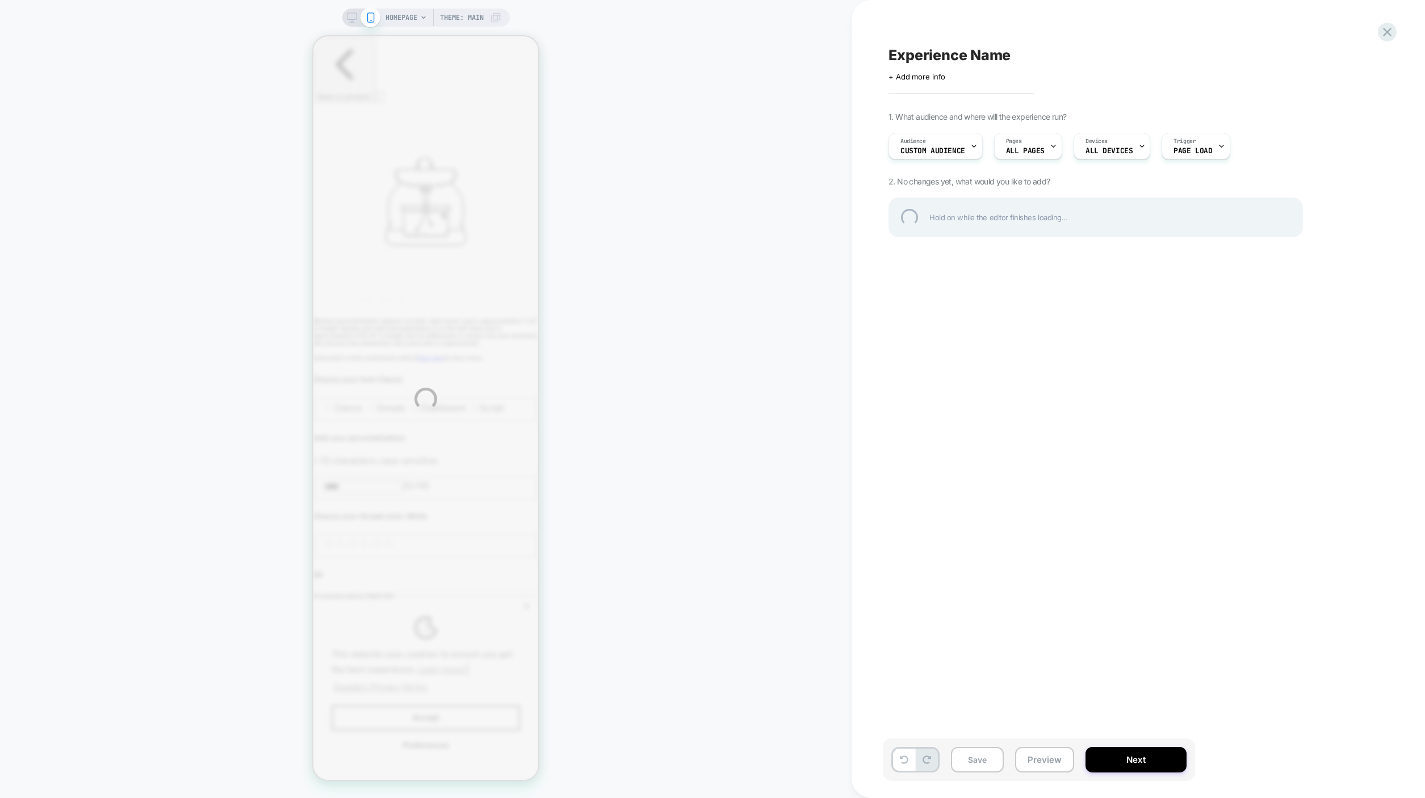
scroll to position [0, 0]
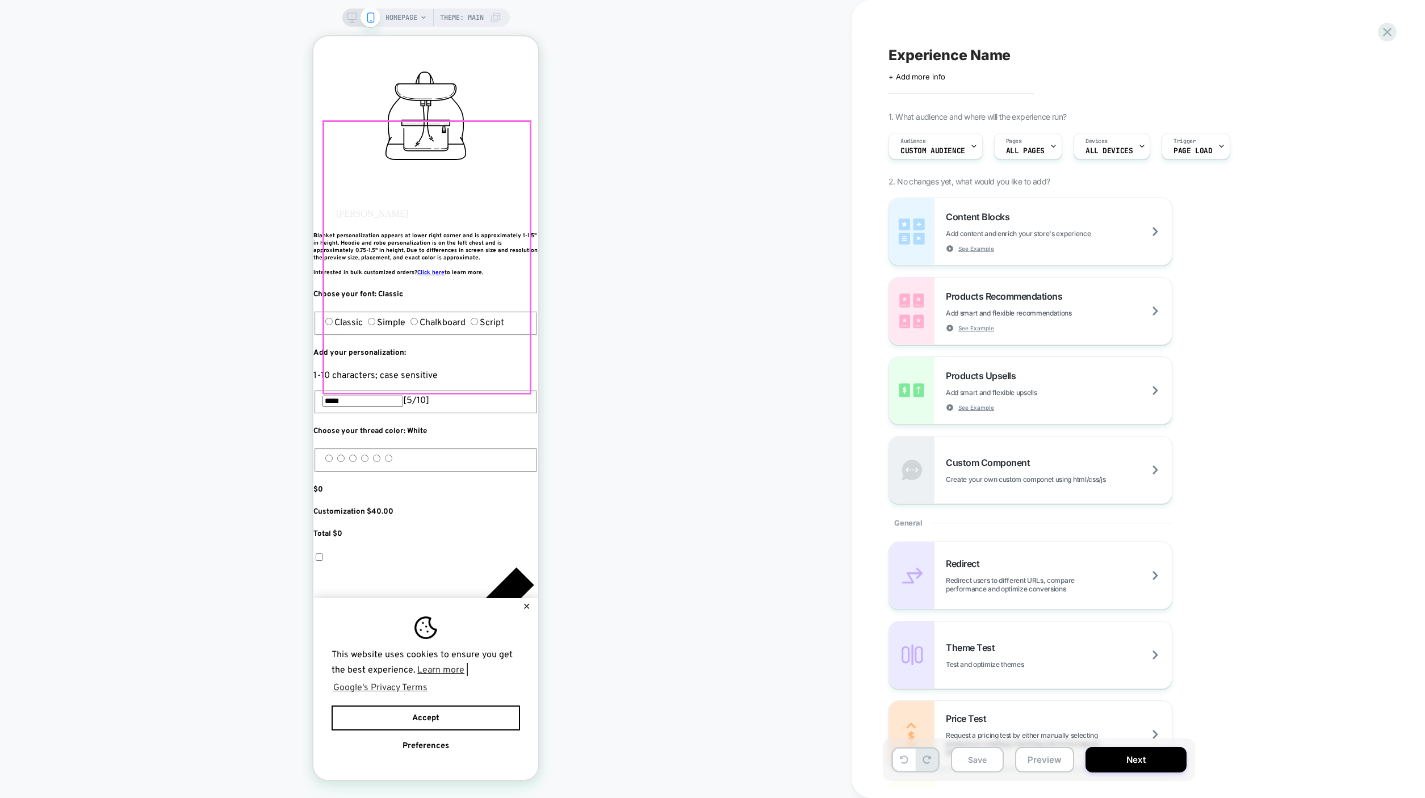
scroll to position [74, 0]
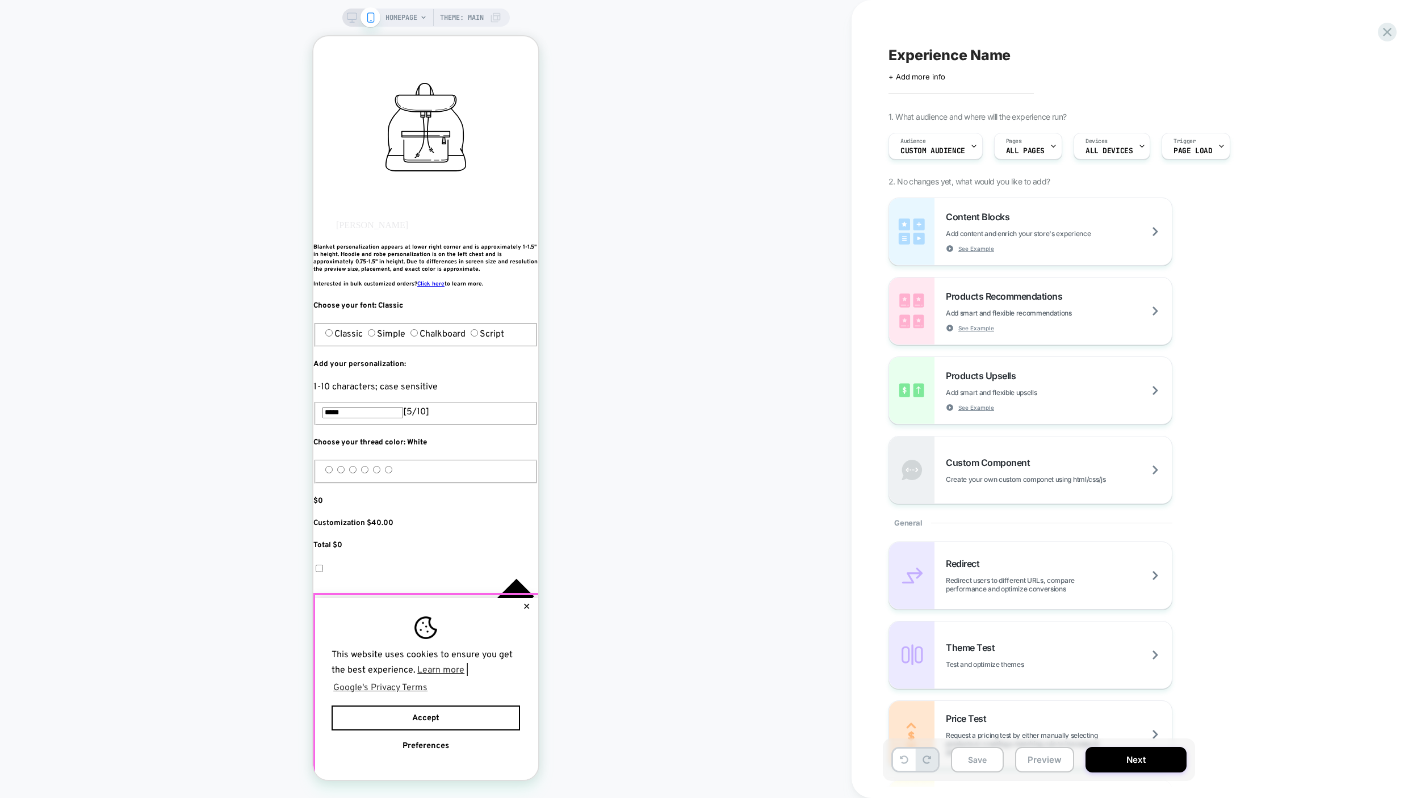
click at [530, 603] on button "✕" at bounding box center [527, 607] width 14 height 8
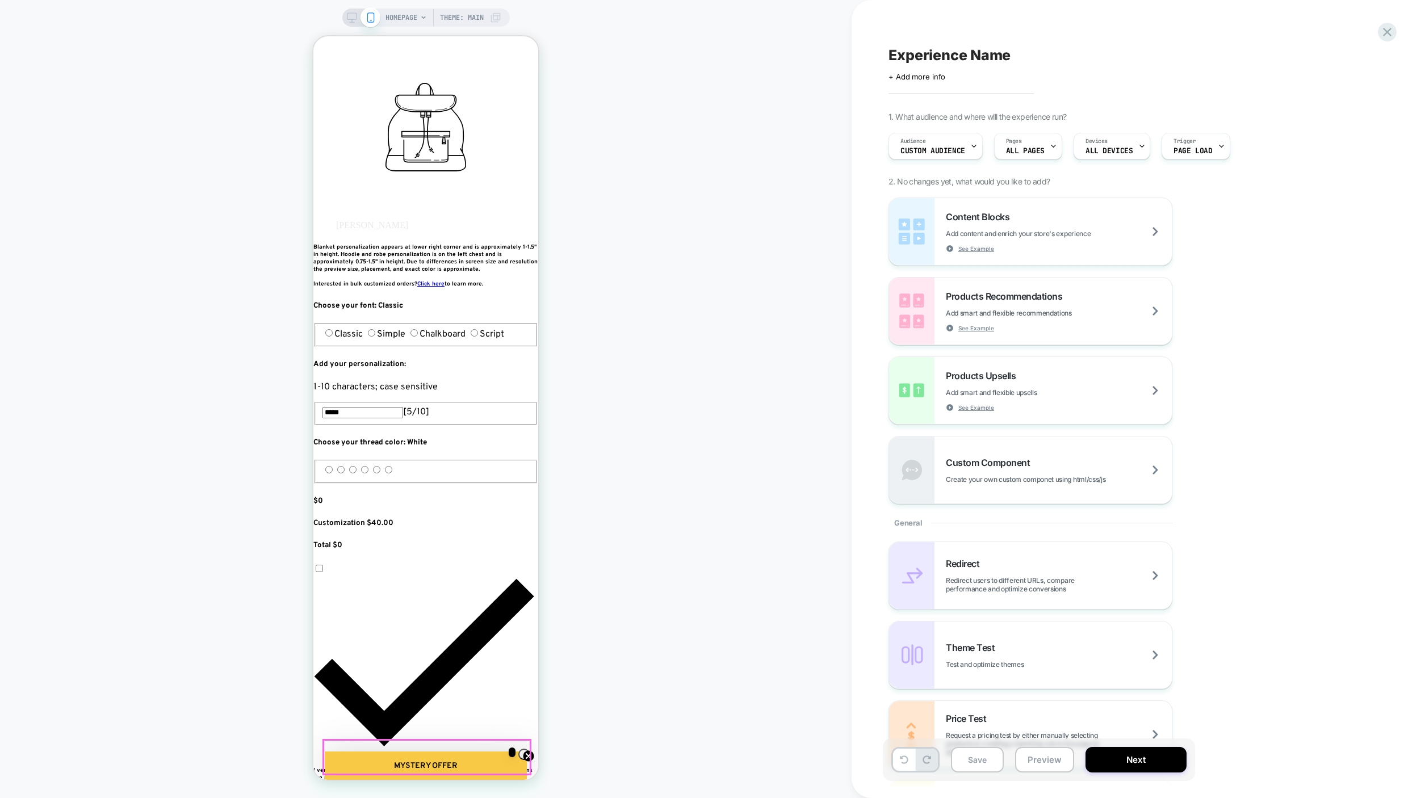
click at [413, 18] on span "HOMEPAGE" at bounding box center [402, 18] width 32 height 18
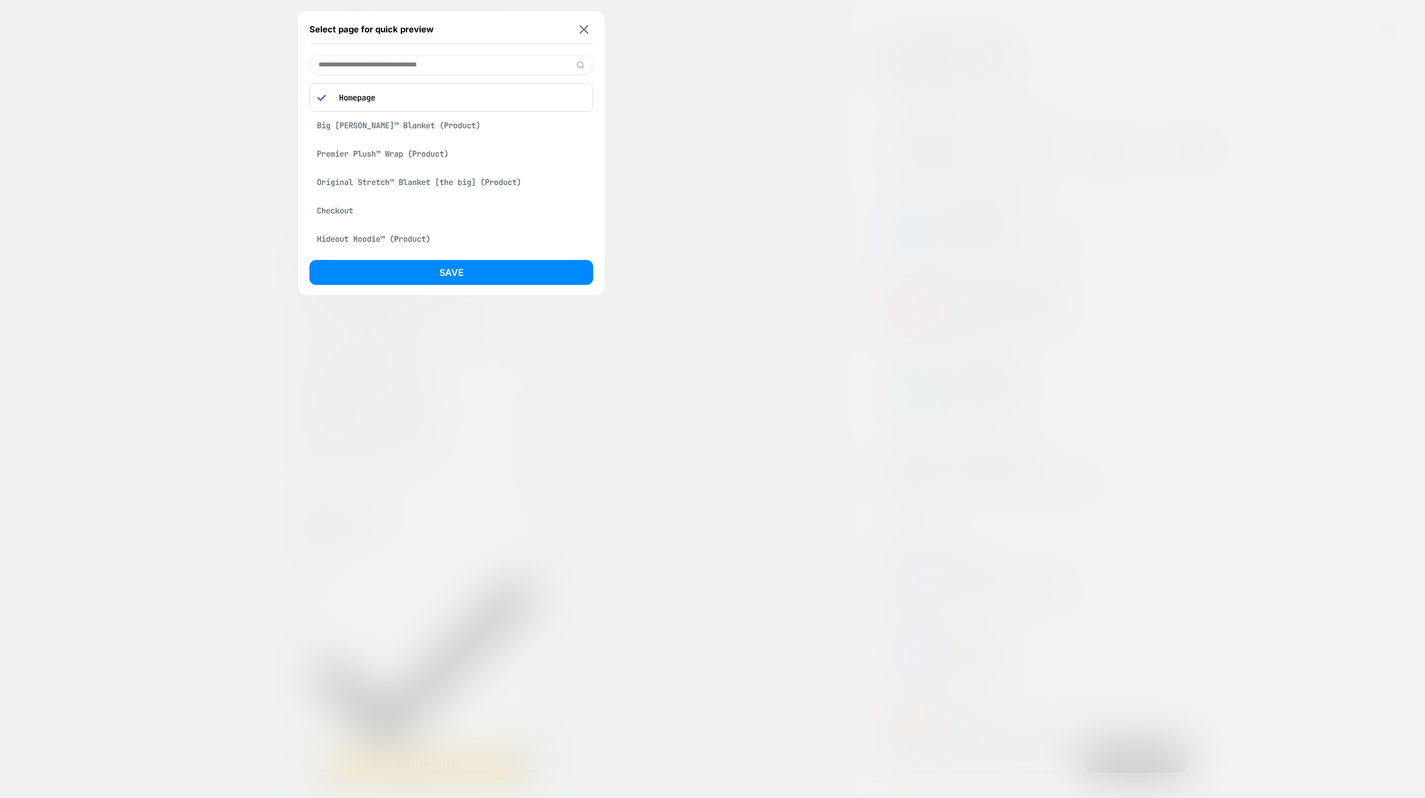
click at [389, 126] on div "Big [PERSON_NAME]™ Blanket (Product)" at bounding box center [451, 126] width 284 height 22
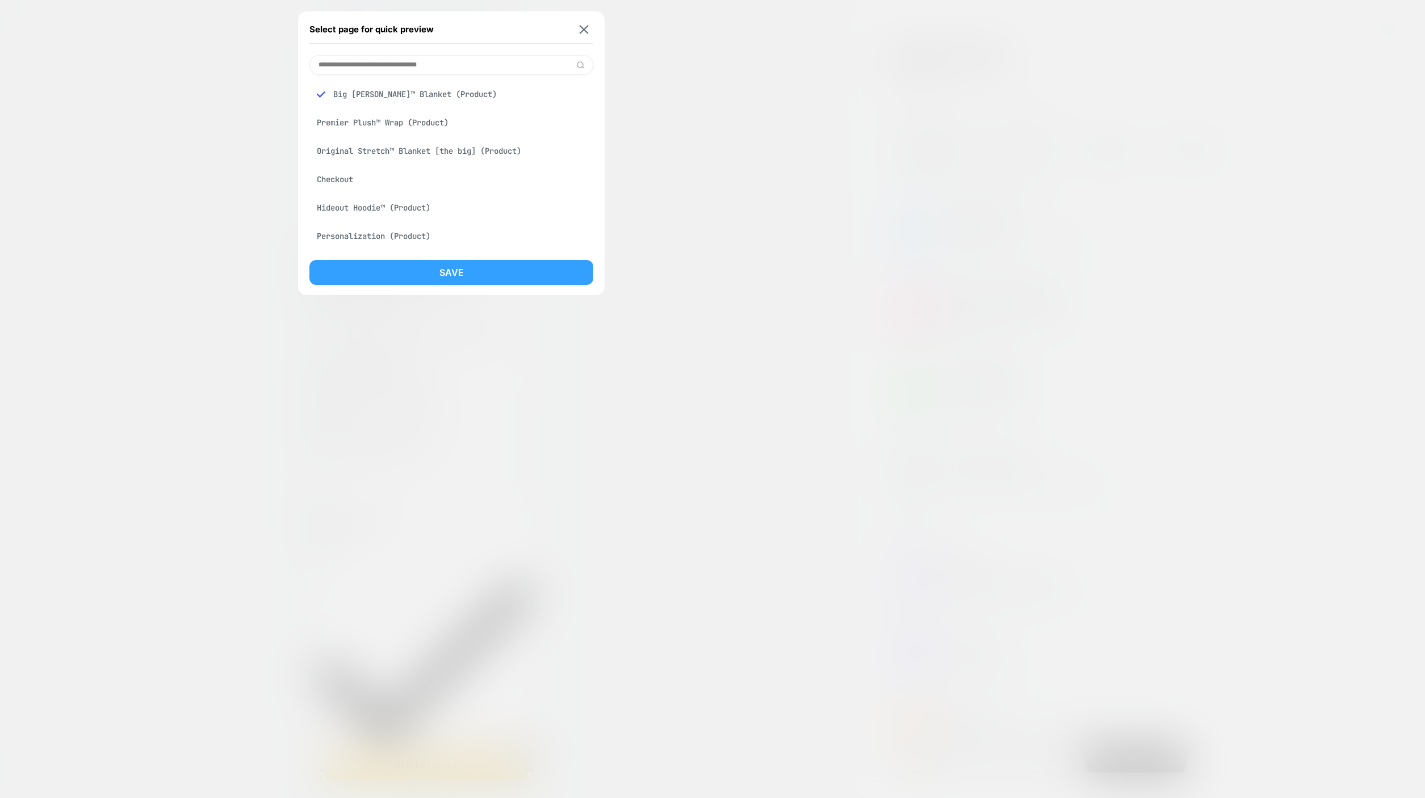
click at [405, 281] on button "Save" at bounding box center [451, 272] width 284 height 25
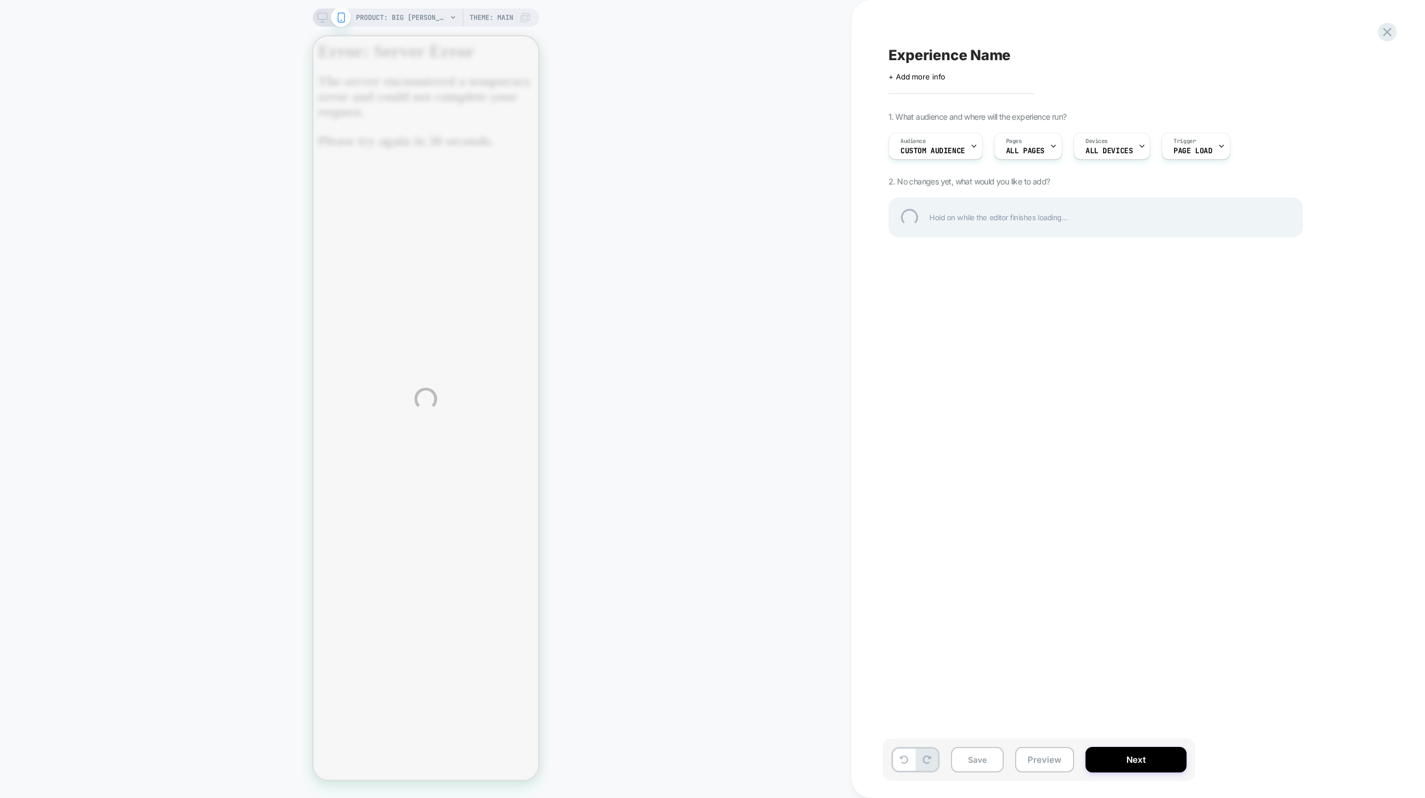
scroll to position [0, 0]
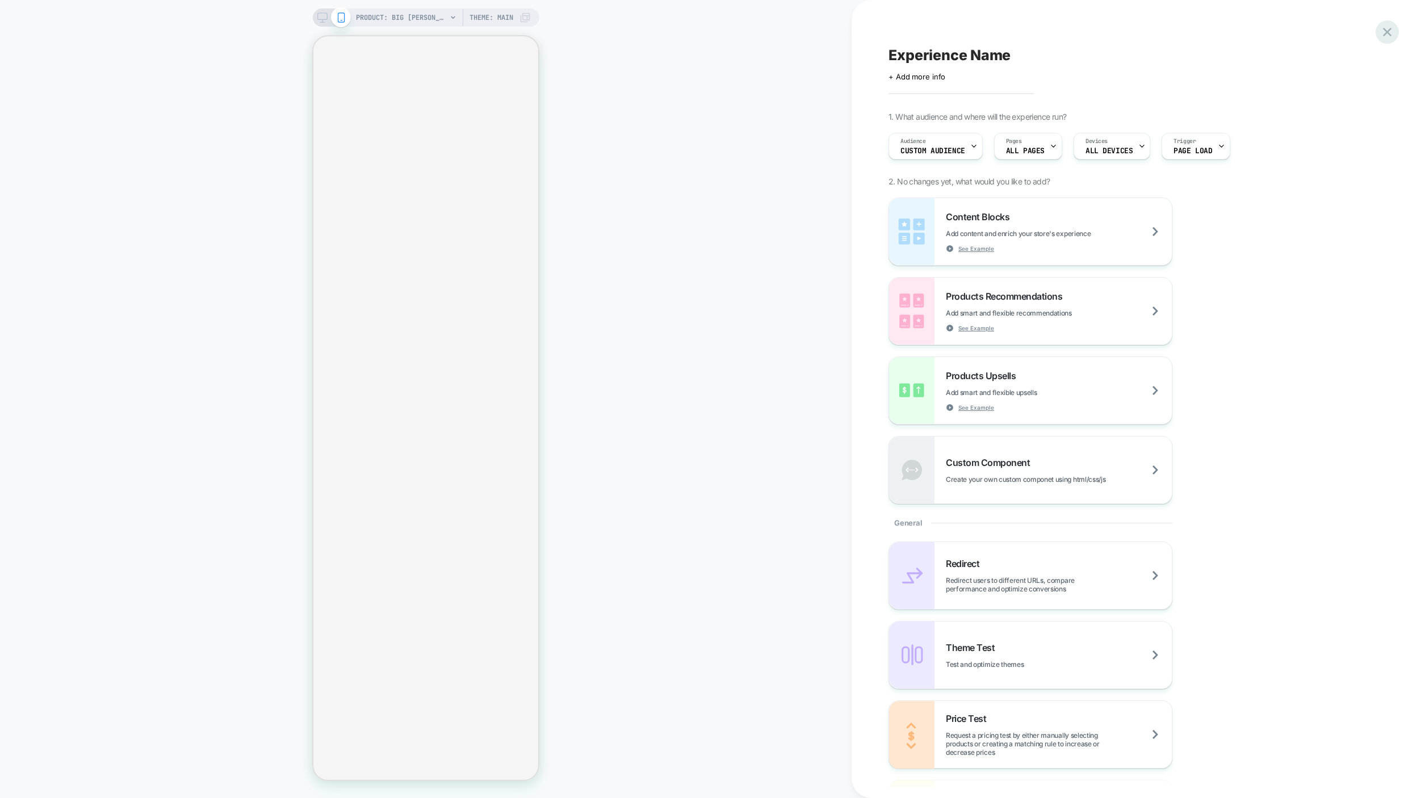
click at [1381, 31] on icon at bounding box center [1387, 31] width 15 height 15
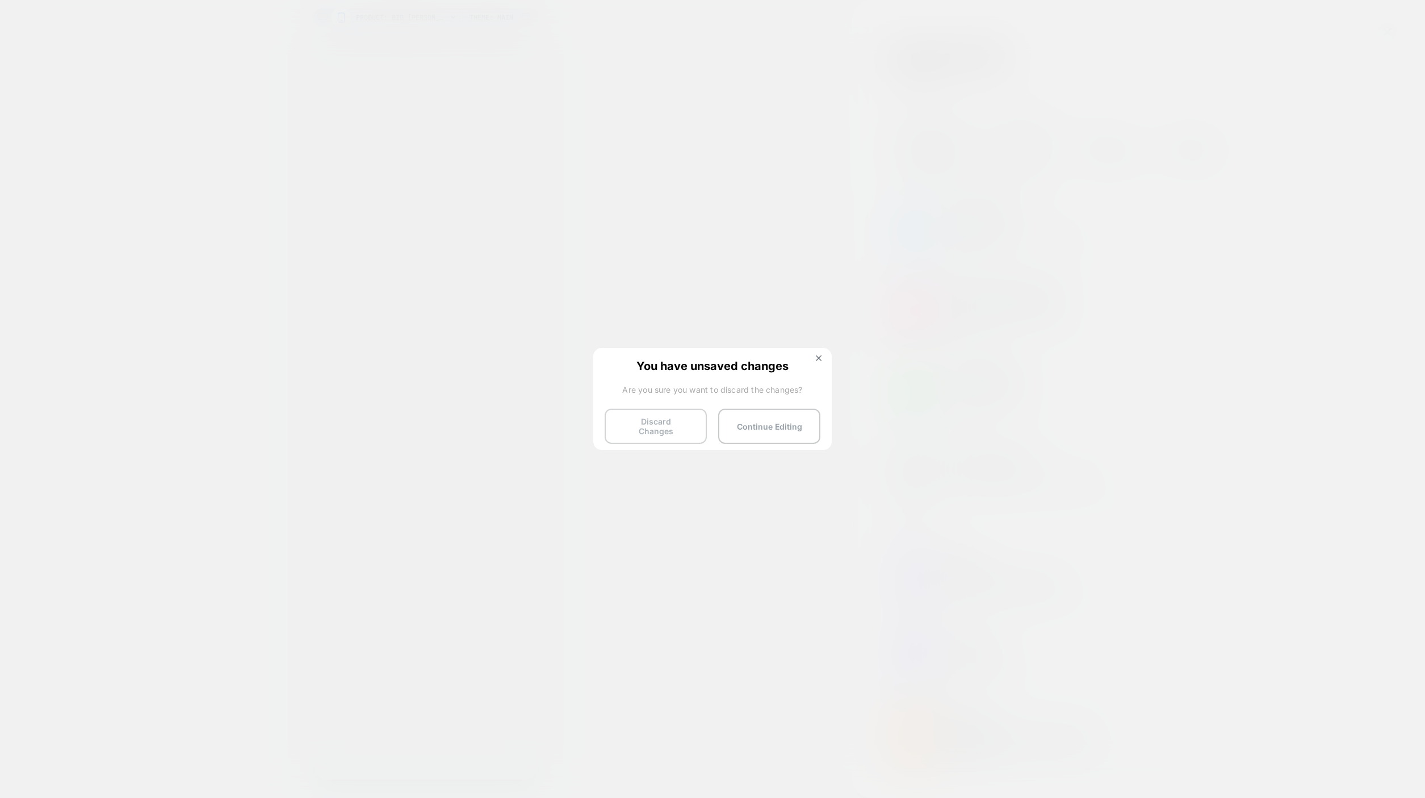
click at [670, 431] on button "Discard Changes" at bounding box center [656, 426] width 102 height 35
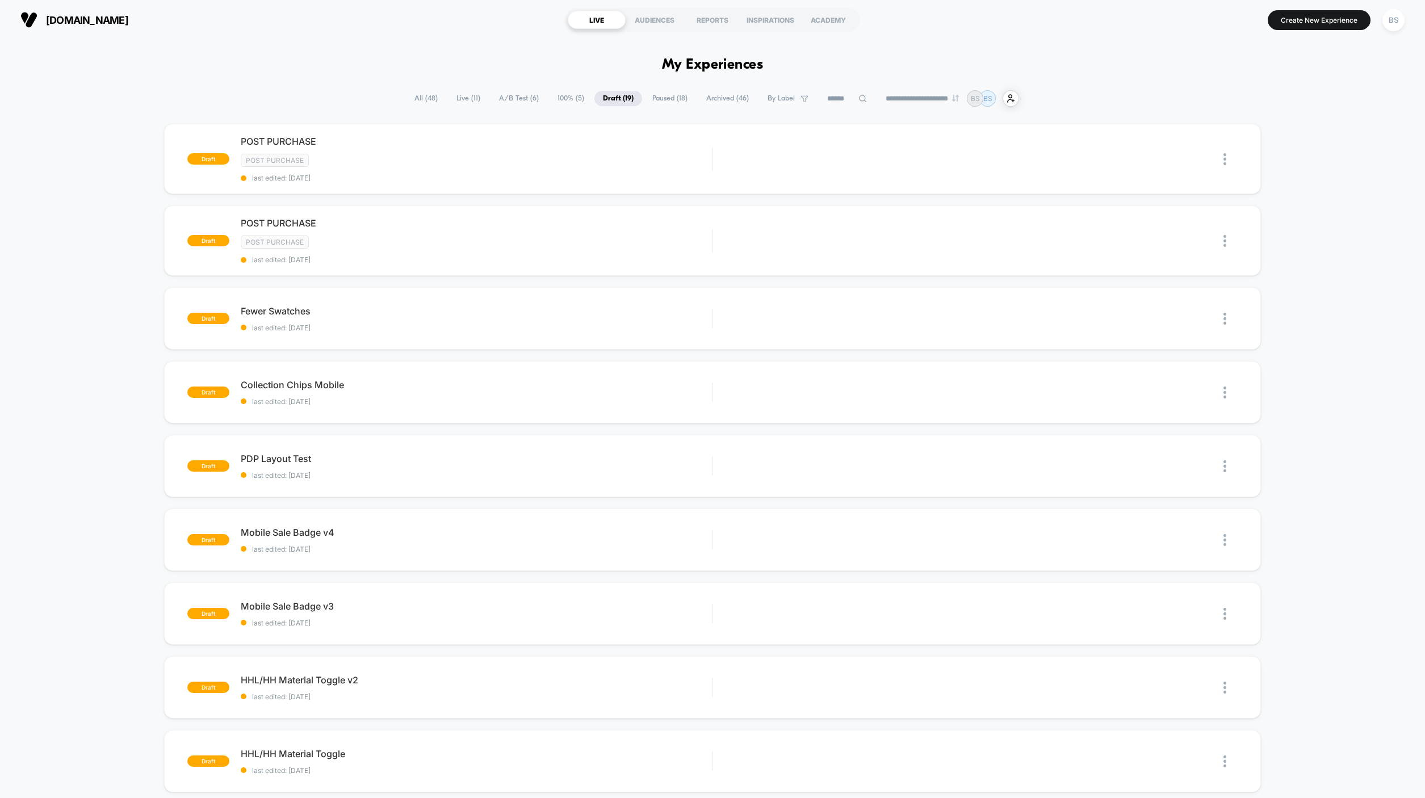
click at [65, 14] on span "[DOMAIN_NAME]" at bounding box center [87, 20] width 82 height 12
click at [68, 20] on span "[DOMAIN_NAME]" at bounding box center [87, 20] width 82 height 12
